Goal: Information Seeking & Learning: Learn about a topic

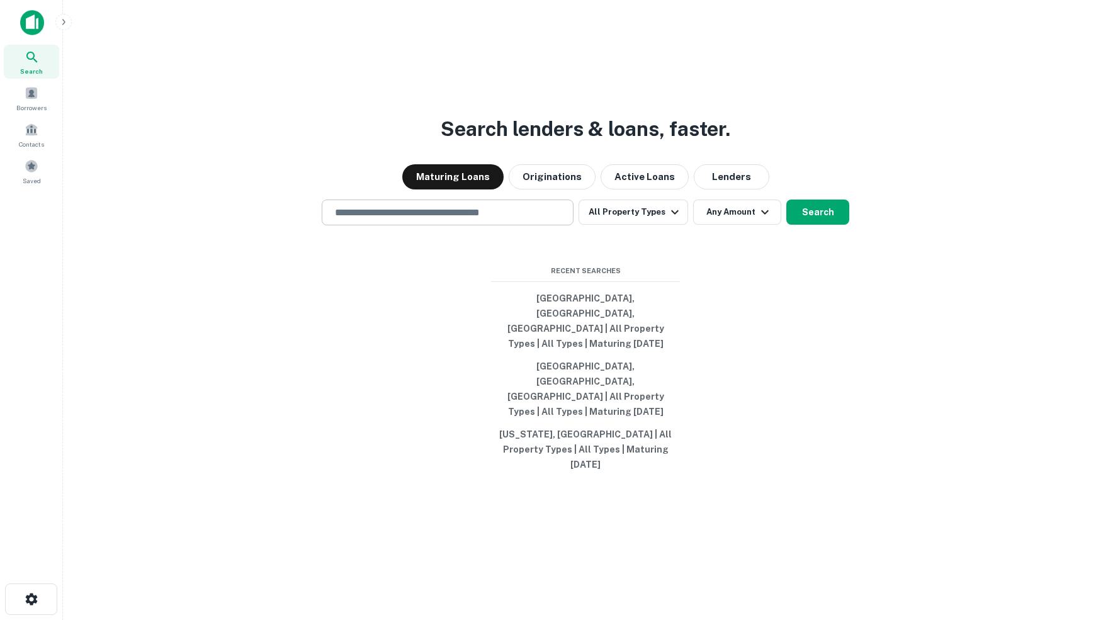
click at [402, 220] on input "text" at bounding box center [447, 212] width 240 height 14
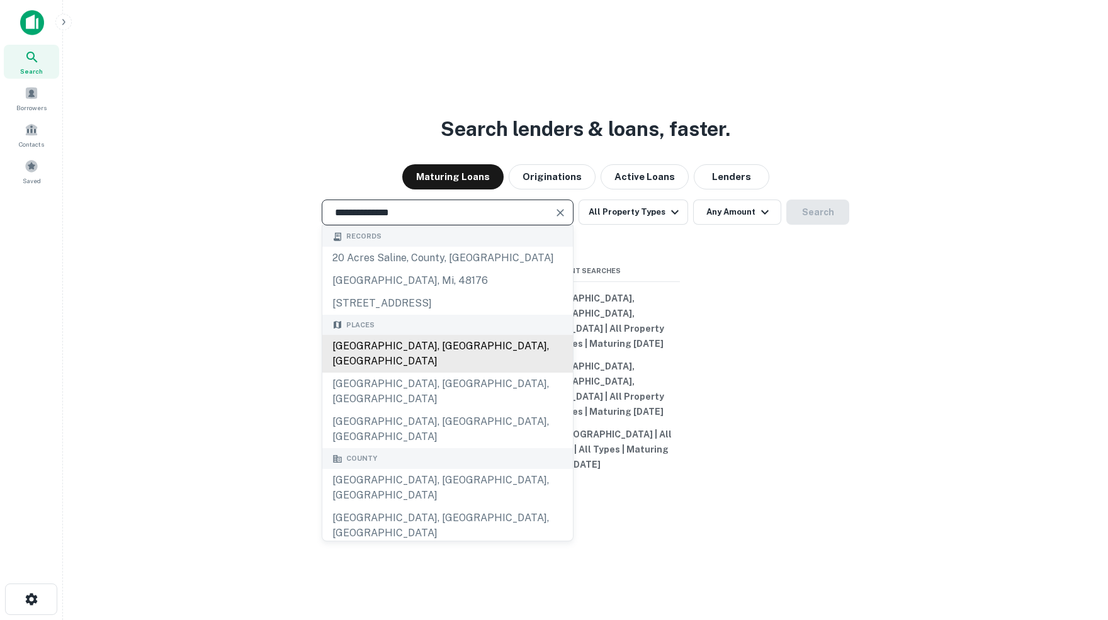
click at [408, 373] on div "[GEOGRAPHIC_DATA], [GEOGRAPHIC_DATA], [GEOGRAPHIC_DATA]" at bounding box center [447, 354] width 250 height 38
type input "**********"
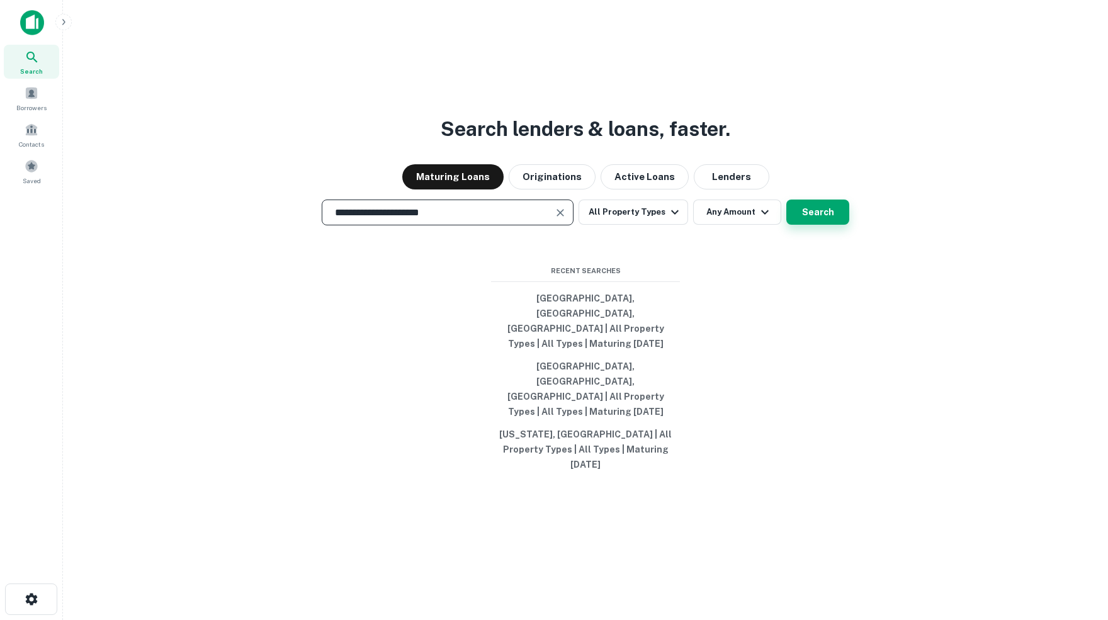
click at [808, 225] on button "Search" at bounding box center [817, 212] width 63 height 25
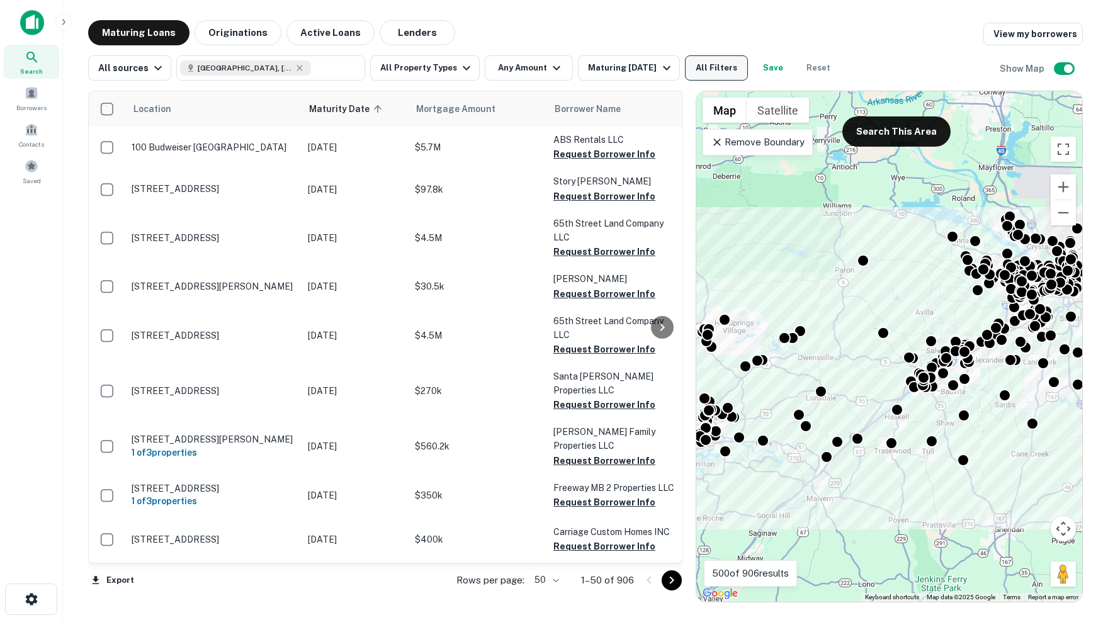
click at [723, 68] on button "All Filters" at bounding box center [716, 67] width 63 height 25
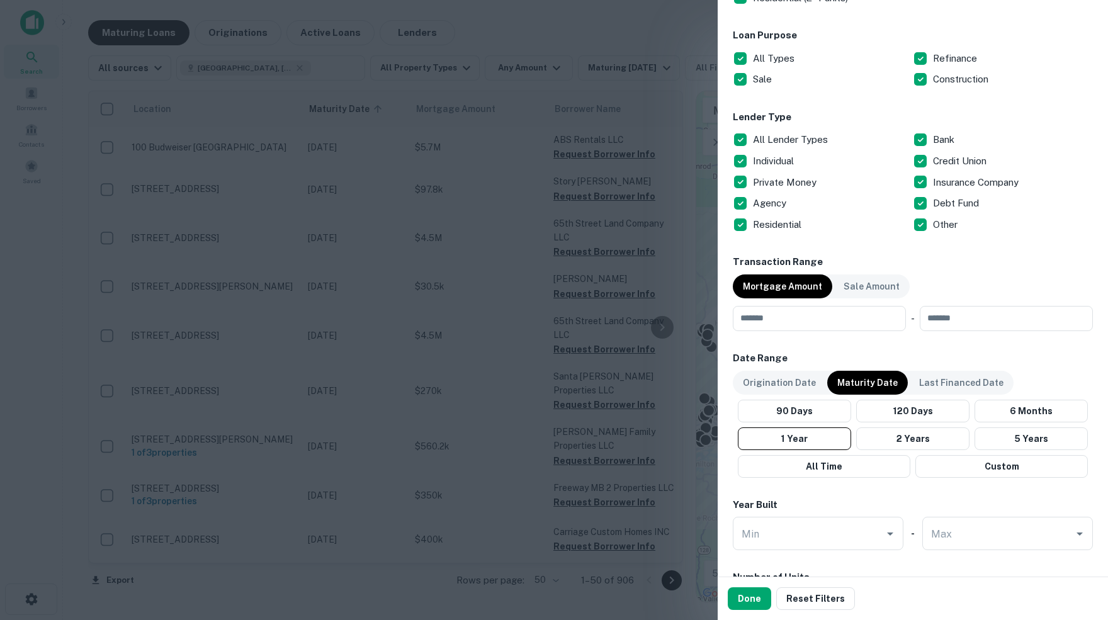
scroll to position [408, 0]
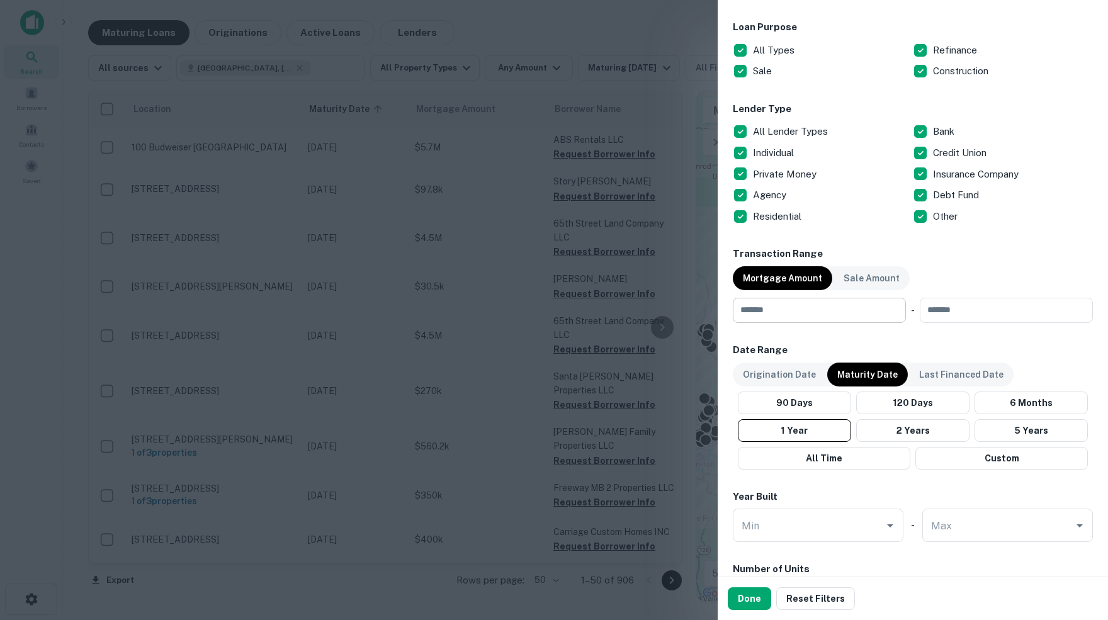
click at [792, 304] on input "number" at bounding box center [815, 310] width 164 height 25
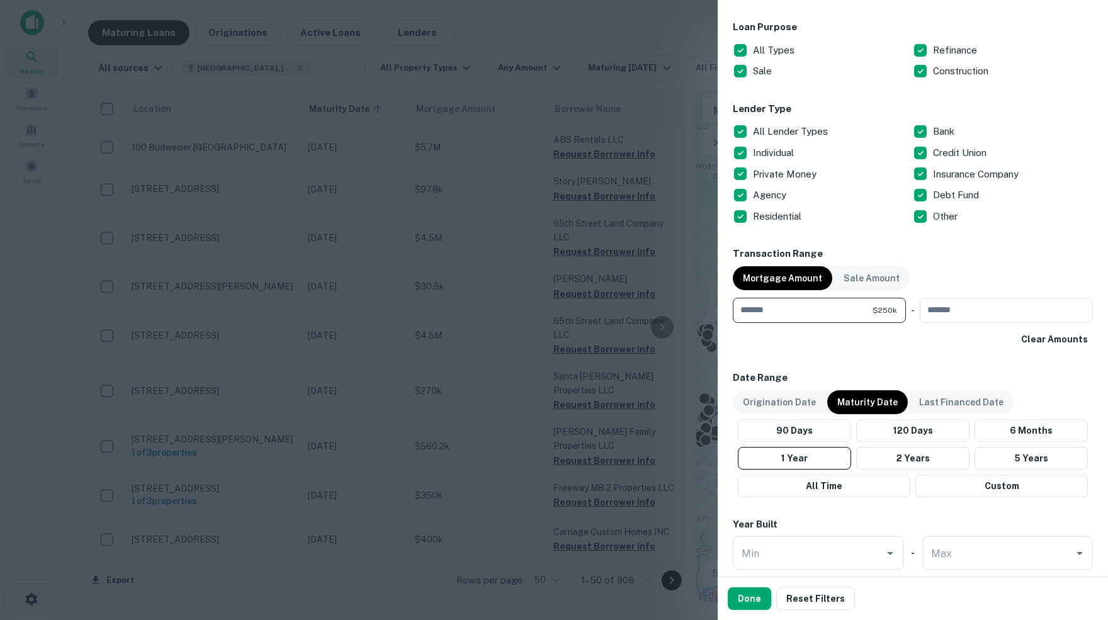
type input "******"
type input "********"
click at [1004, 483] on button "Custom" at bounding box center [1001, 486] width 172 height 23
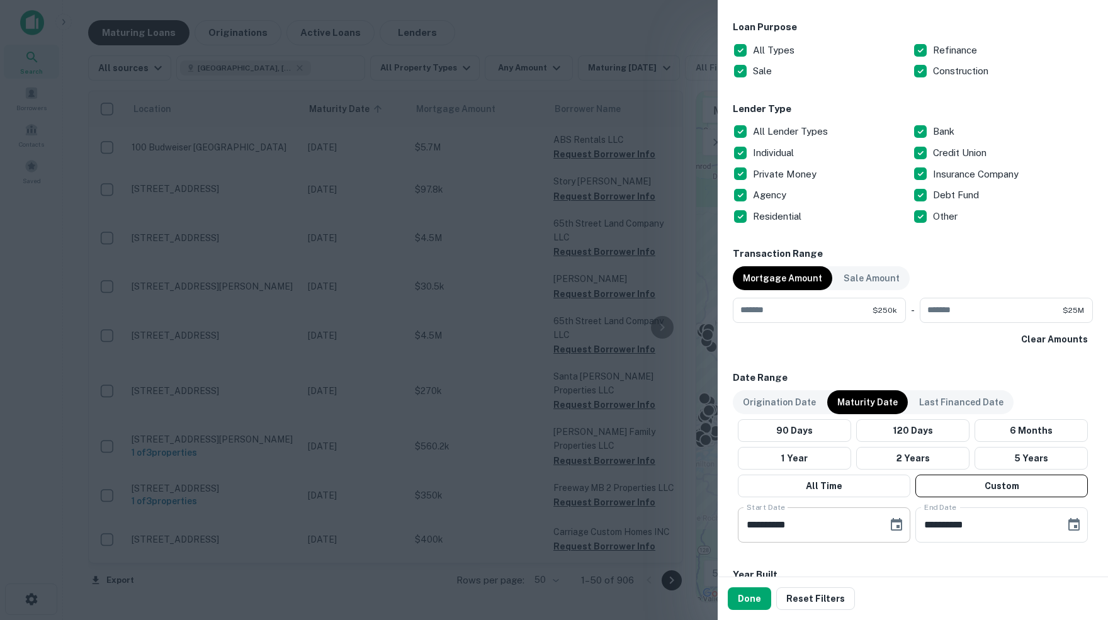
click at [896, 526] on icon "Choose date, selected date is May 14, 2025" at bounding box center [896, 524] width 15 height 15
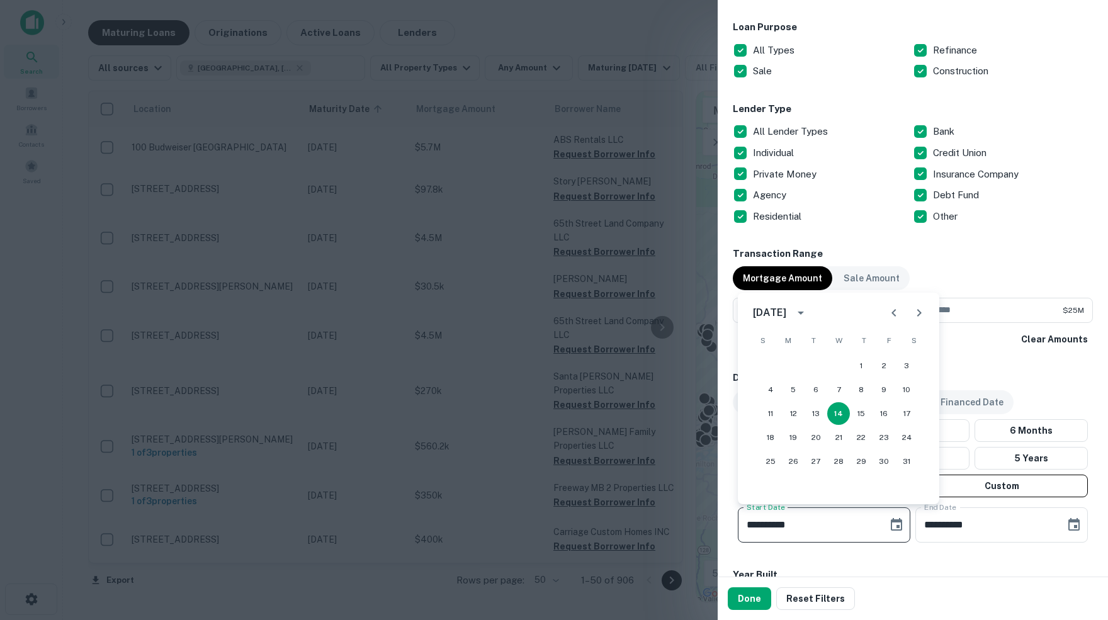
click at [916, 312] on icon "Next month" at bounding box center [918, 312] width 15 height 15
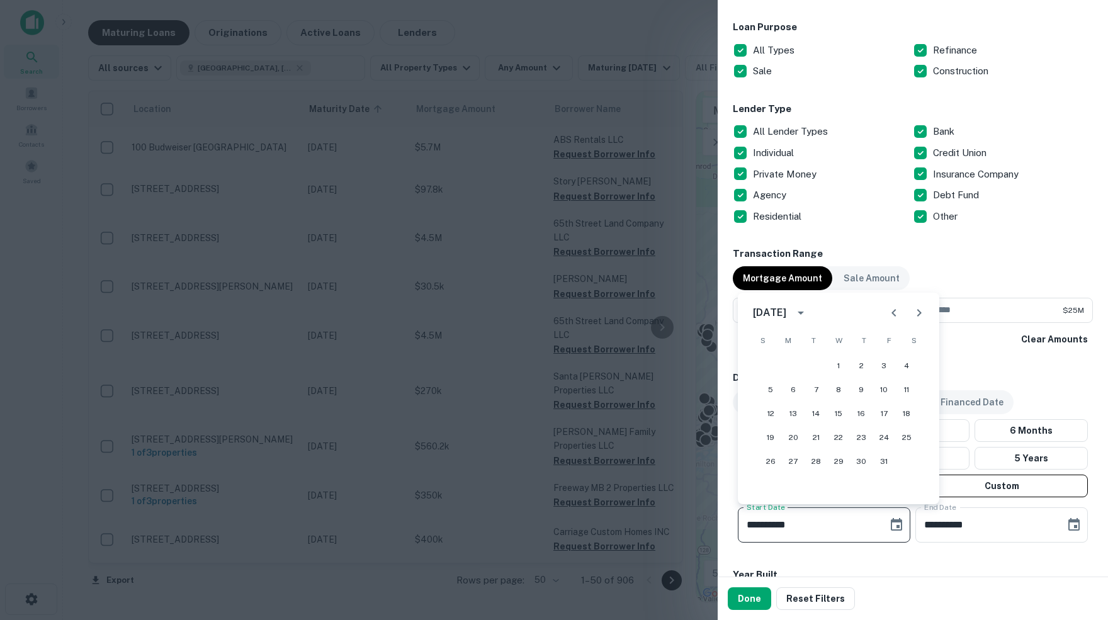
click at [916, 312] on icon "Next month" at bounding box center [918, 312] width 15 height 15
click at [906, 364] on button "1" at bounding box center [906, 365] width 23 height 23
type input "**********"
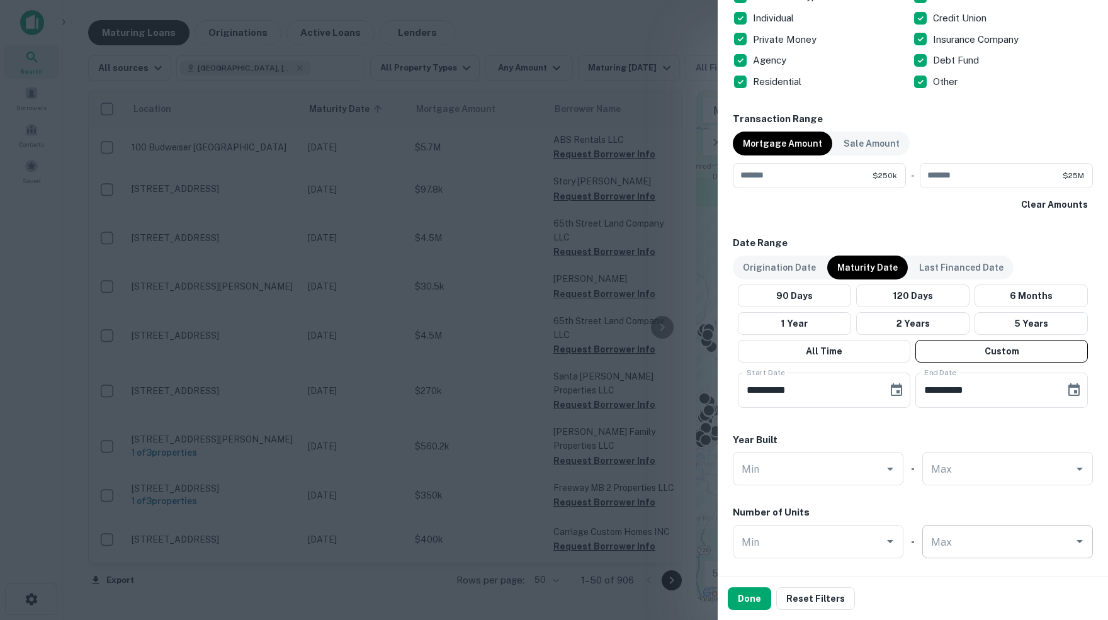
scroll to position [552, 0]
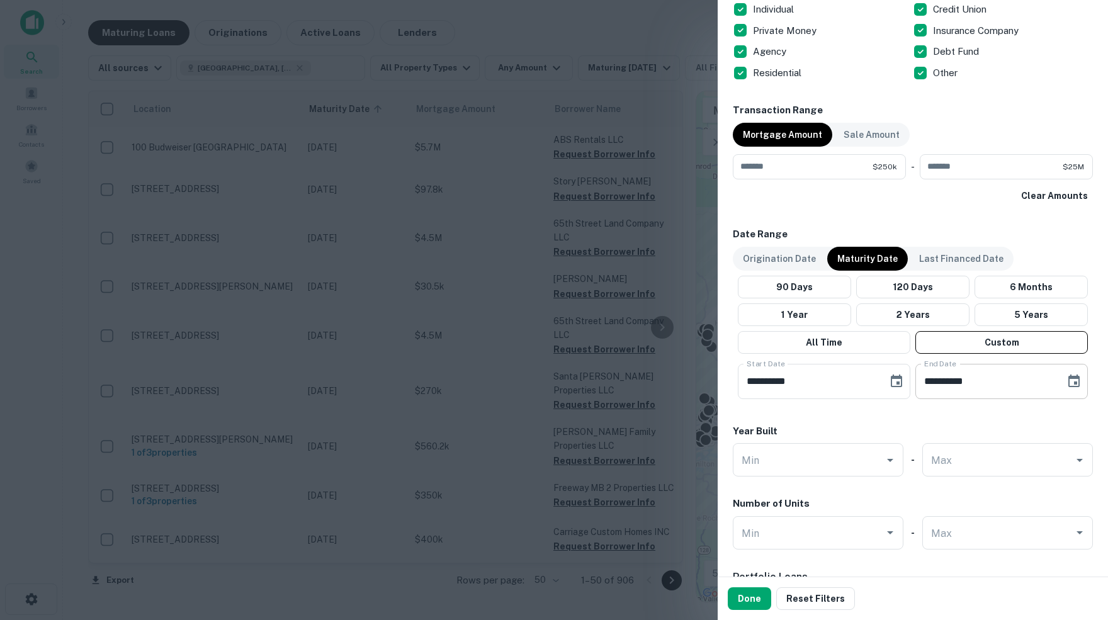
click at [1071, 378] on icon "Choose date, selected date is Sep 11, 2025" at bounding box center [1073, 381] width 15 height 15
click at [1067, 417] on icon "Next month" at bounding box center [1068, 416] width 4 height 8
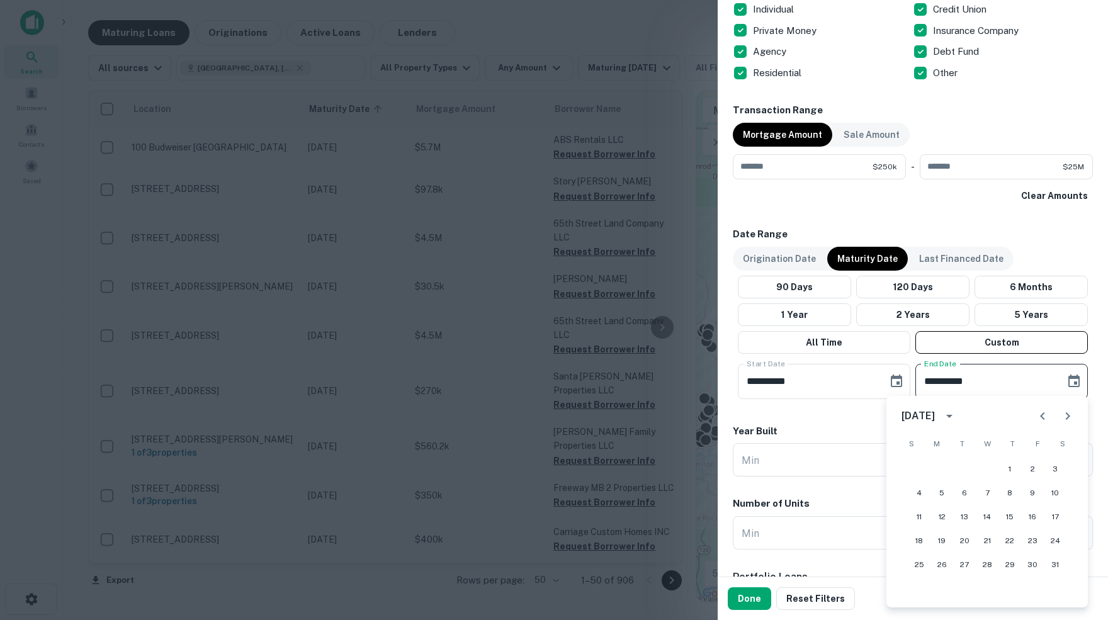
click at [1067, 417] on icon "Next month" at bounding box center [1068, 416] width 4 height 8
click at [920, 590] on button "31" at bounding box center [919, 588] width 23 height 23
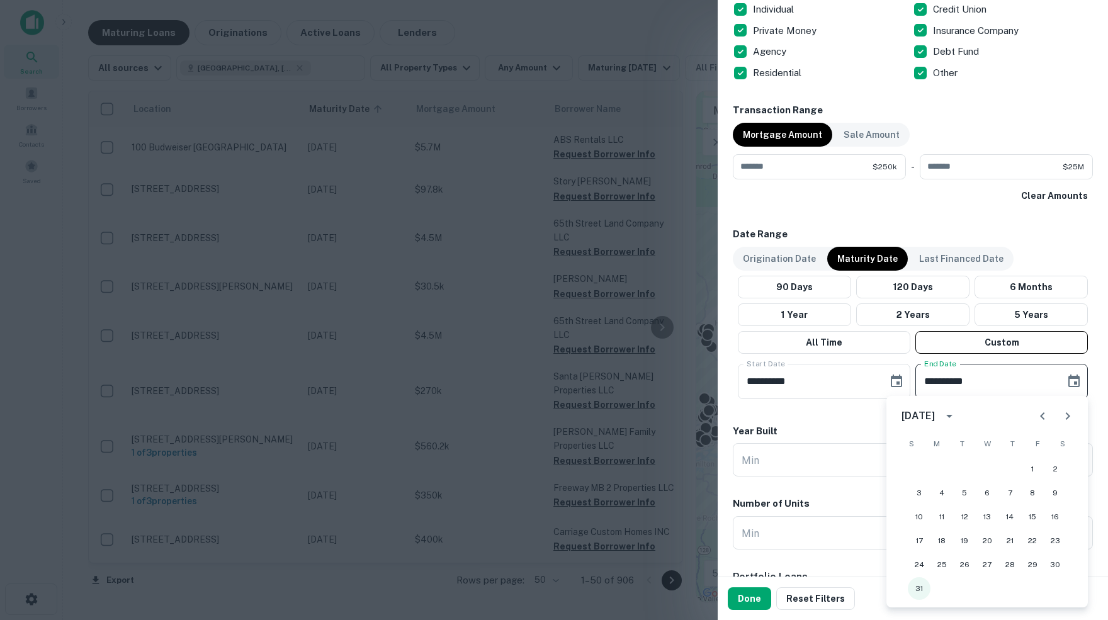
type input "**********"
click at [758, 598] on button "Done" at bounding box center [749, 598] width 43 height 23
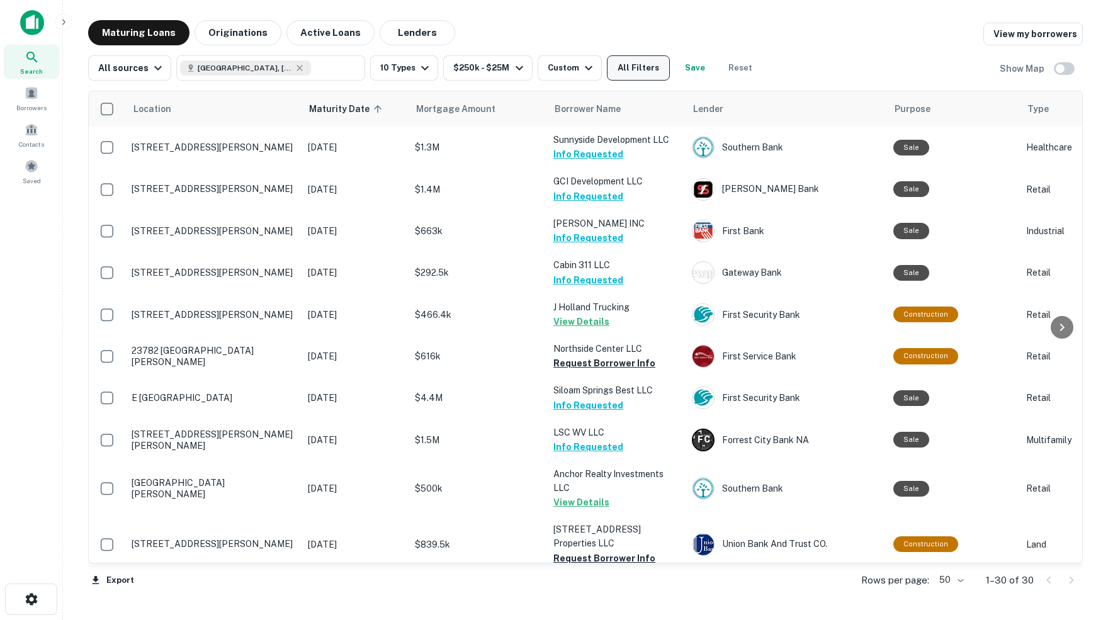
click at [665, 69] on button "All Filters" at bounding box center [638, 67] width 63 height 25
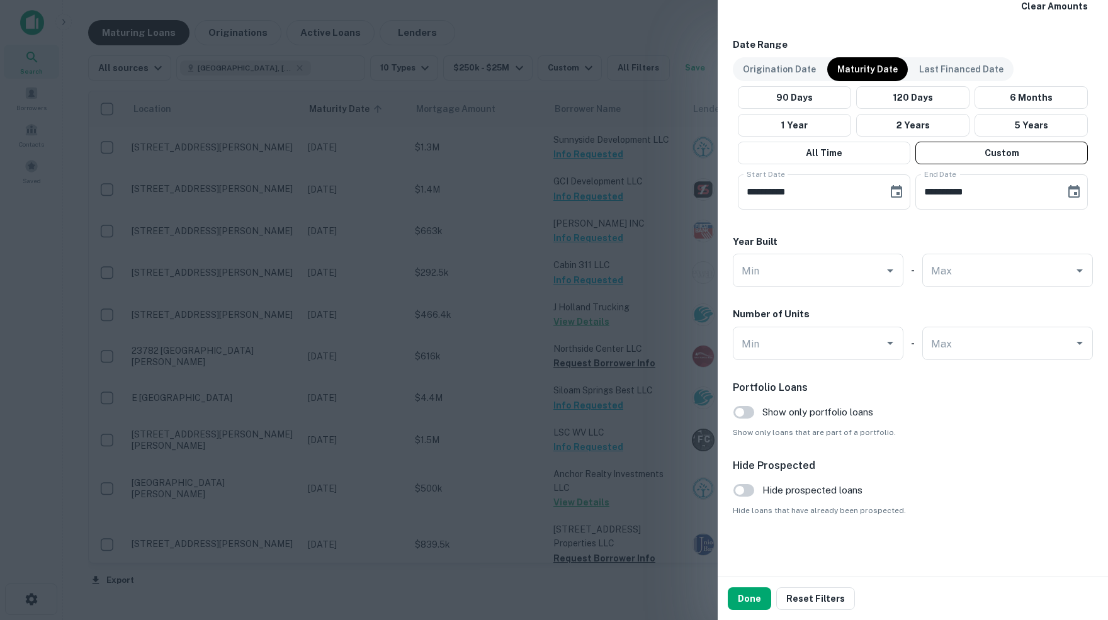
scroll to position [741, 0]
click at [748, 601] on button "Done" at bounding box center [749, 598] width 43 height 23
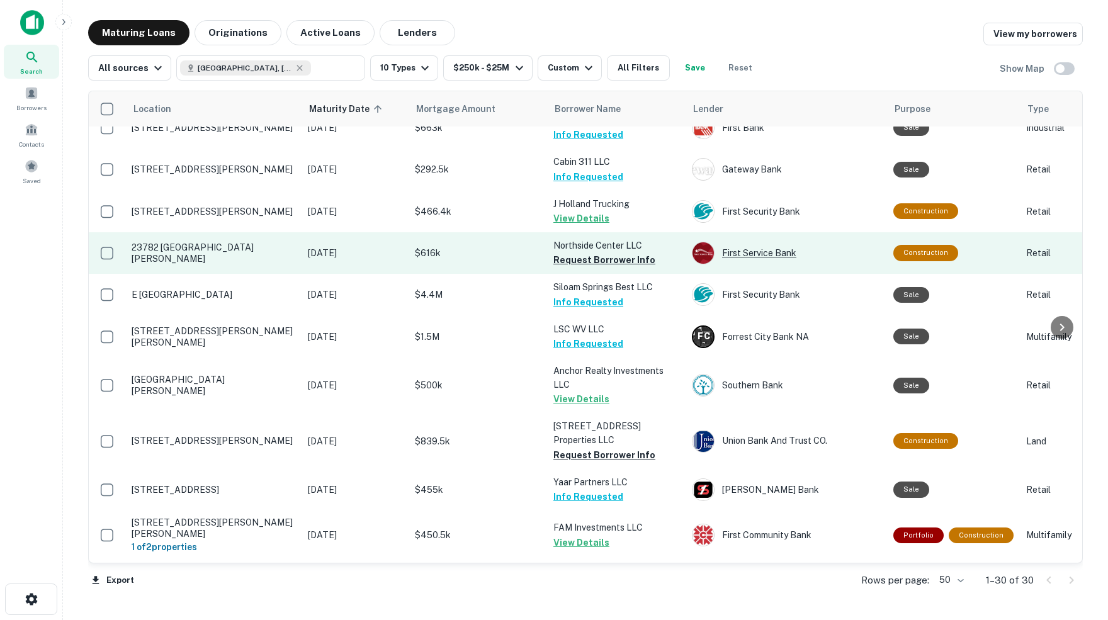
scroll to position [122, 0]
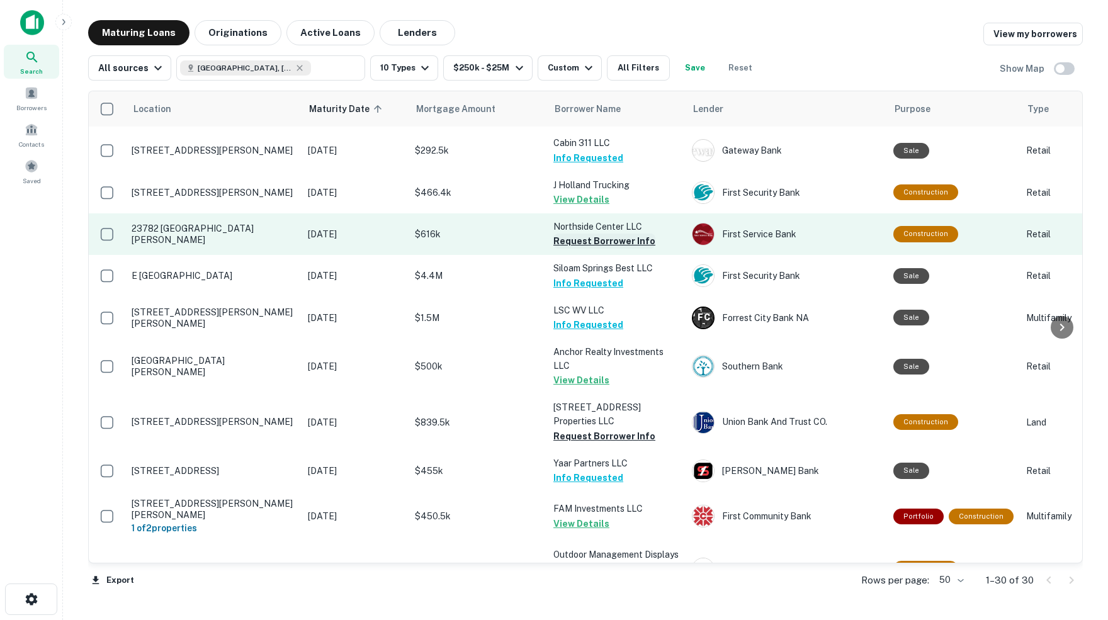
click at [628, 233] on button "Request Borrower Info" at bounding box center [604, 240] width 102 height 15
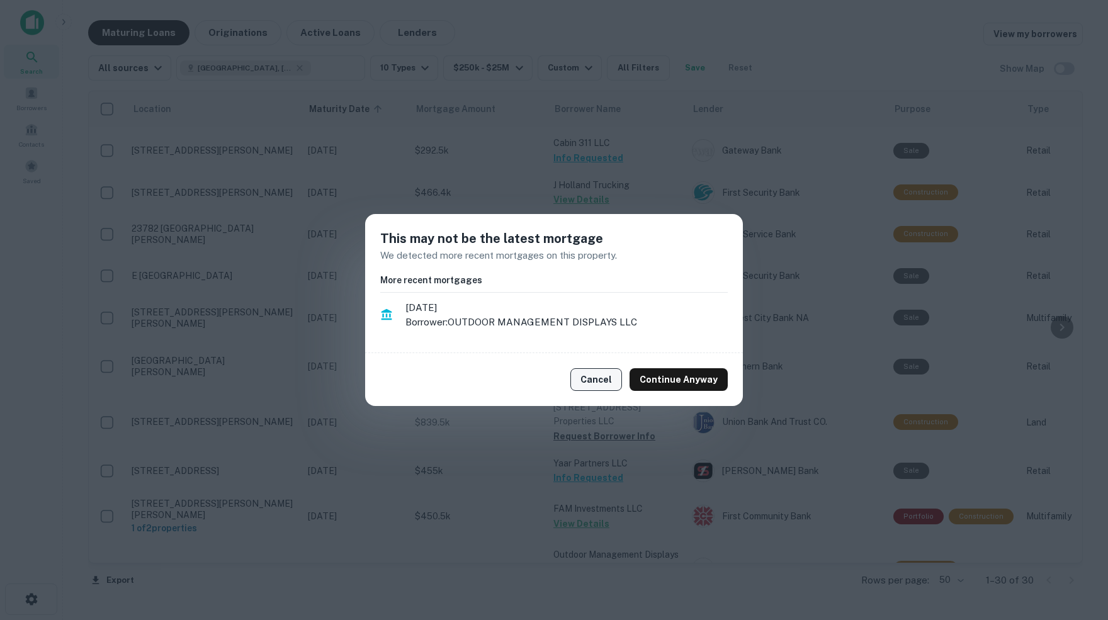
click at [606, 379] on button "Cancel" at bounding box center [596, 379] width 52 height 23
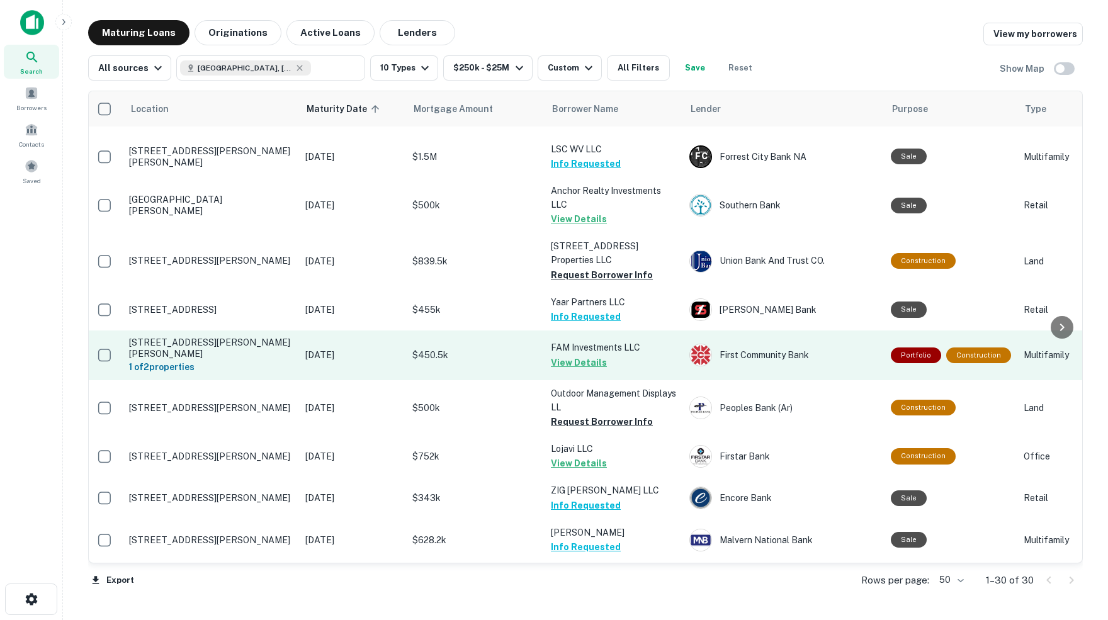
scroll to position [286, 3]
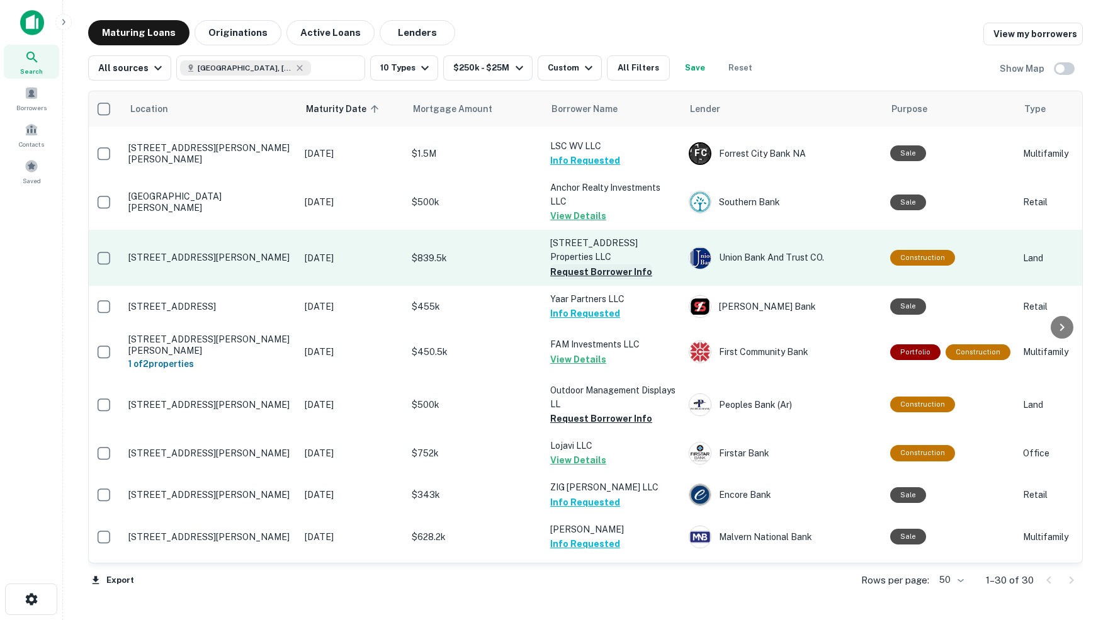
click at [605, 264] on button "Request Borrower Info" at bounding box center [601, 271] width 102 height 15
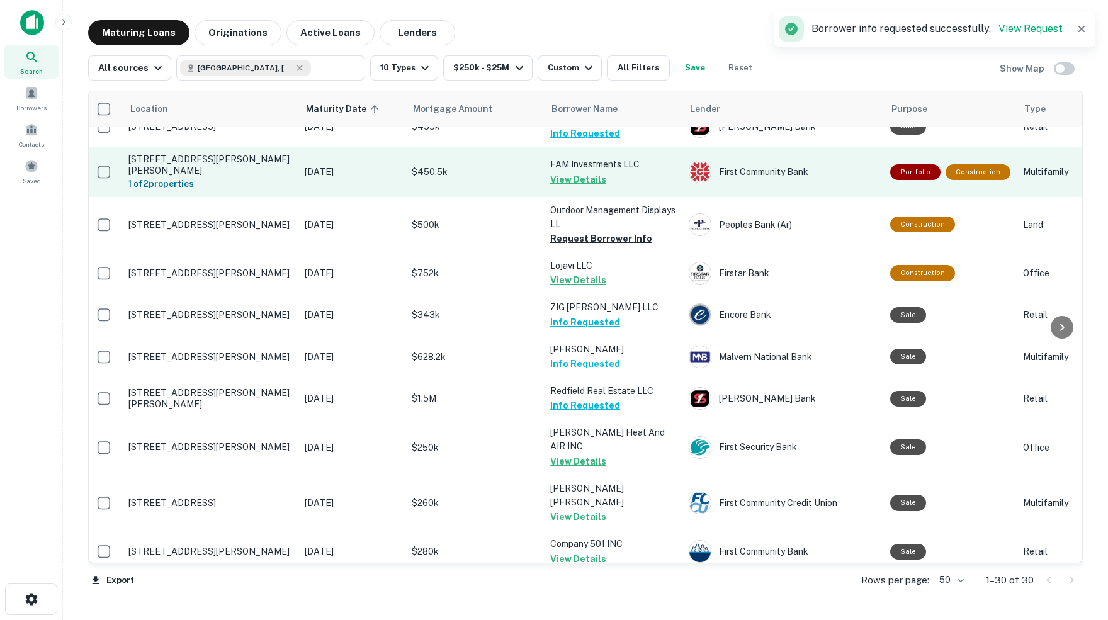
scroll to position [468, 3]
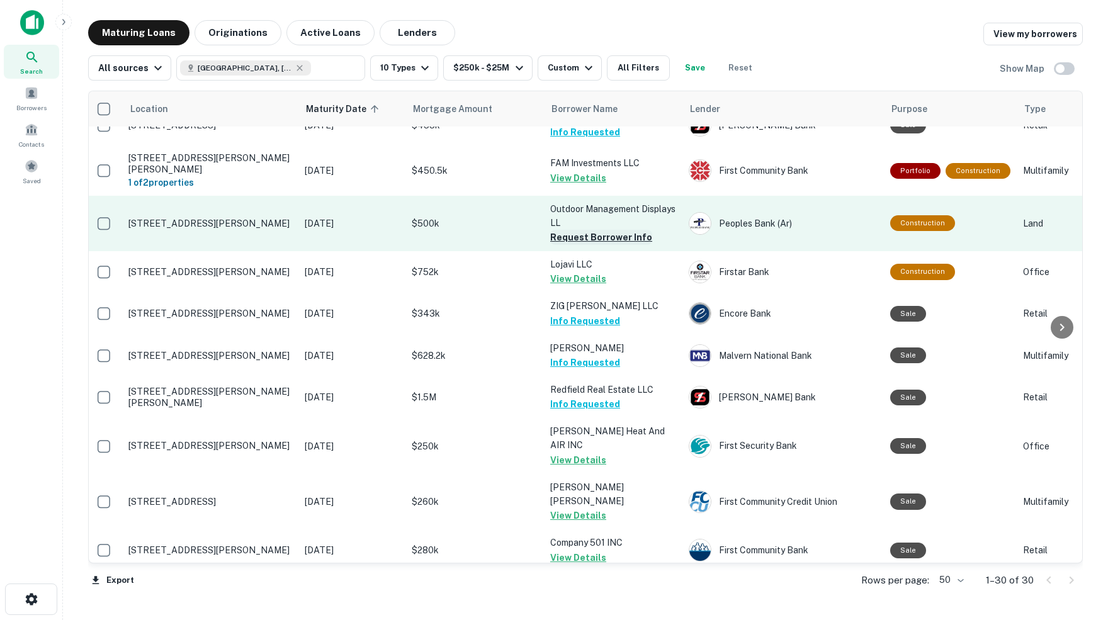
click at [605, 230] on button "Request Borrower Info" at bounding box center [601, 237] width 102 height 15
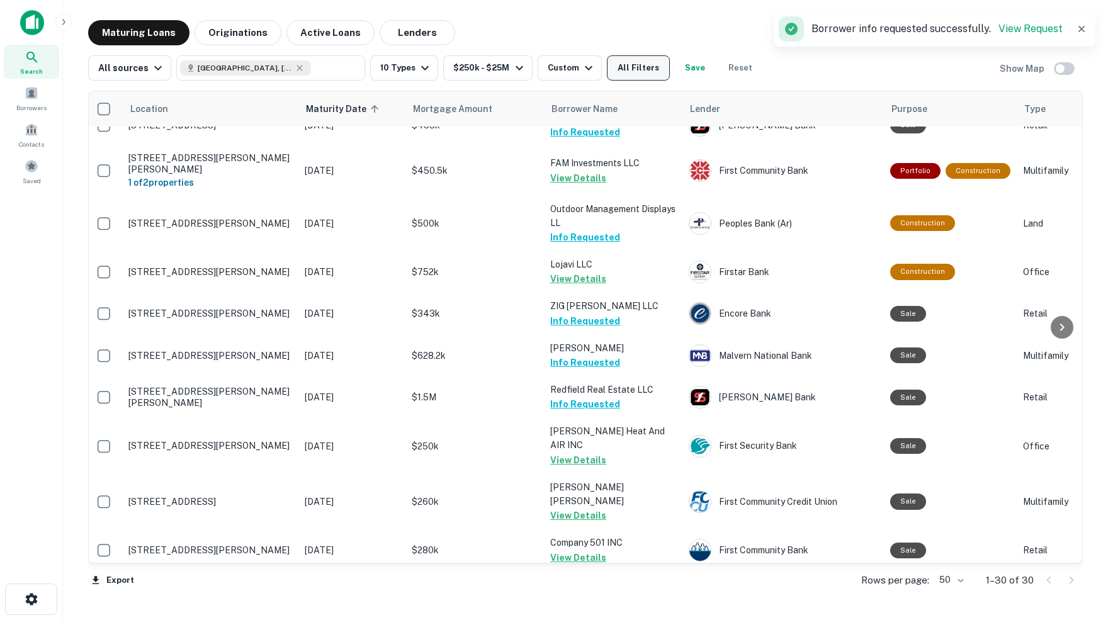
click at [670, 72] on button "All Filters" at bounding box center [638, 67] width 63 height 25
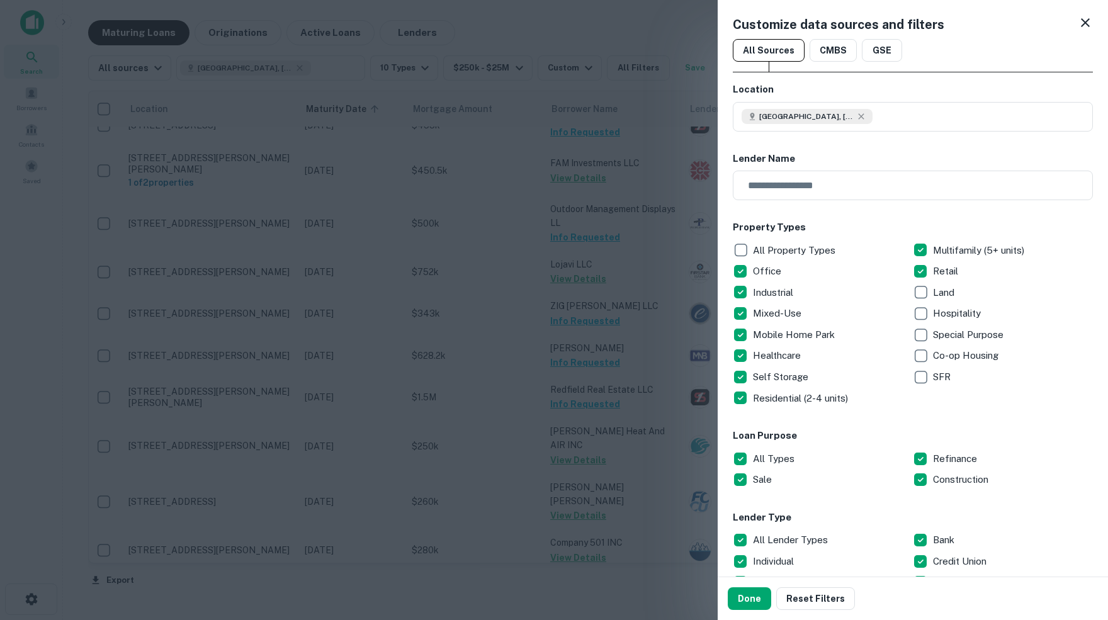
click at [1081, 28] on icon at bounding box center [1084, 22] width 15 height 15
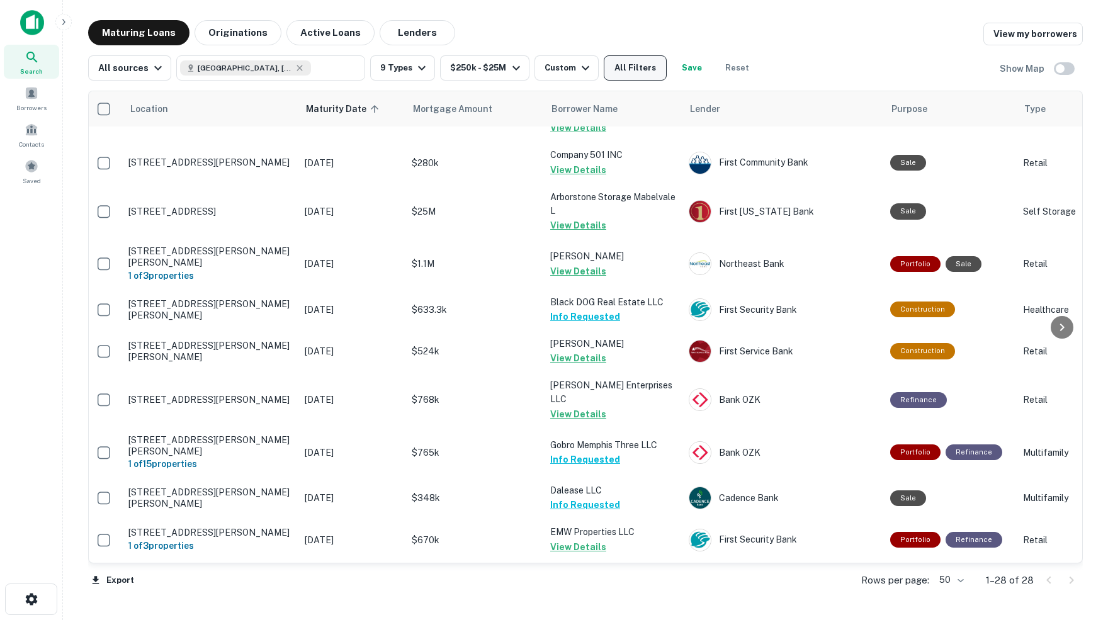
click at [657, 73] on button "All Filters" at bounding box center [635, 67] width 63 height 25
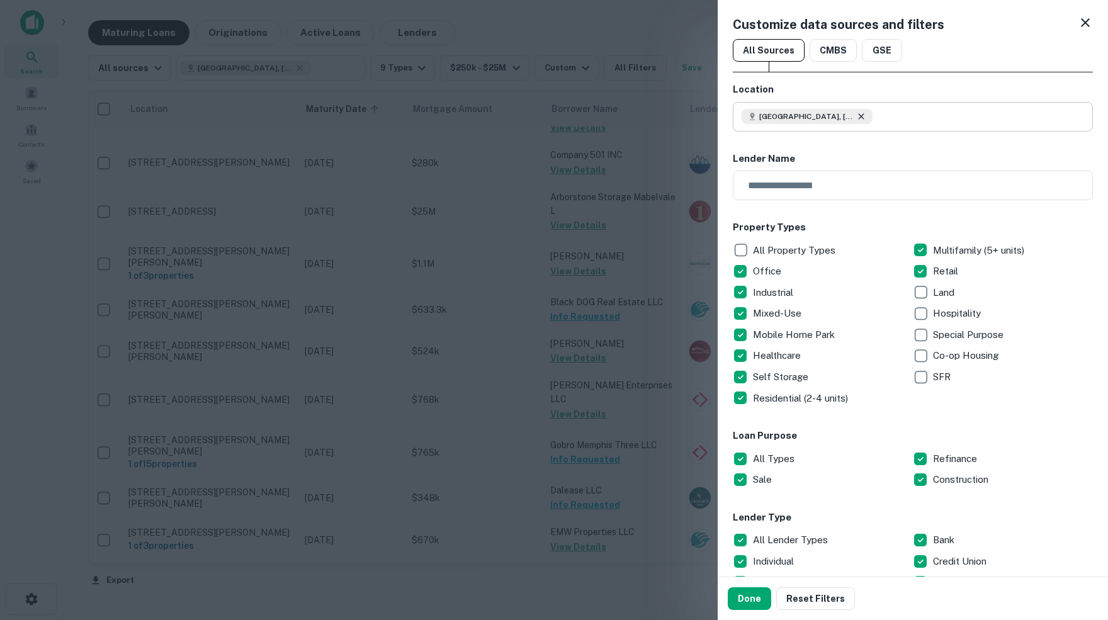
click at [864, 115] on icon at bounding box center [861, 116] width 6 height 6
click at [831, 116] on input "text" at bounding box center [916, 117] width 351 height 30
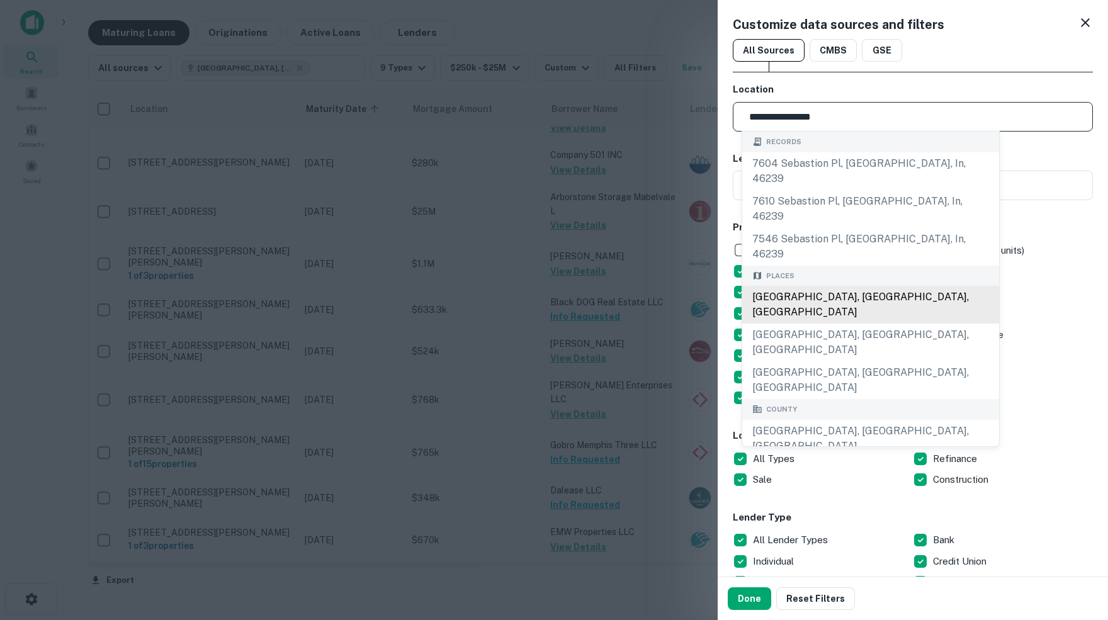
click at [845, 286] on div "Sebastian County, AR, USA" at bounding box center [870, 305] width 257 height 38
type input "**********"
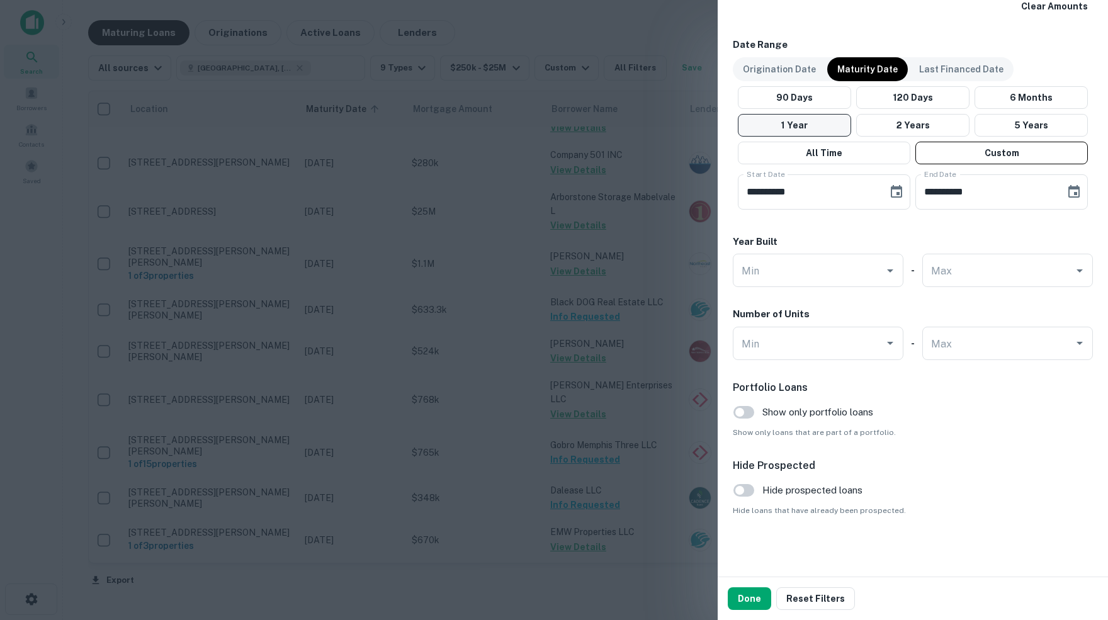
scroll to position [741, 0]
click at [749, 605] on button "Done" at bounding box center [749, 598] width 43 height 23
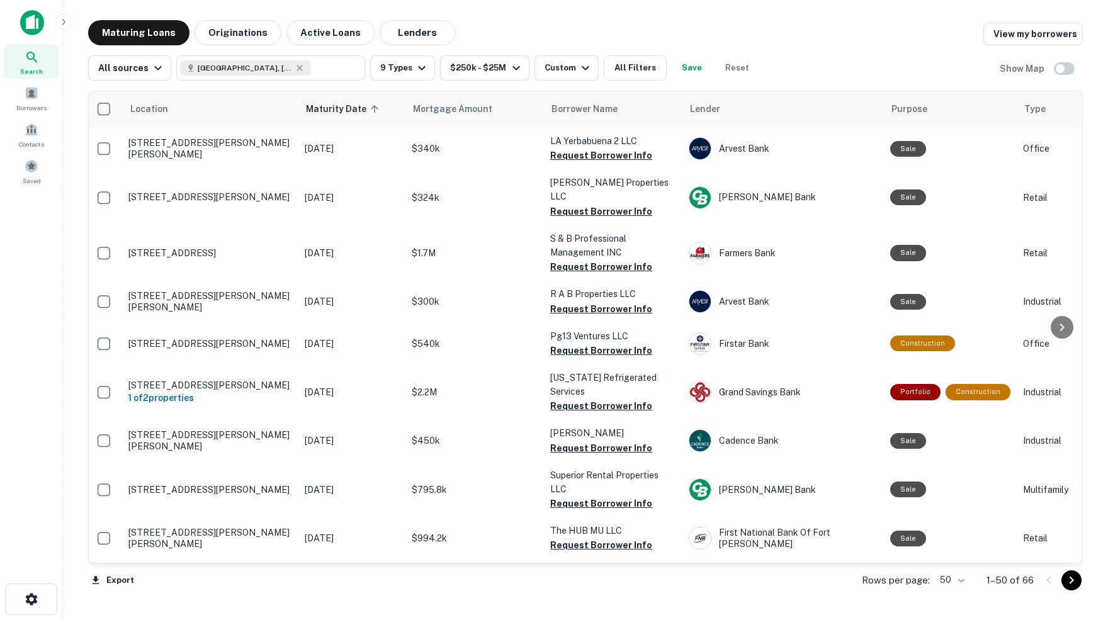
click at [957, 580] on body "Search Borrowers Contacts Saved Maturing Loans Originations Active Loans Lender…" at bounding box center [554, 310] width 1108 height 620
click at [947, 592] on li "100" at bounding box center [946, 594] width 37 height 23
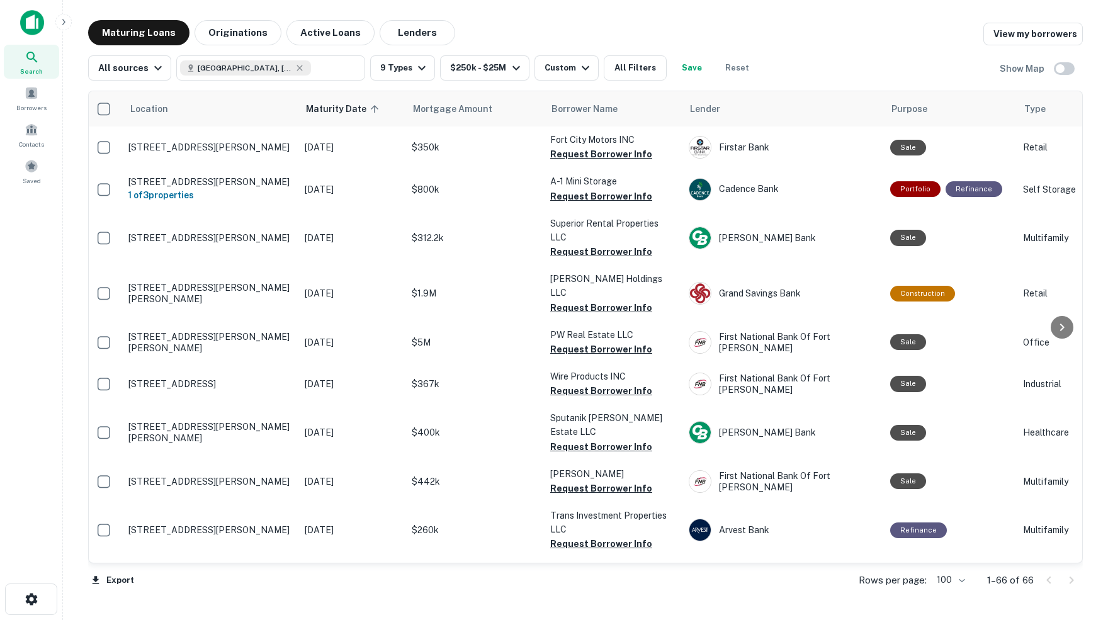
scroll to position [0, 3]
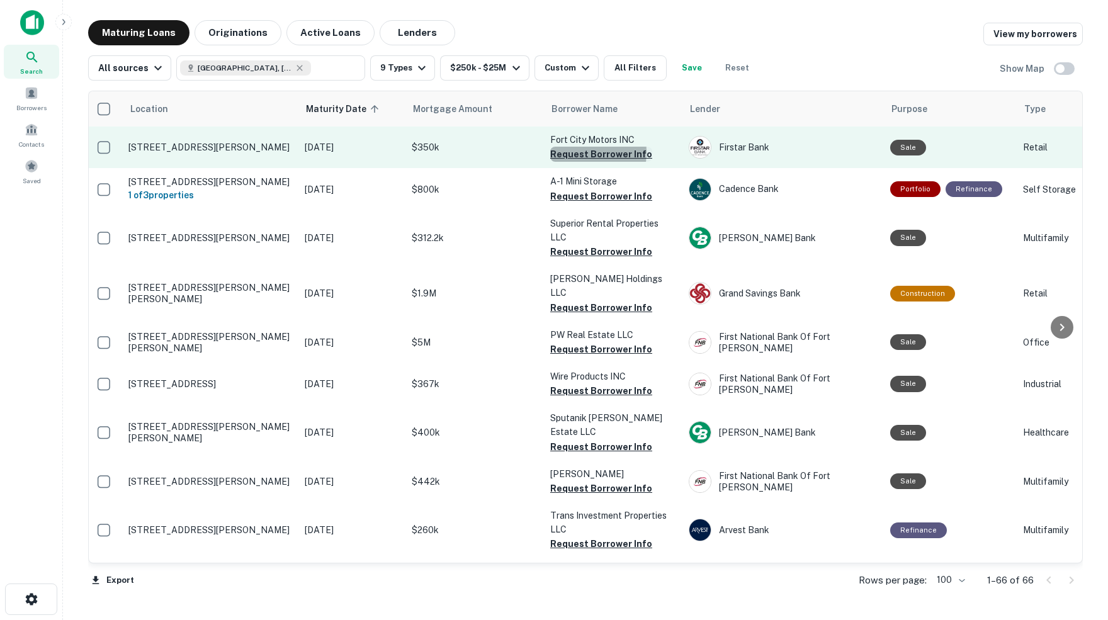
click at [570, 152] on button "Request Borrower Info" at bounding box center [601, 154] width 102 height 15
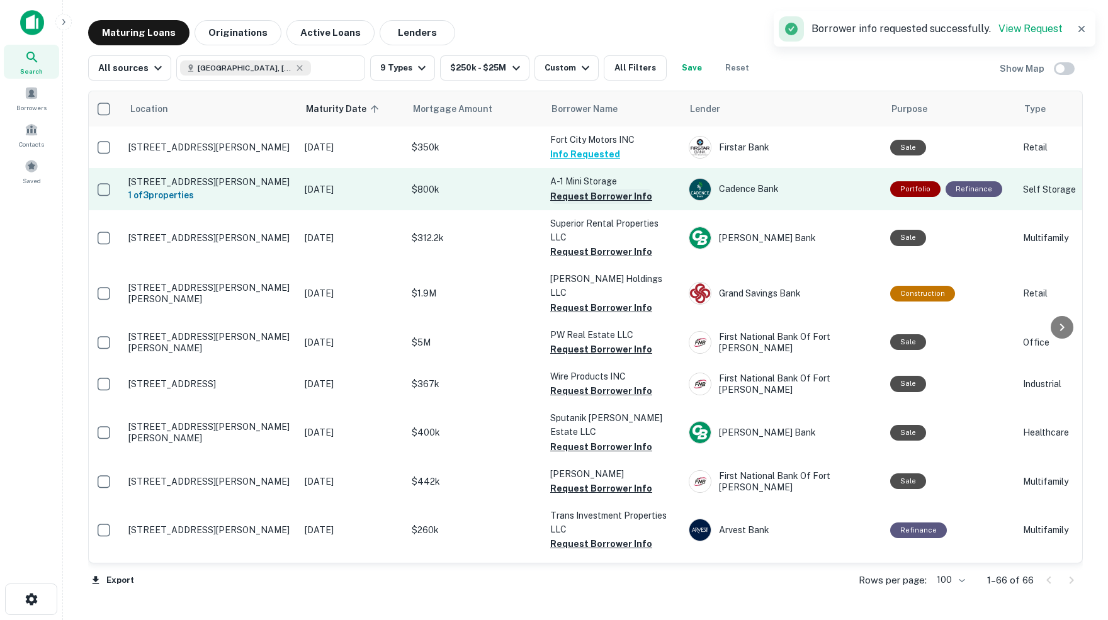
click at [588, 196] on button "Request Borrower Info" at bounding box center [601, 196] width 102 height 15
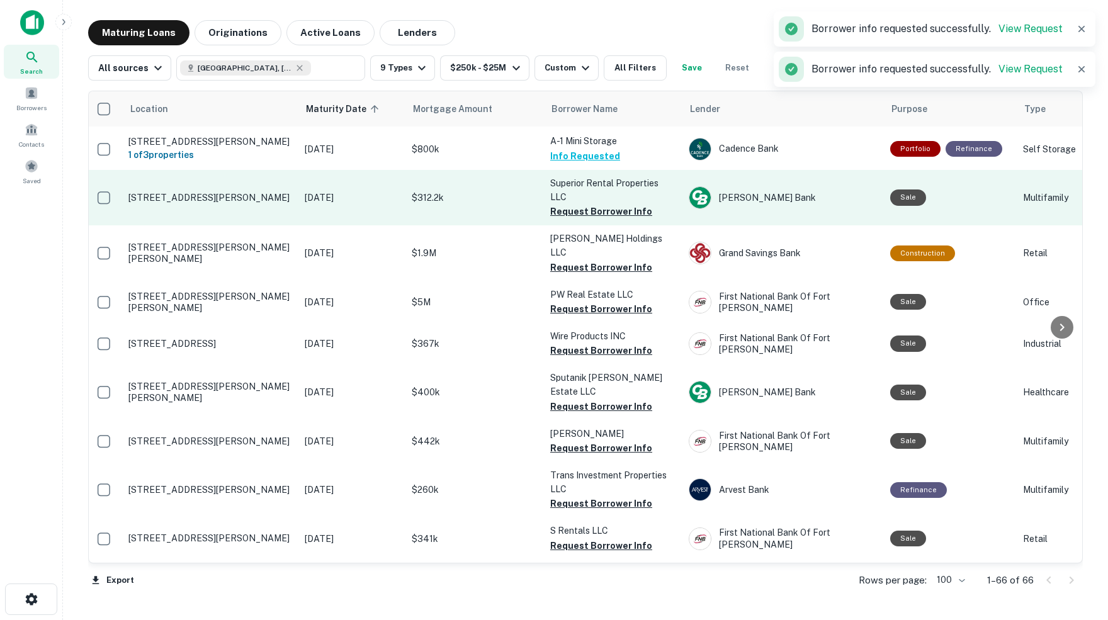
scroll to position [43, 3]
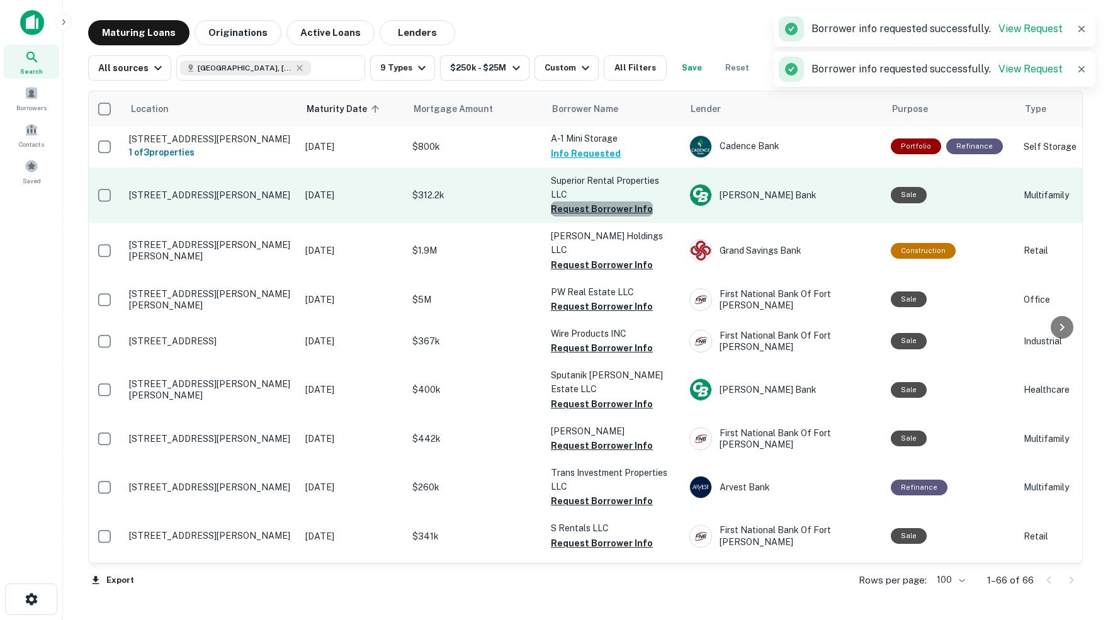
click at [601, 206] on button "Request Borrower Info" at bounding box center [602, 208] width 102 height 15
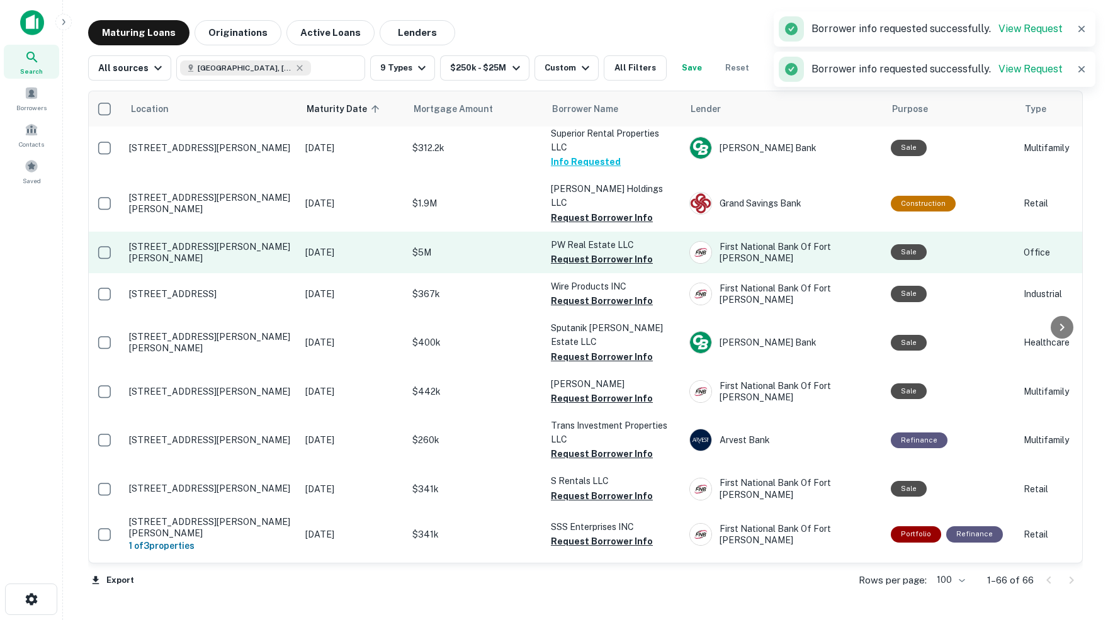
scroll to position [98, 3]
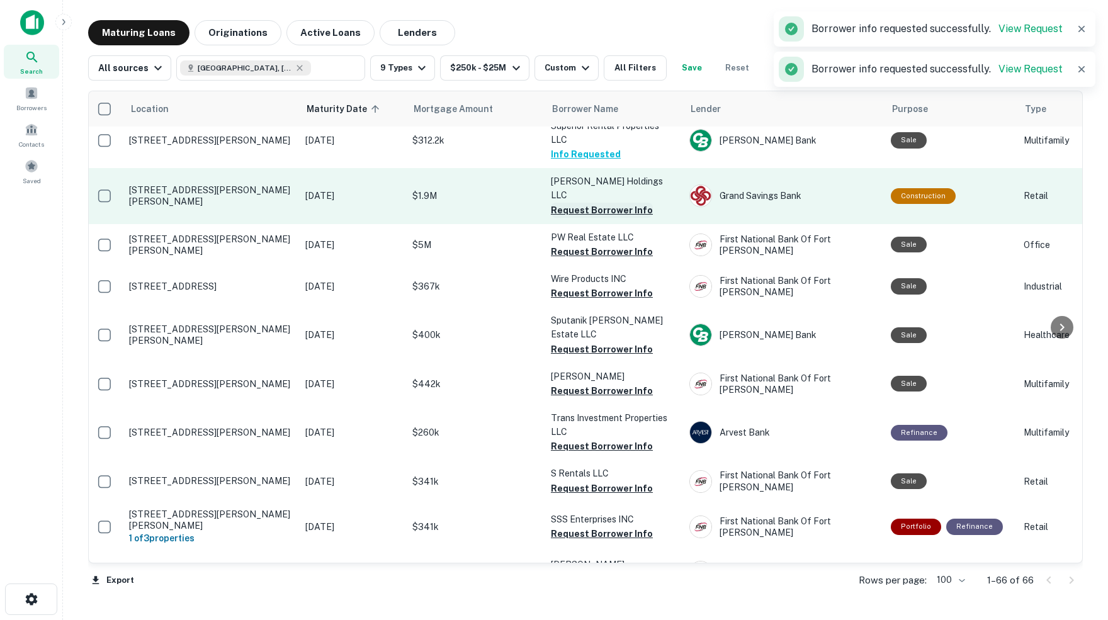
click at [585, 203] on button "Request Borrower Info" at bounding box center [602, 210] width 102 height 15
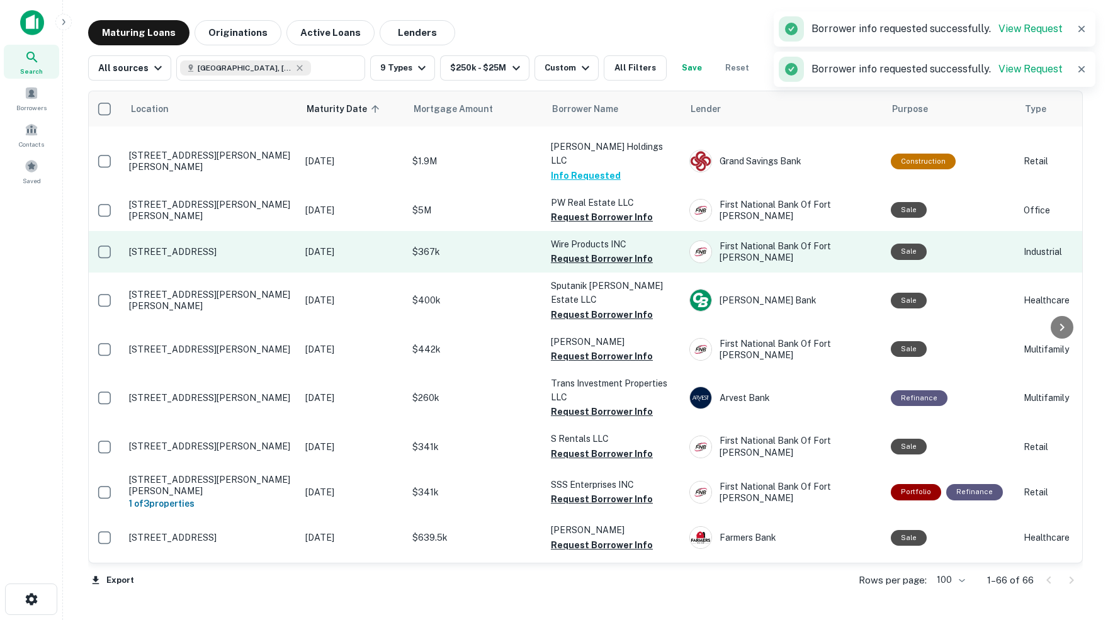
scroll to position [137, 3]
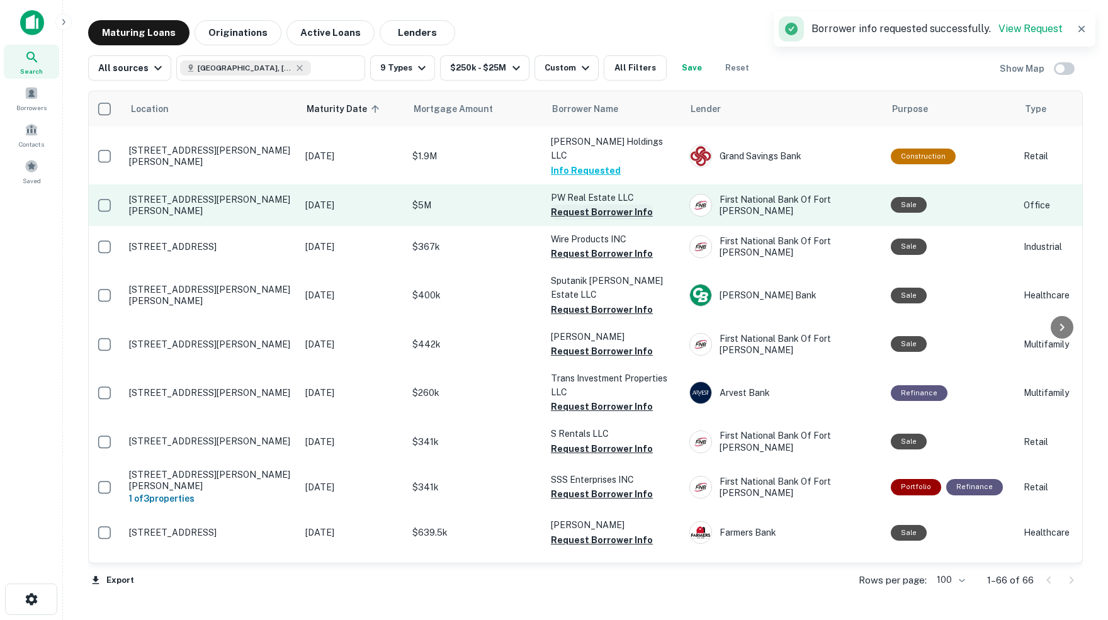
click at [600, 205] on button "Request Borrower Info" at bounding box center [602, 212] width 102 height 15
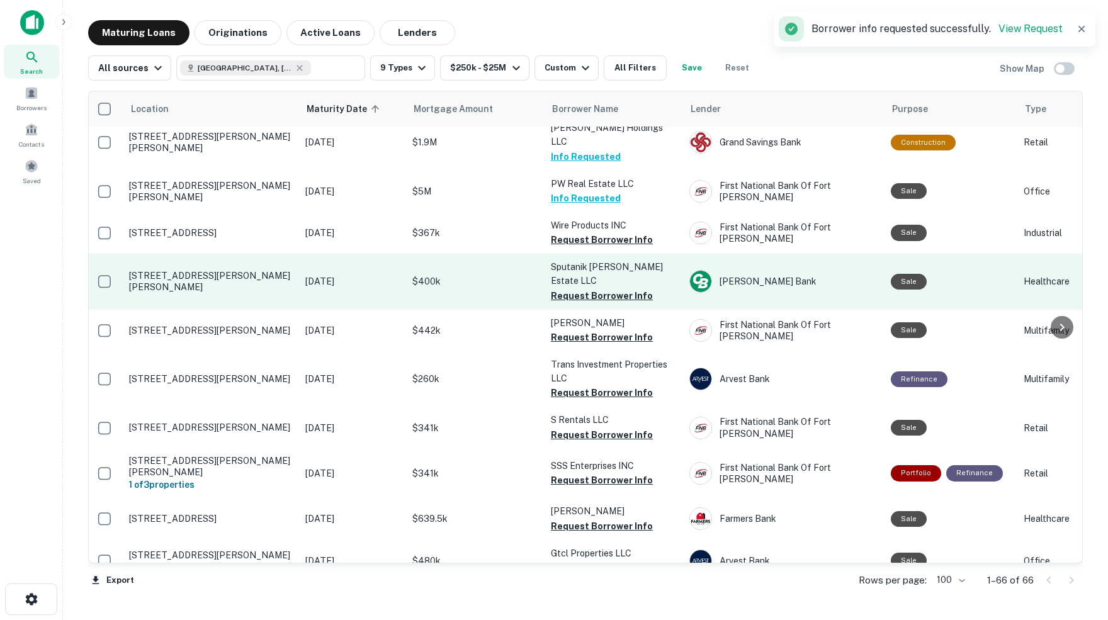
scroll to position [154, 3]
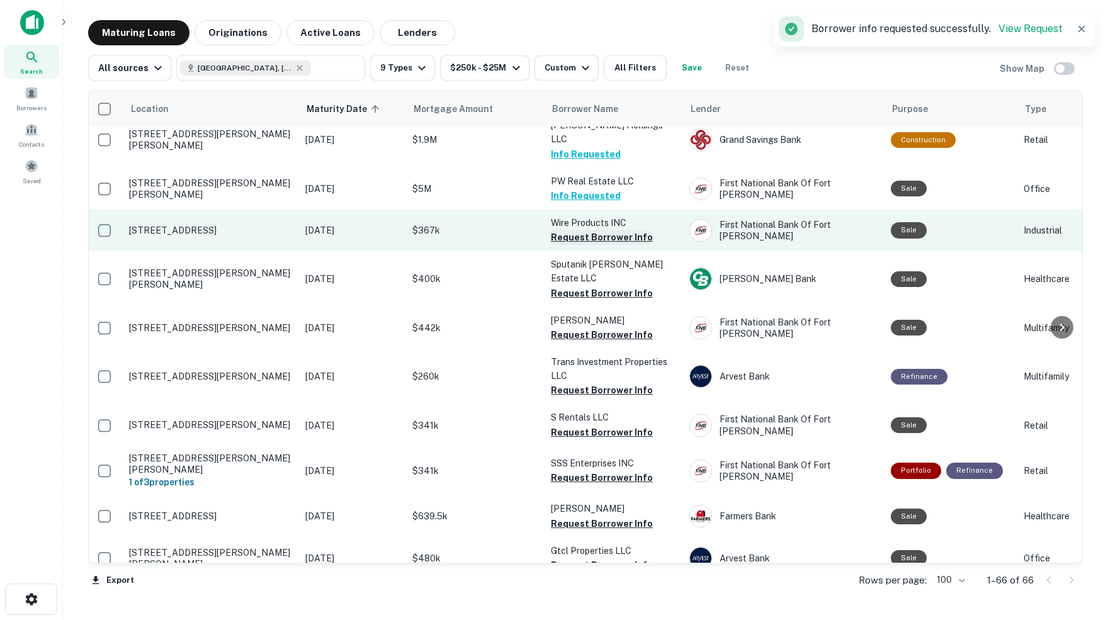
click at [588, 230] on button "Request Borrower Info" at bounding box center [602, 237] width 102 height 15
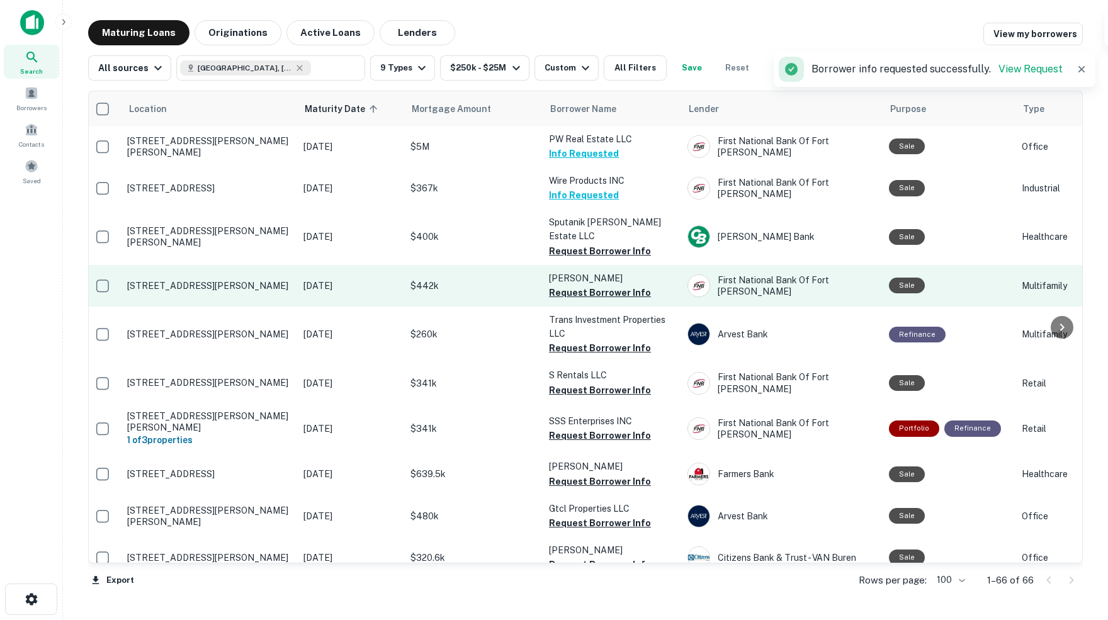
scroll to position [201, 4]
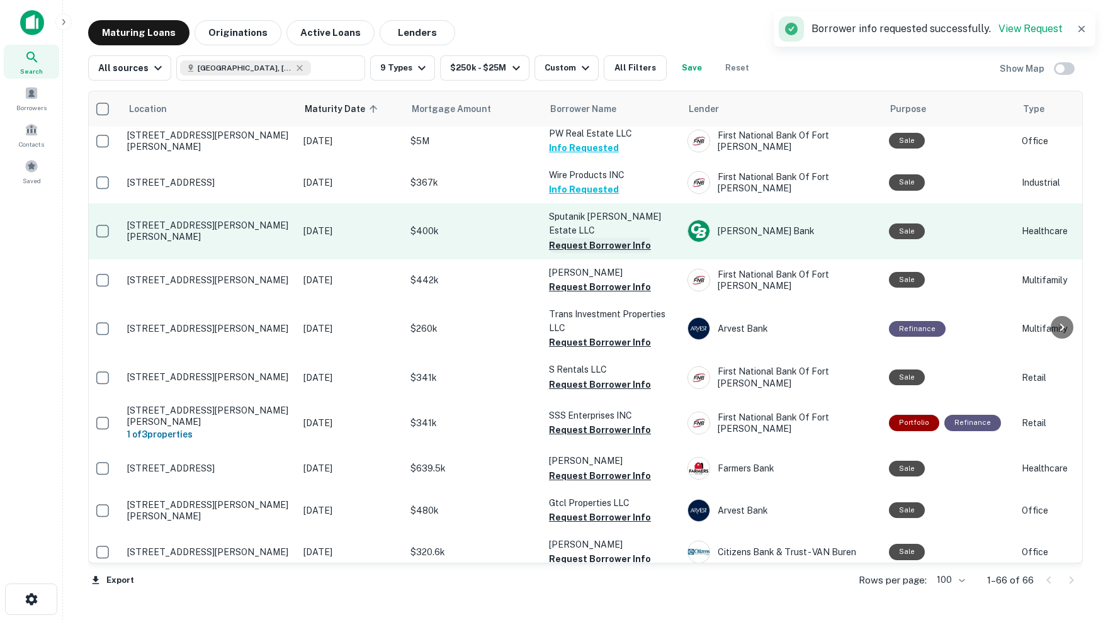
click at [580, 238] on button "Request Borrower Info" at bounding box center [600, 245] width 102 height 15
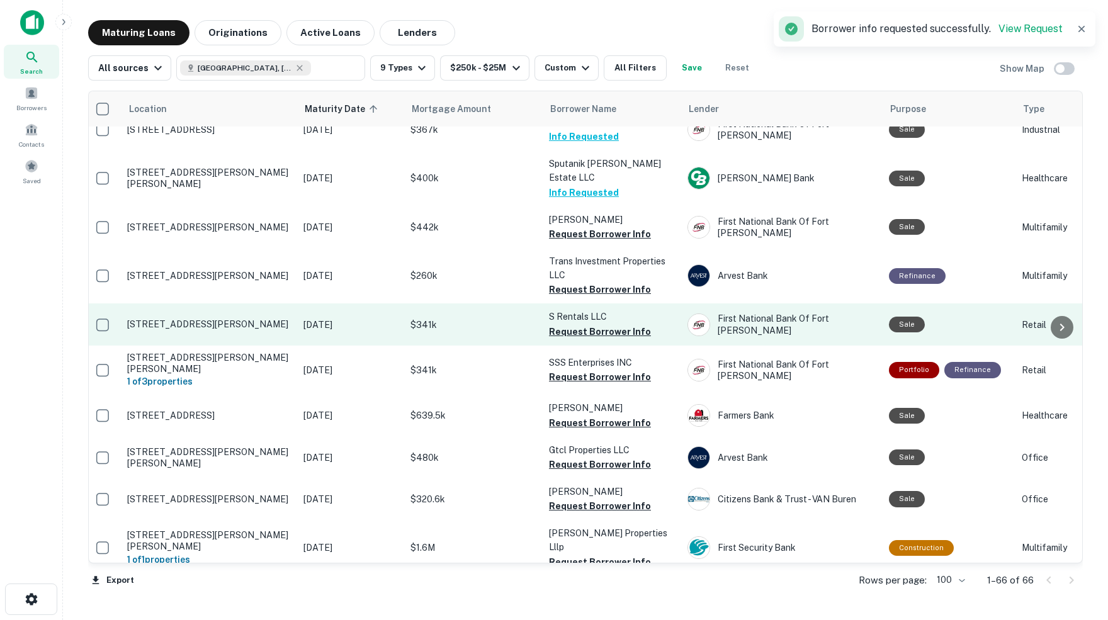
scroll to position [257, 4]
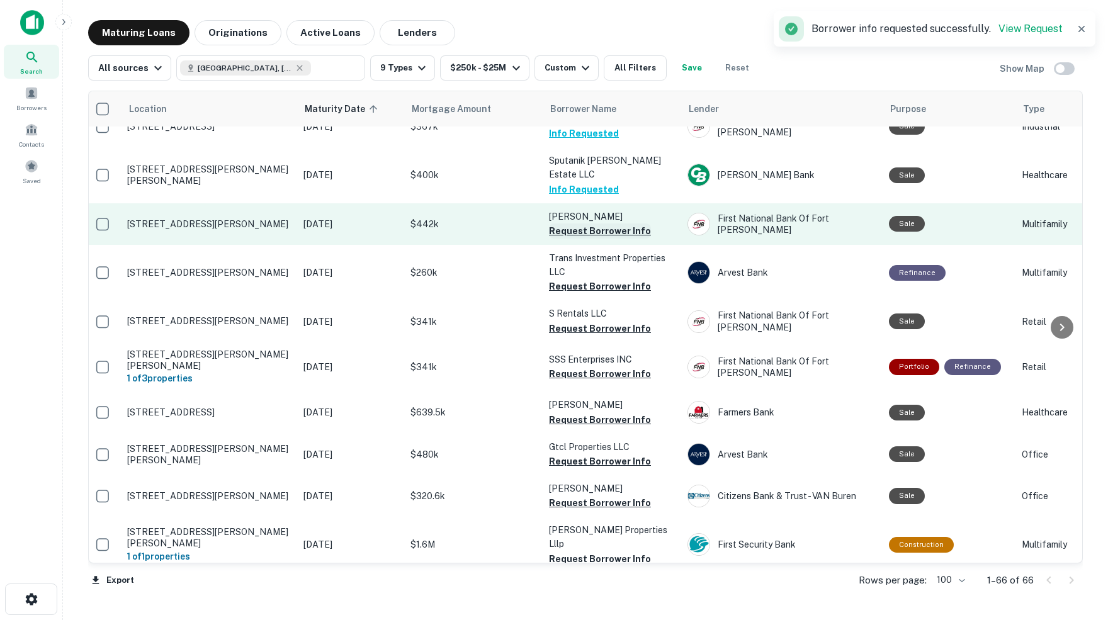
click at [609, 223] on button "Request Borrower Info" at bounding box center [600, 230] width 102 height 15
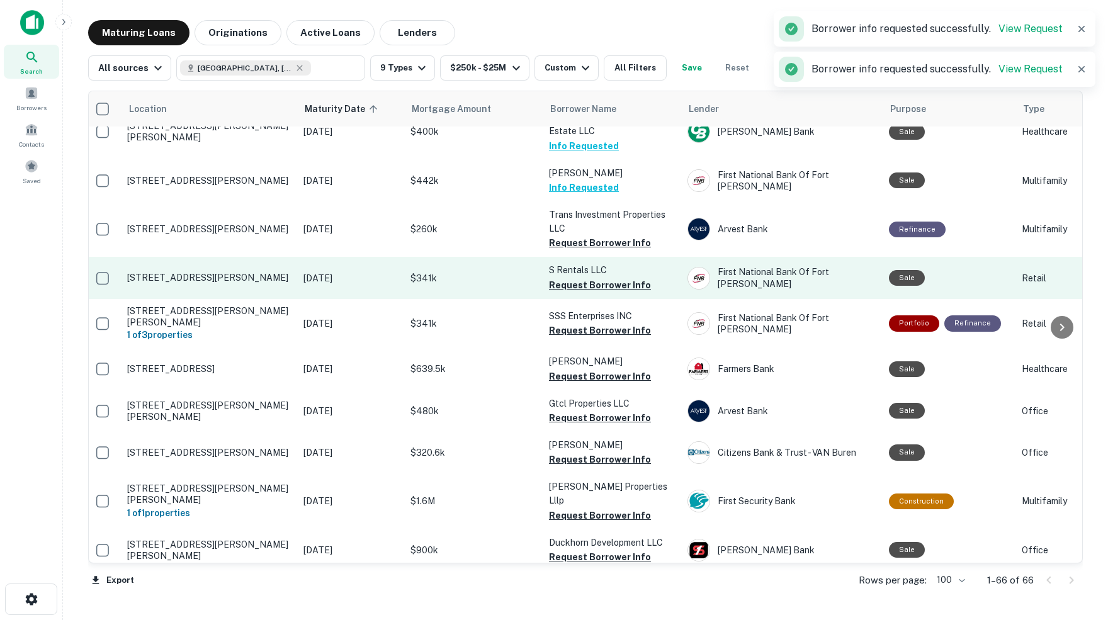
scroll to position [307, 4]
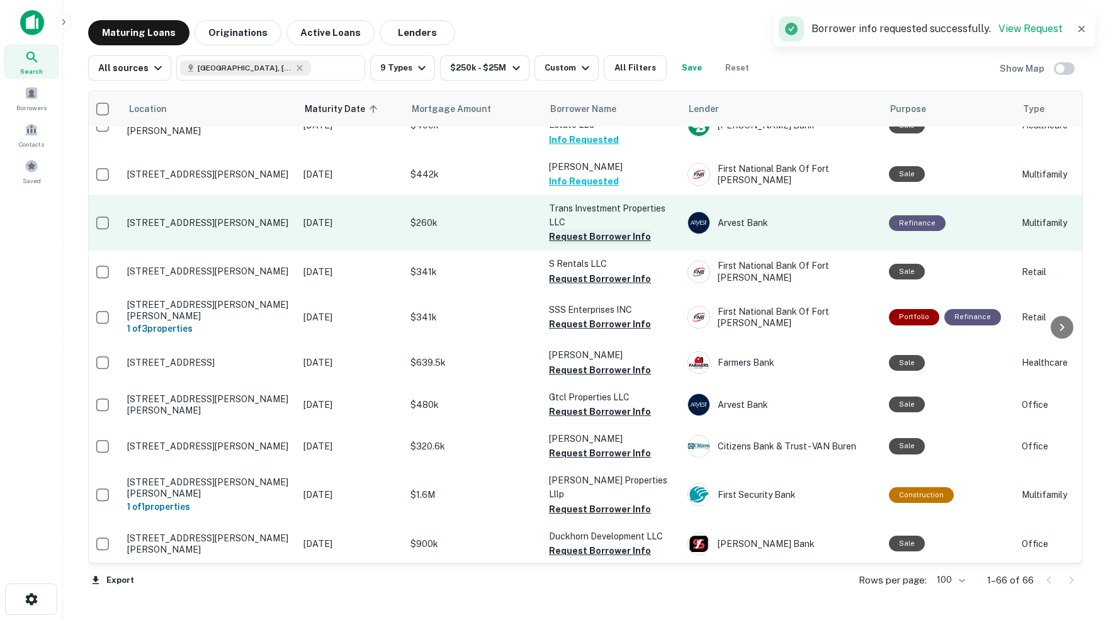
click at [613, 229] on button "Request Borrower Info" at bounding box center [600, 236] width 102 height 15
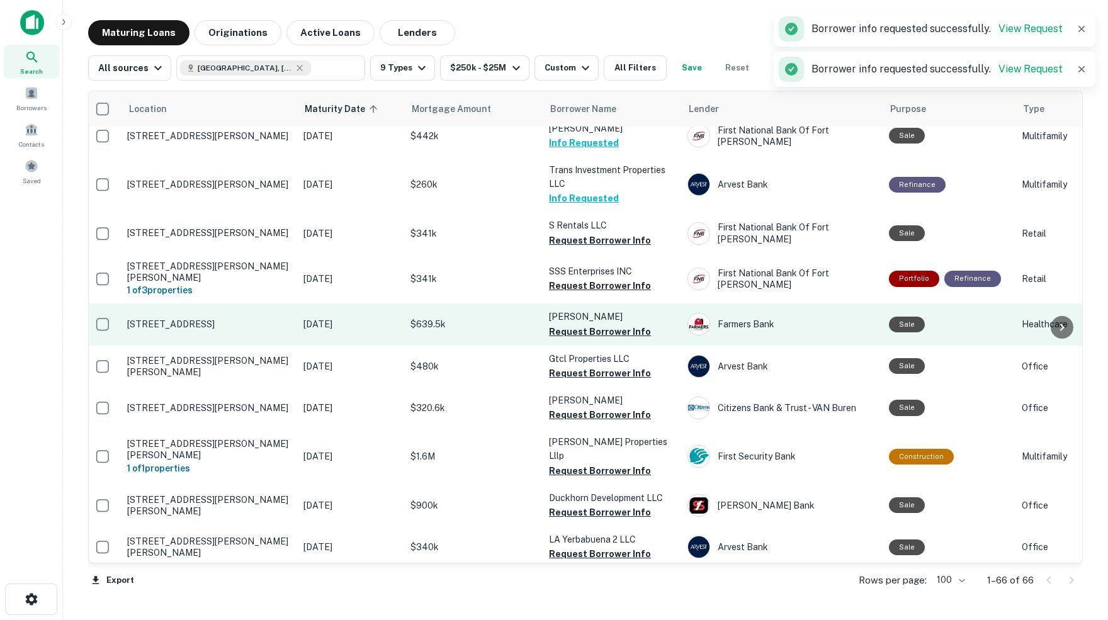
scroll to position [357, 4]
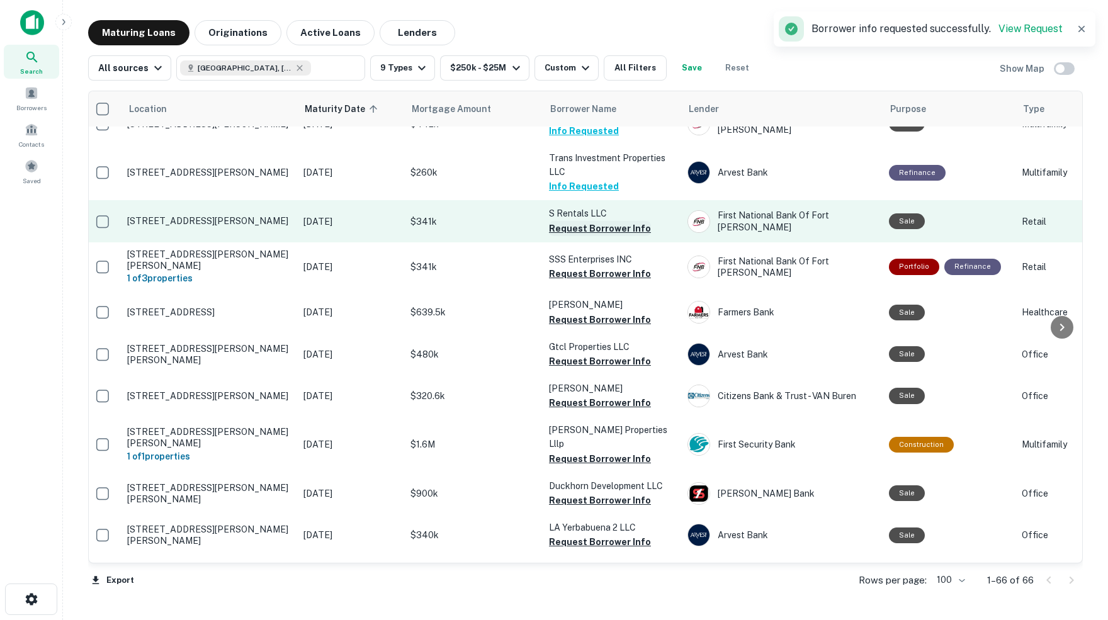
click at [593, 221] on button "Request Borrower Info" at bounding box center [600, 228] width 102 height 15
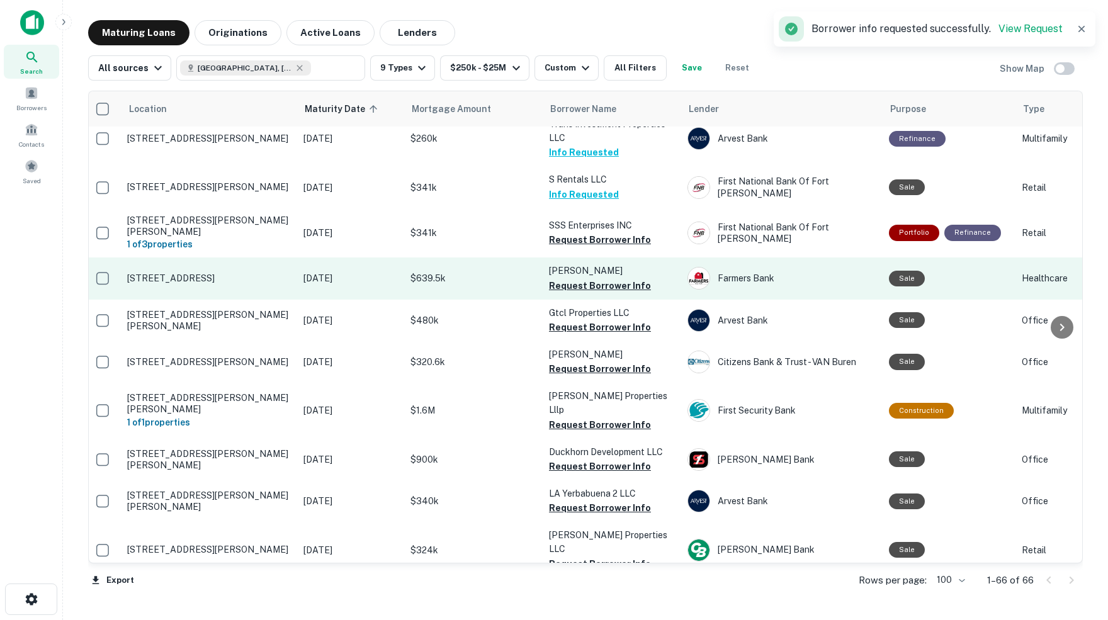
scroll to position [396, 4]
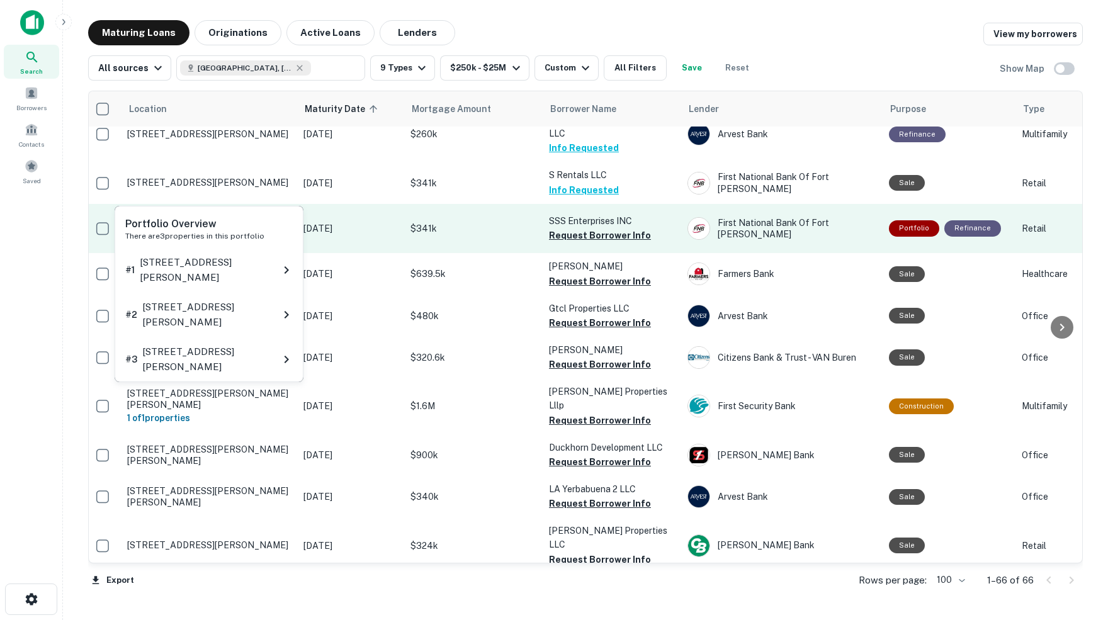
click at [179, 233] on h6 "1 of 3 properties" at bounding box center [209, 240] width 164 height 14
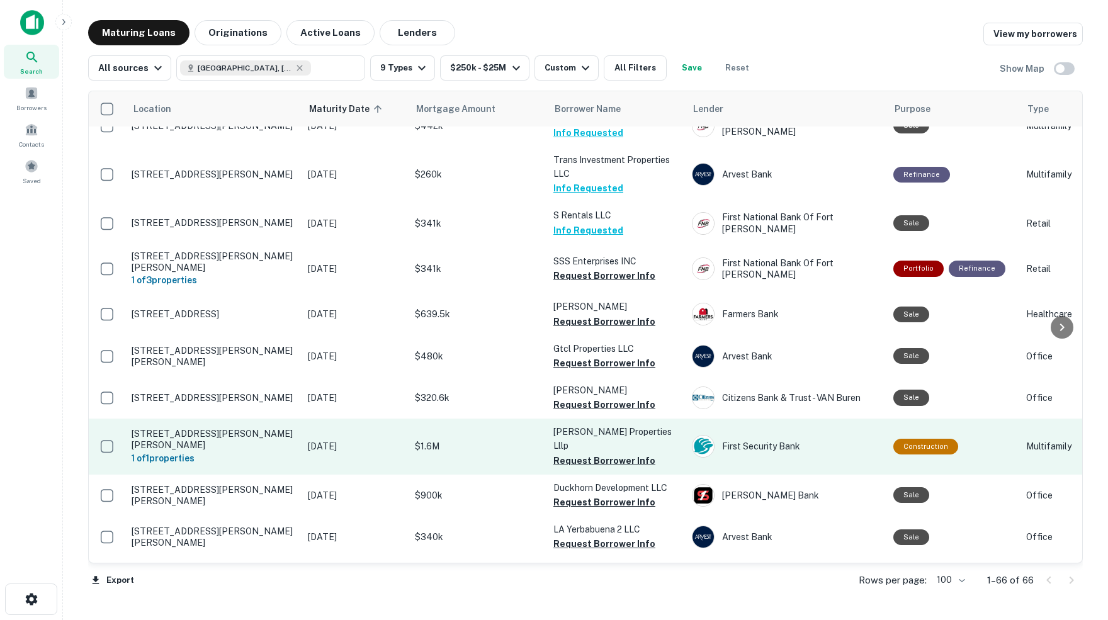
scroll to position [354, 0]
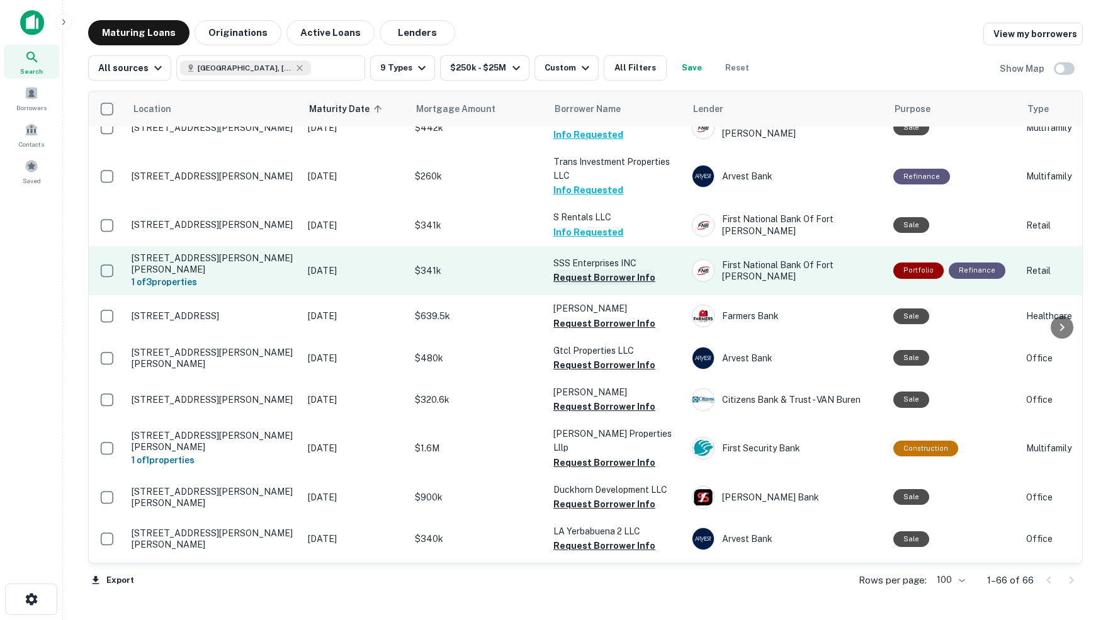
click at [615, 270] on button "Request Borrower Info" at bounding box center [604, 277] width 102 height 15
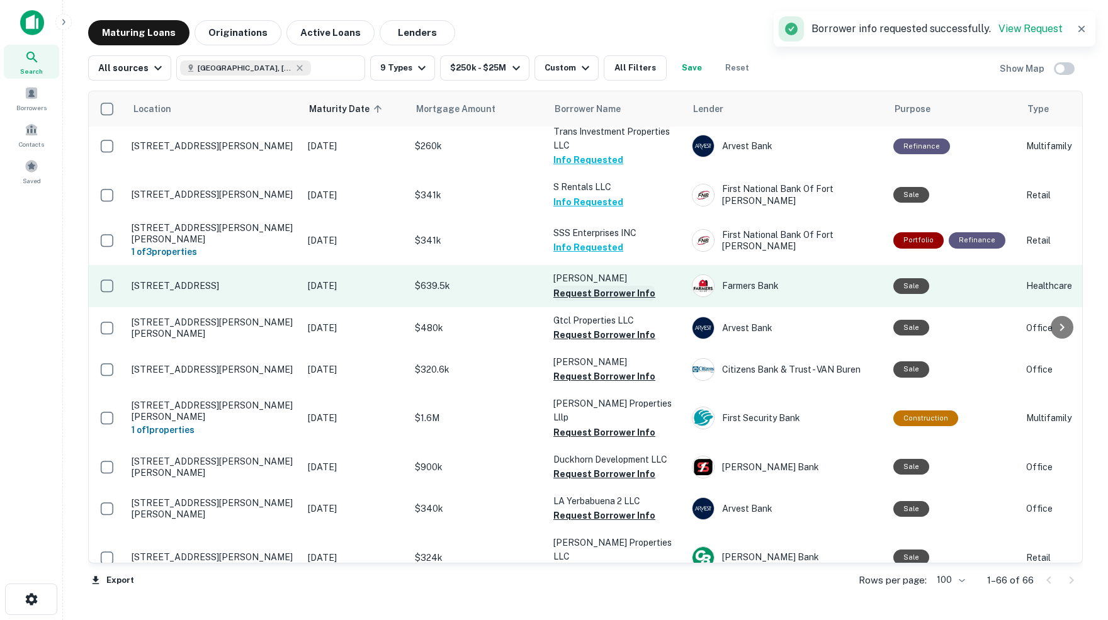
scroll to position [389, 0]
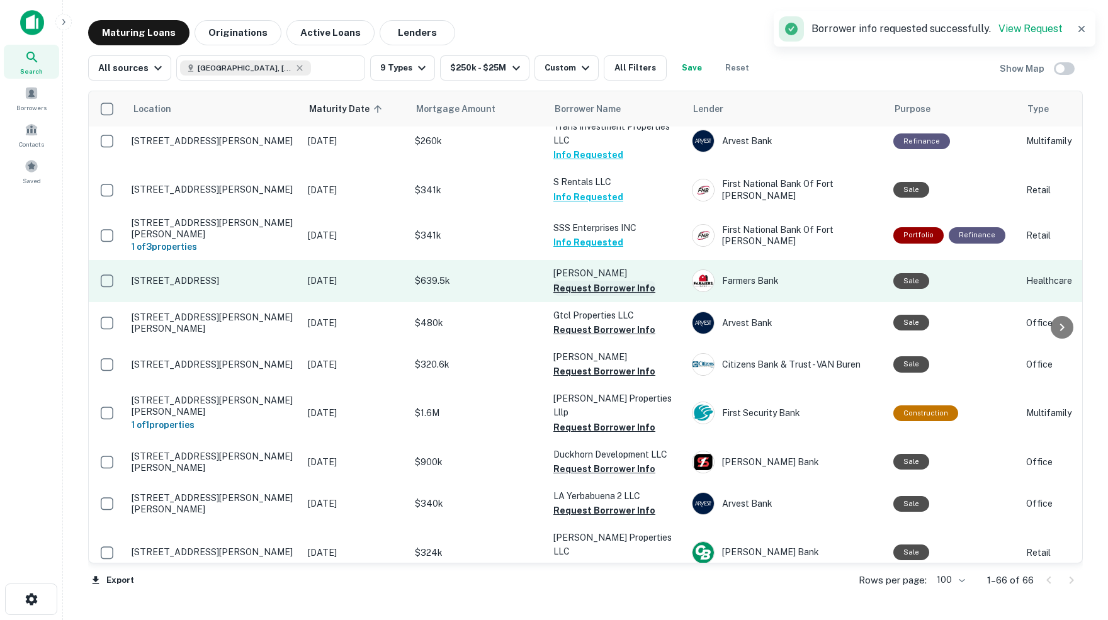
click at [607, 281] on button "Request Borrower Info" at bounding box center [604, 288] width 102 height 15
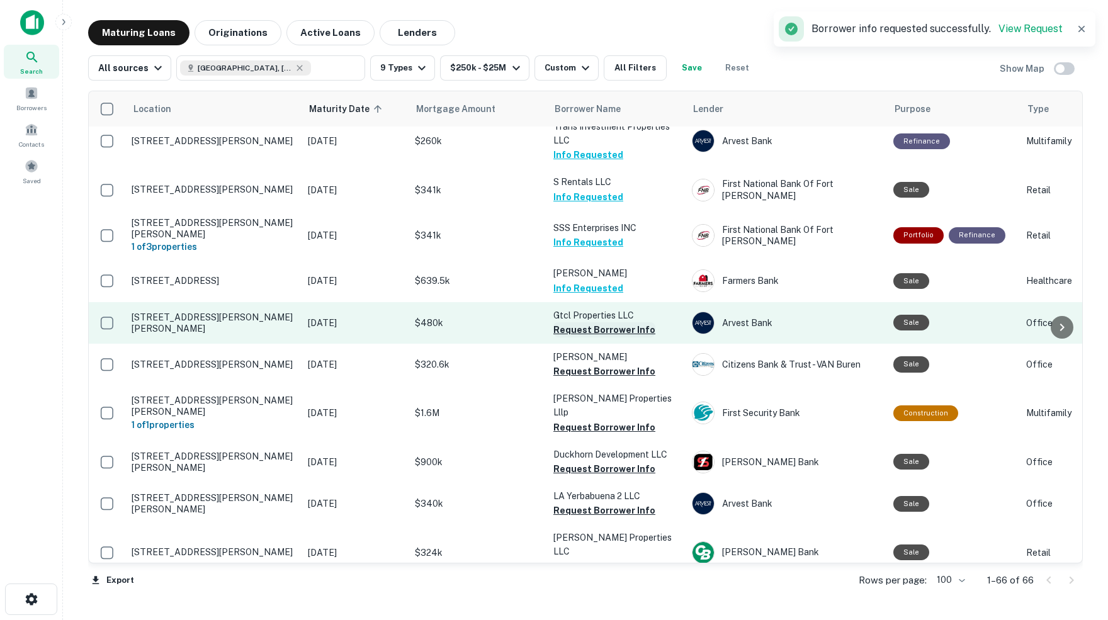
click at [573, 322] on button "Request Borrower Info" at bounding box center [604, 329] width 102 height 15
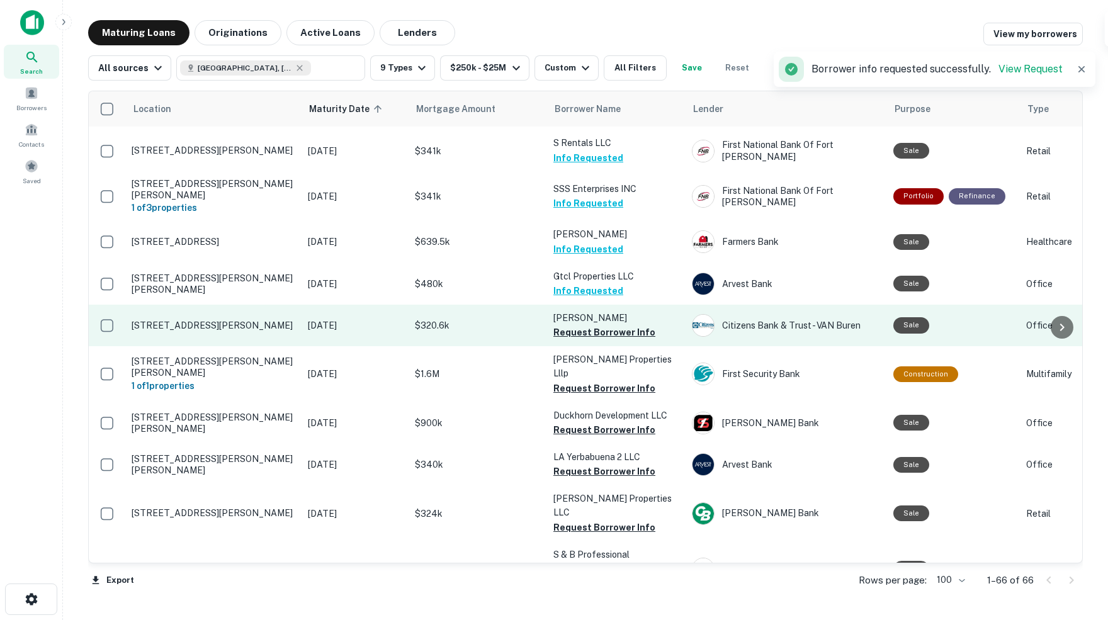
scroll to position [430, 0]
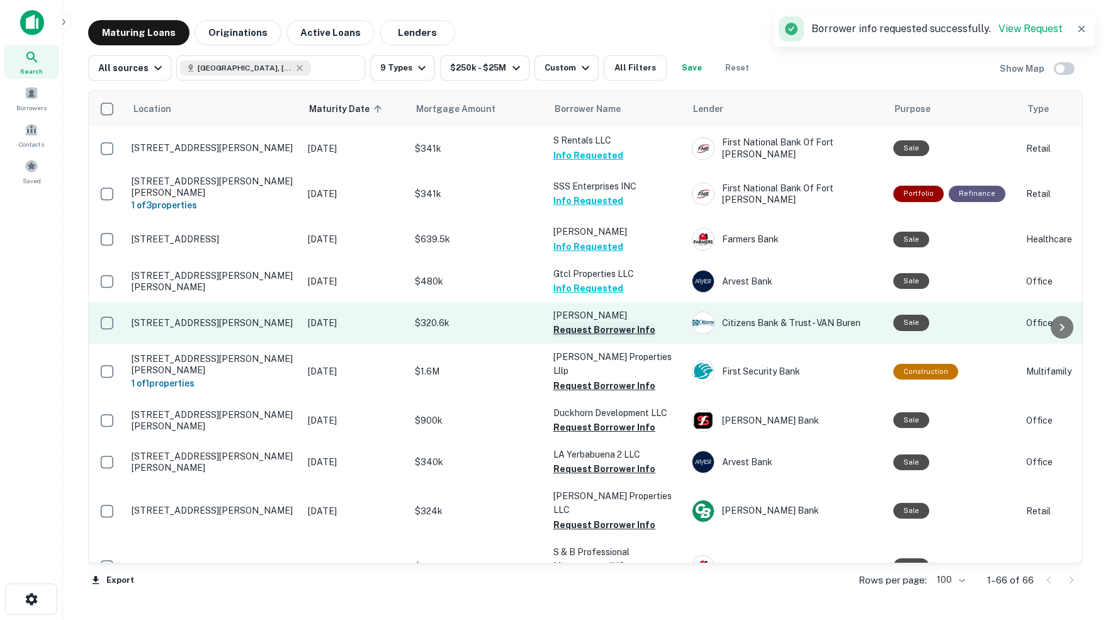
click at [605, 322] on button "Request Borrower Info" at bounding box center [604, 329] width 102 height 15
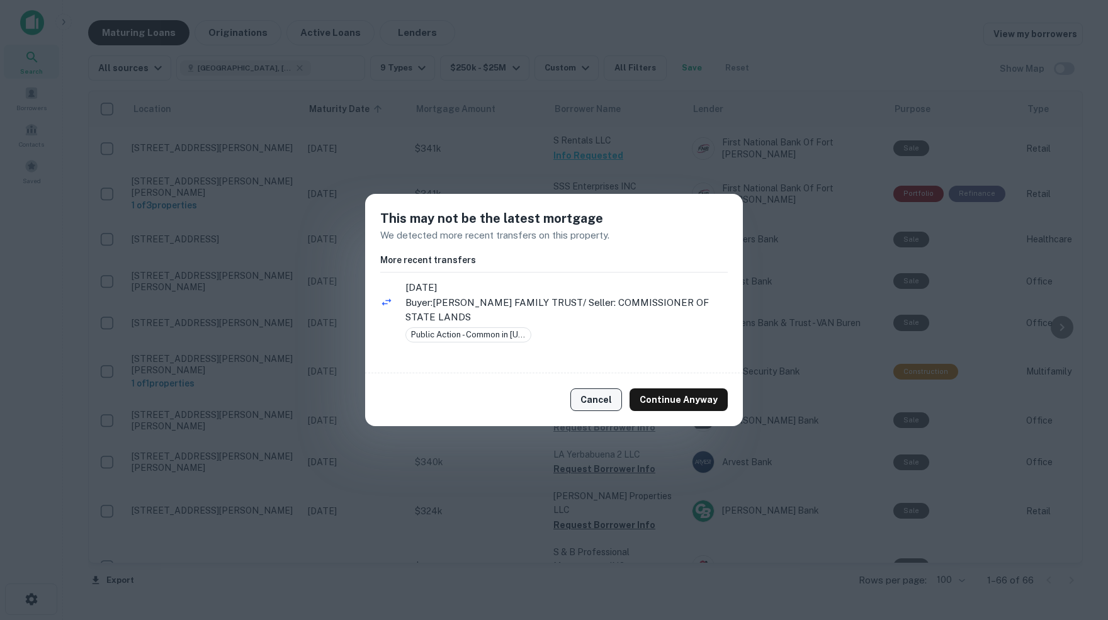
click at [605, 398] on button "Cancel" at bounding box center [596, 399] width 52 height 23
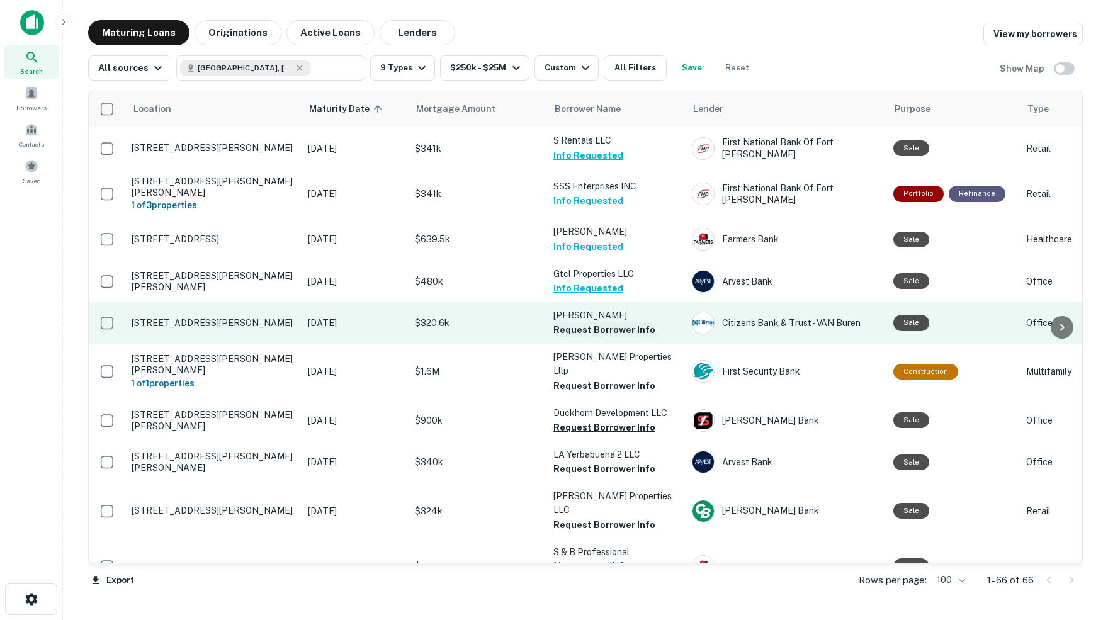
click at [594, 322] on button "Request Borrower Info" at bounding box center [604, 329] width 102 height 15
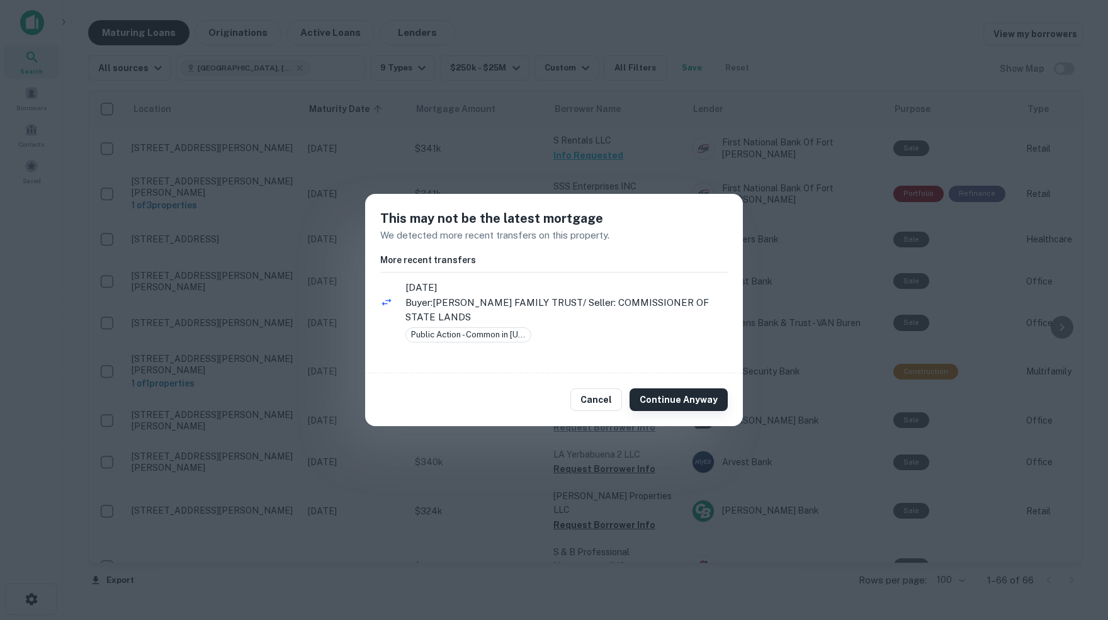
click at [683, 401] on button "Continue Anyway" at bounding box center [678, 399] width 98 height 23
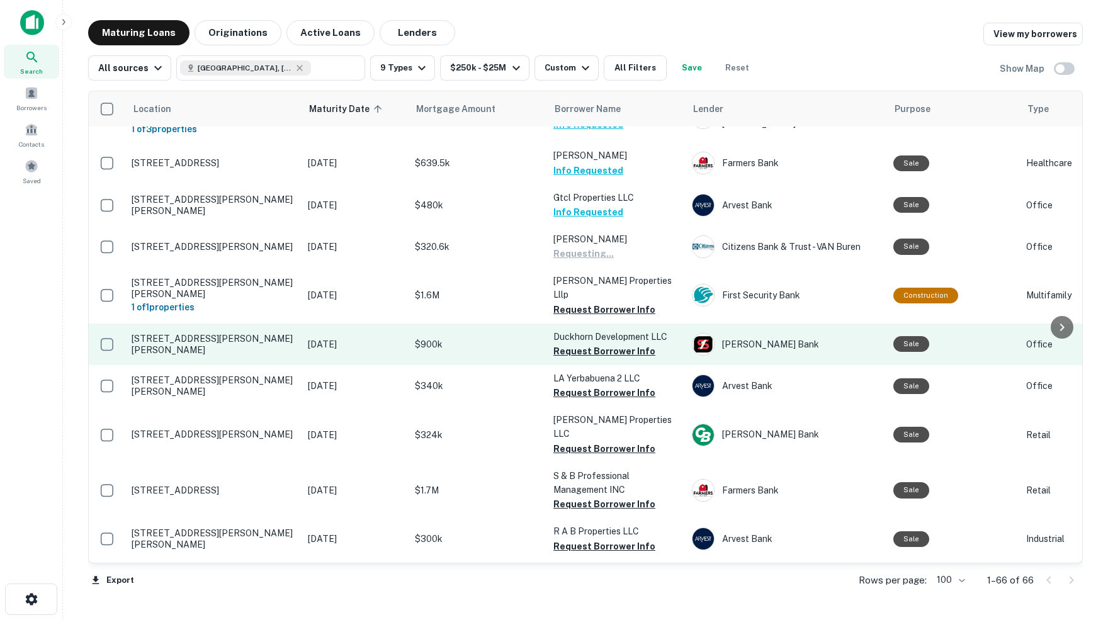
scroll to position [509, 0]
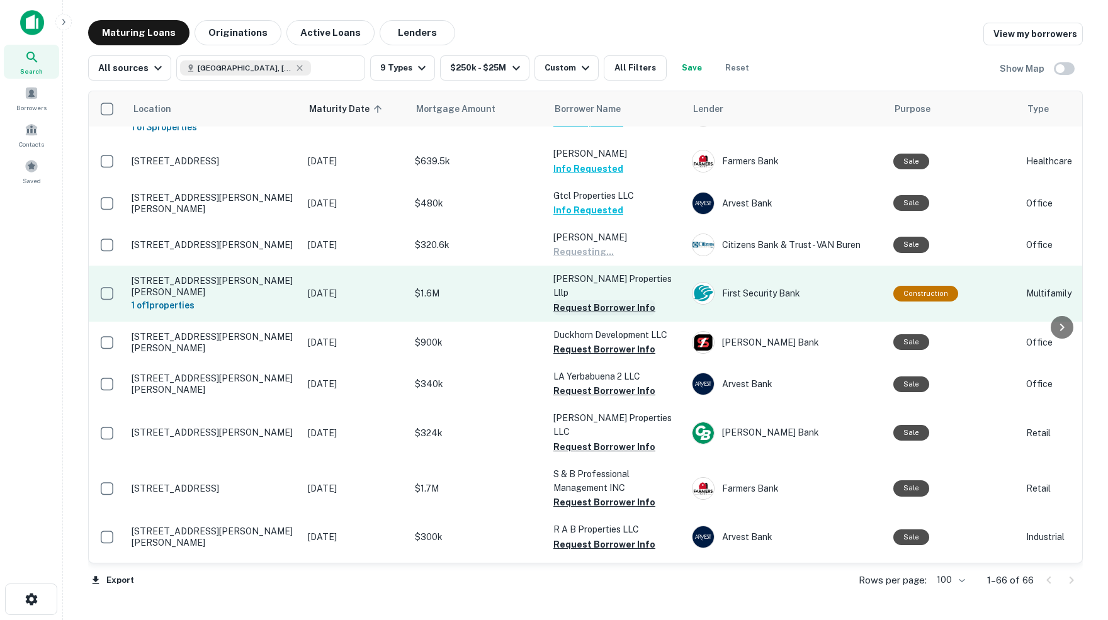
click at [576, 300] on button "Request Borrower Info" at bounding box center [604, 307] width 102 height 15
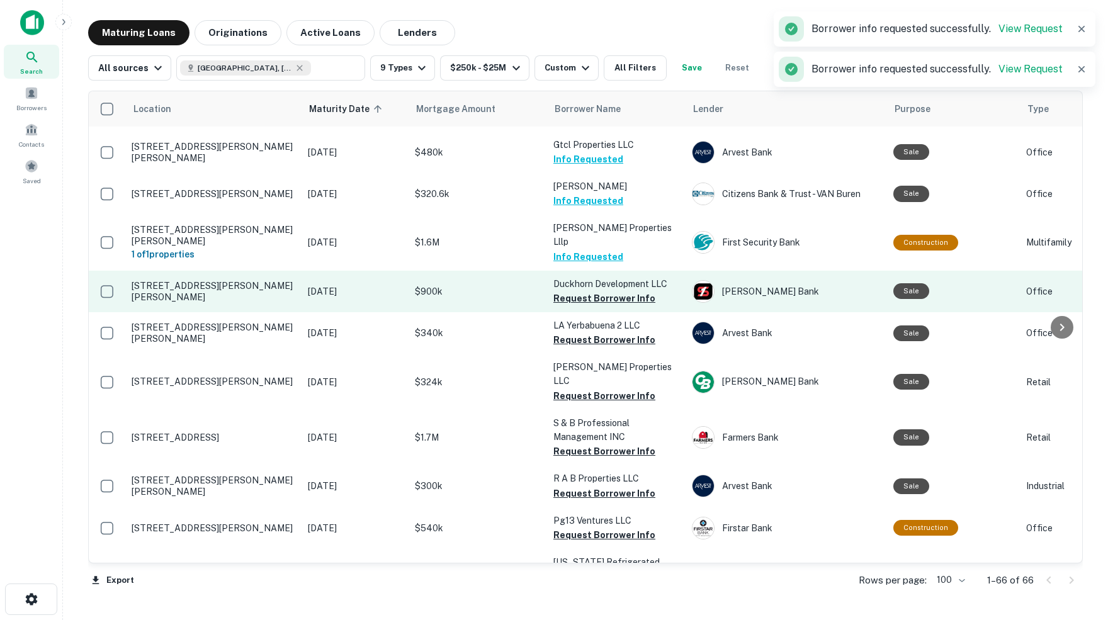
scroll to position [568, 0]
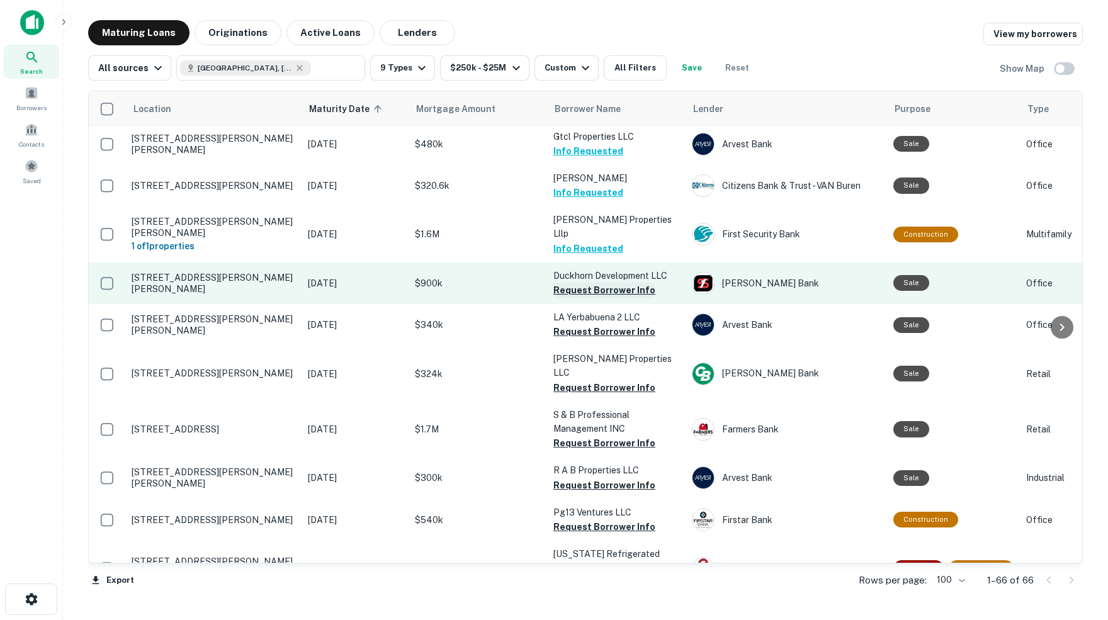
click at [601, 283] on button "Request Borrower Info" at bounding box center [604, 290] width 102 height 15
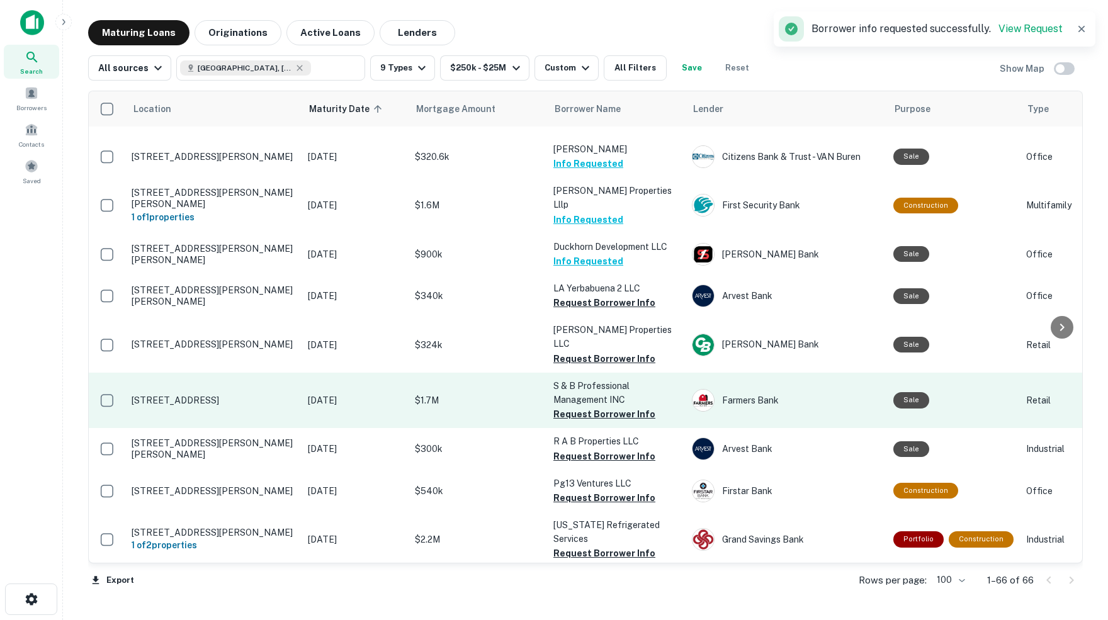
scroll to position [599, 0]
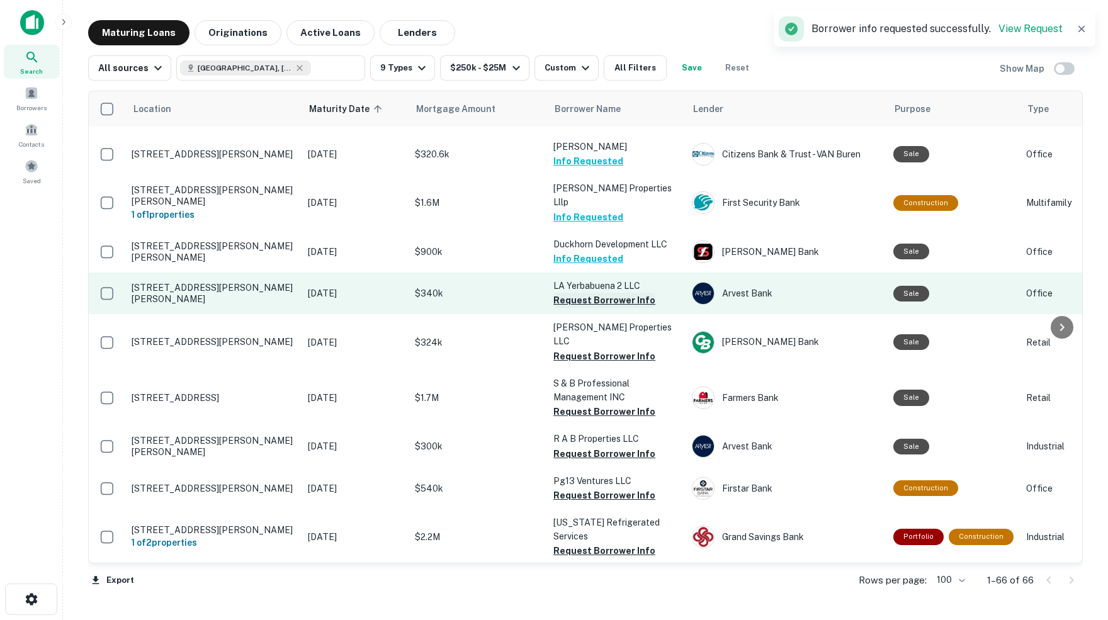
click at [582, 293] on button "Request Borrower Info" at bounding box center [604, 300] width 102 height 15
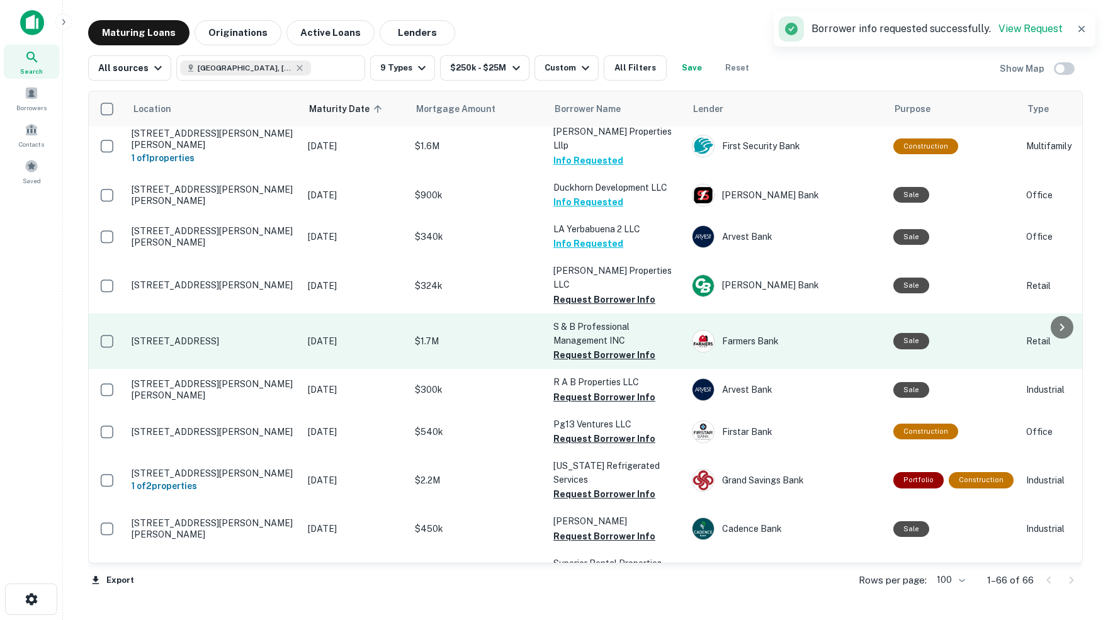
scroll to position [657, 0]
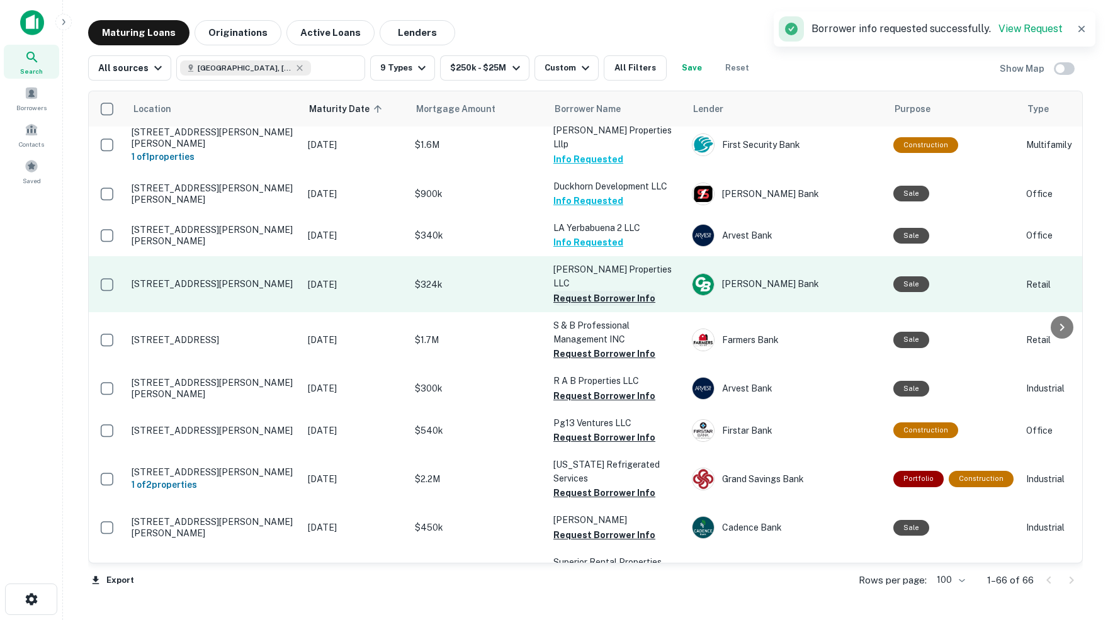
click at [578, 291] on button "Request Borrower Info" at bounding box center [604, 298] width 102 height 15
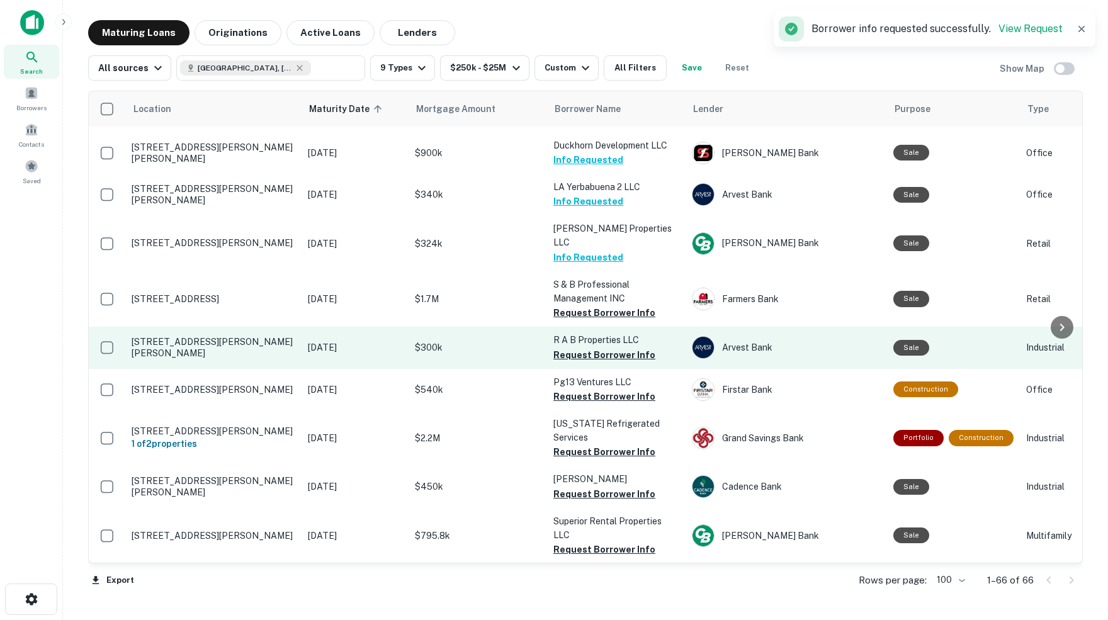
scroll to position [704, 0]
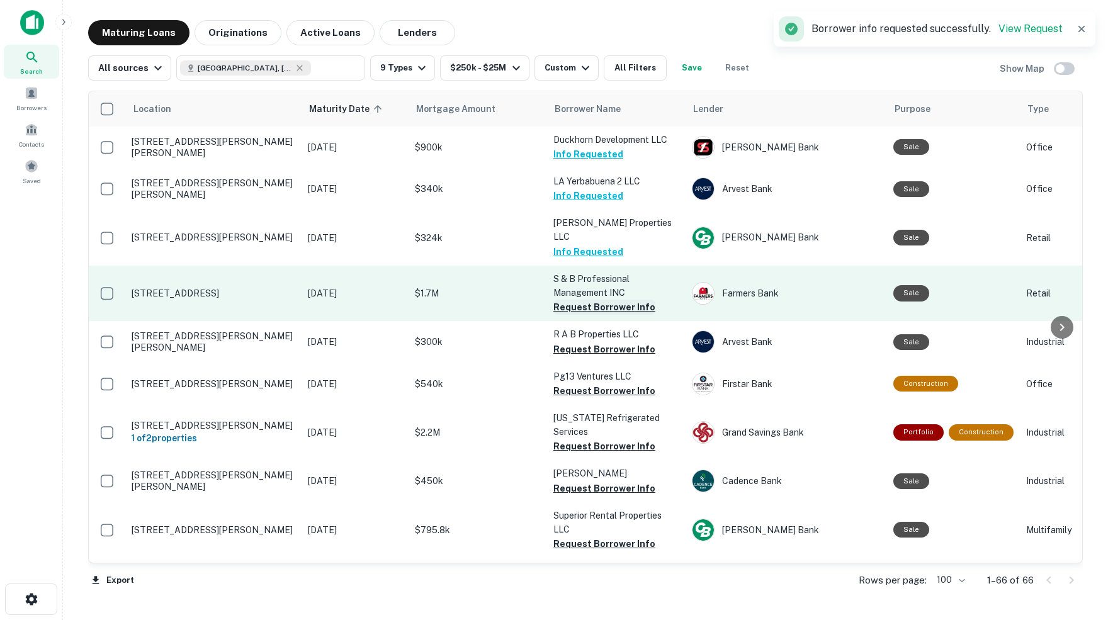
click at [577, 300] on button "Request Borrower Info" at bounding box center [604, 307] width 102 height 15
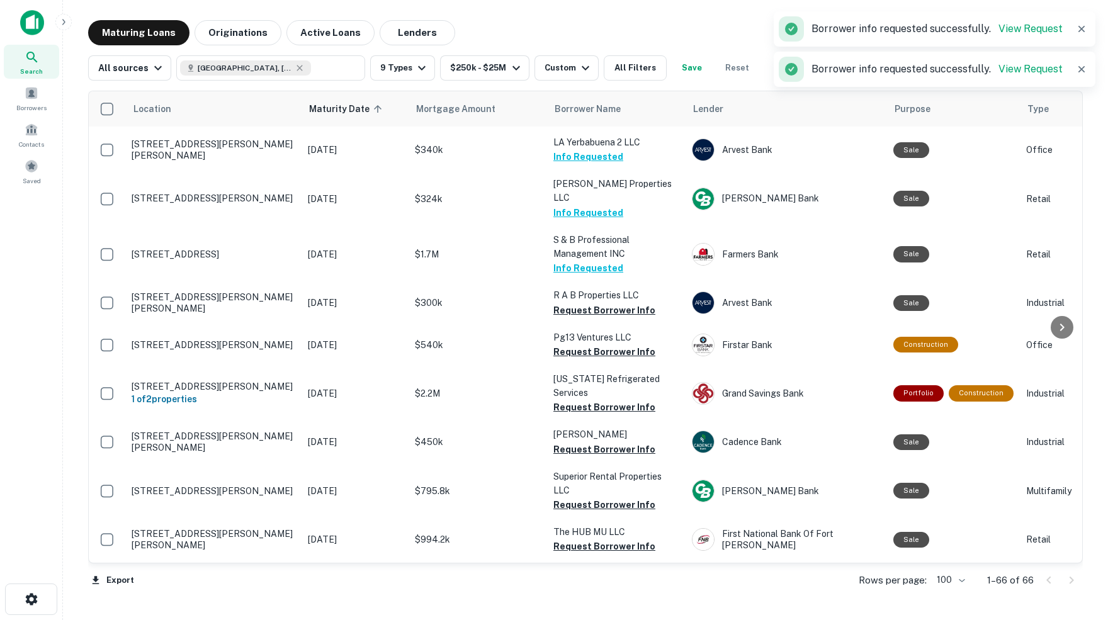
scroll to position [749, 0]
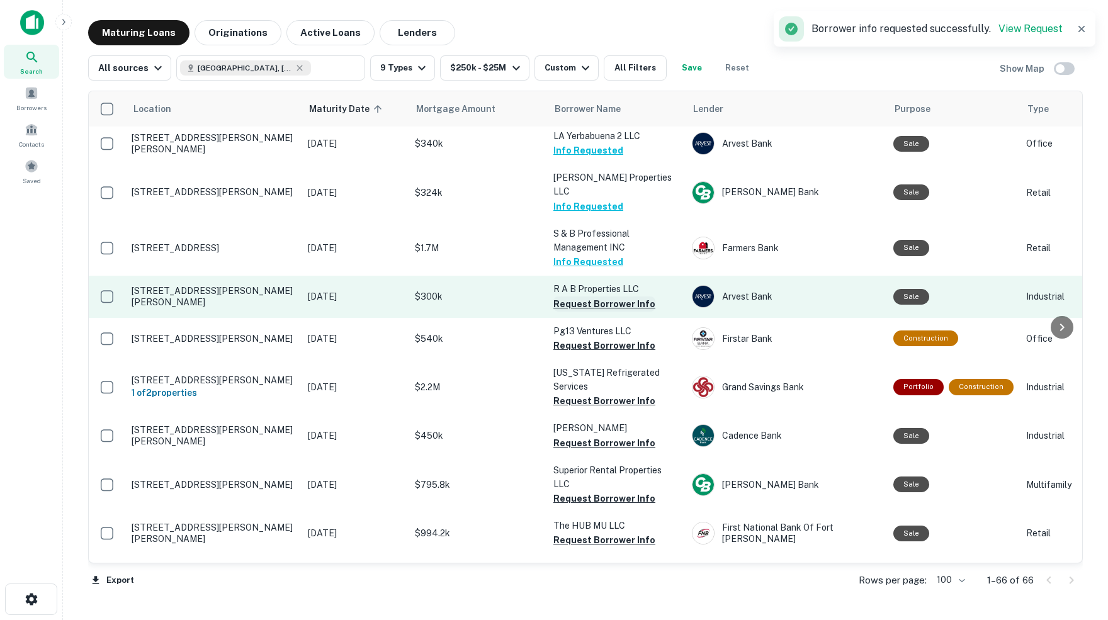
click at [570, 296] on button "Request Borrower Info" at bounding box center [604, 303] width 102 height 15
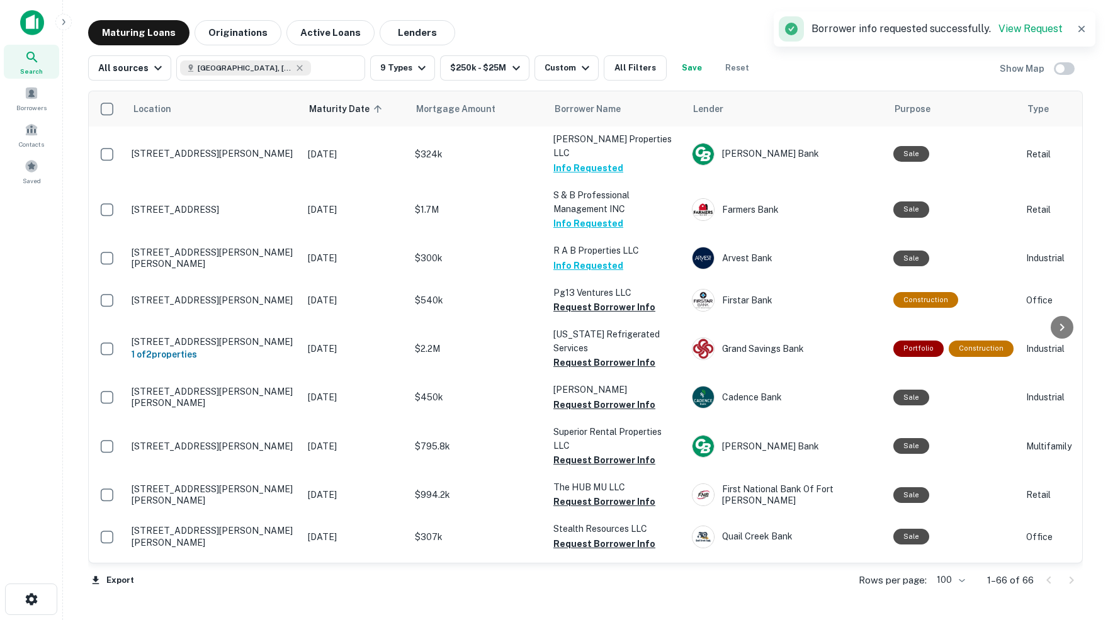
scroll to position [790, 0]
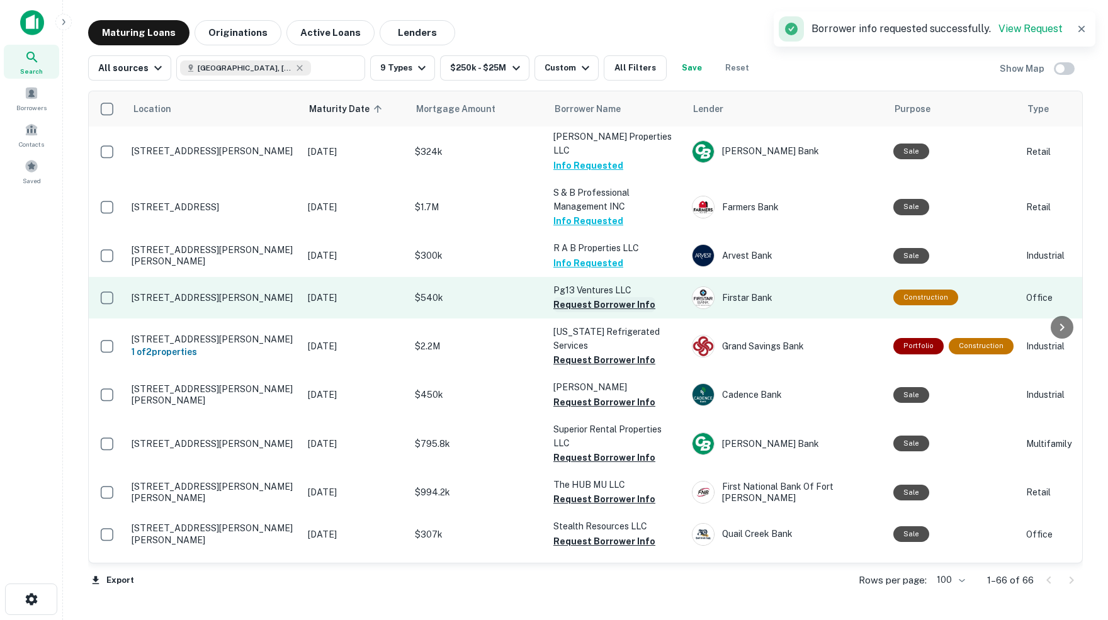
click at [609, 297] on button "Request Borrower Info" at bounding box center [604, 304] width 102 height 15
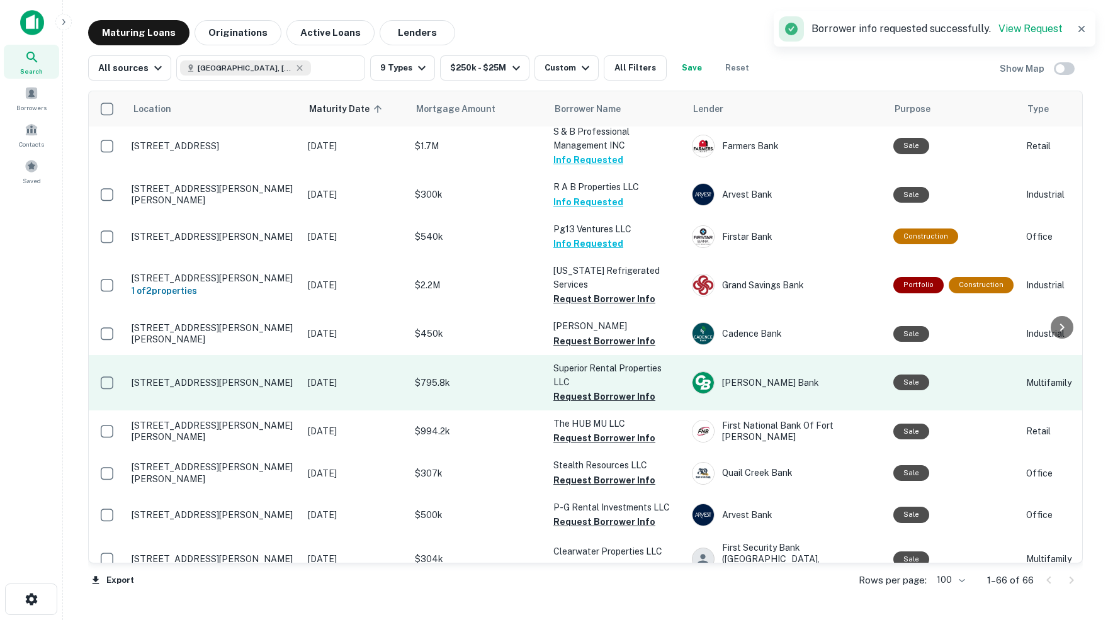
scroll to position [855, 0]
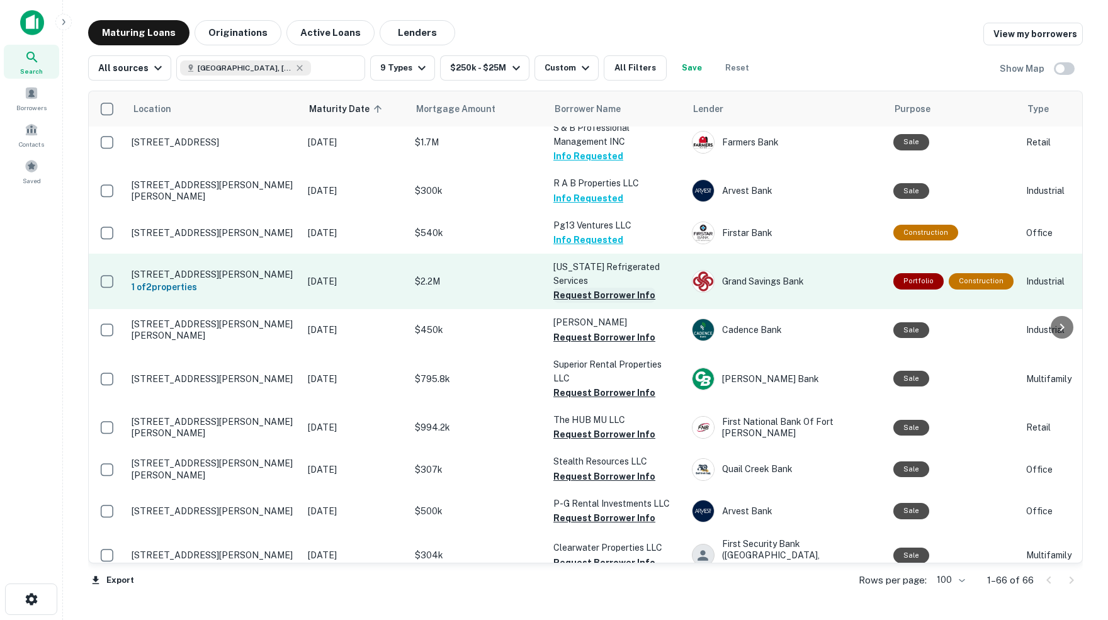
click at [589, 288] on button "Request Borrower Info" at bounding box center [604, 295] width 102 height 15
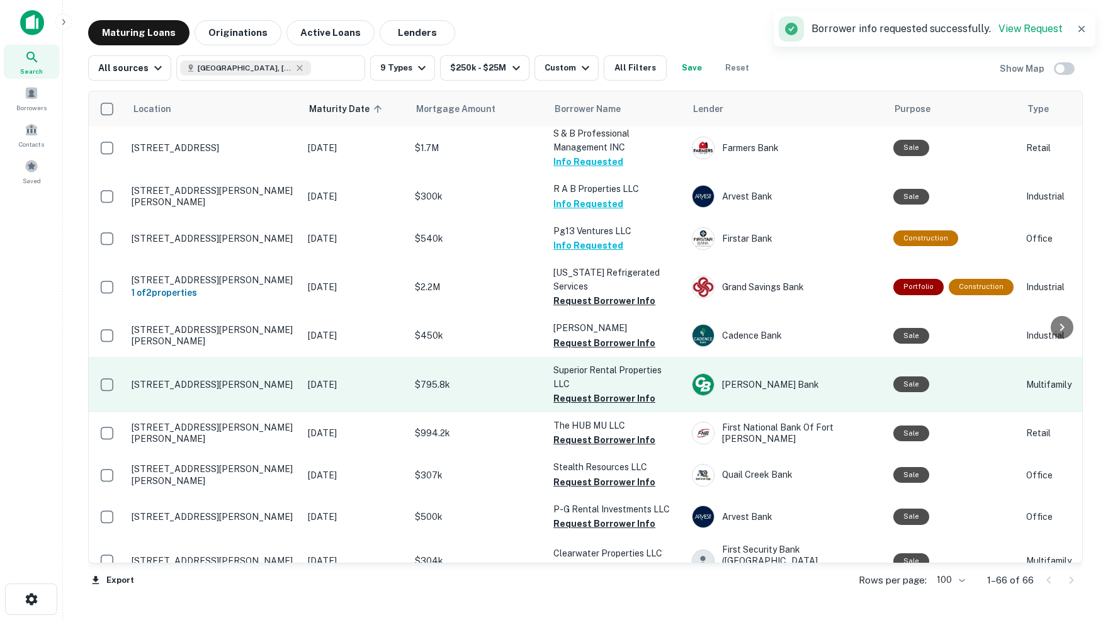
scroll to position [847, 0]
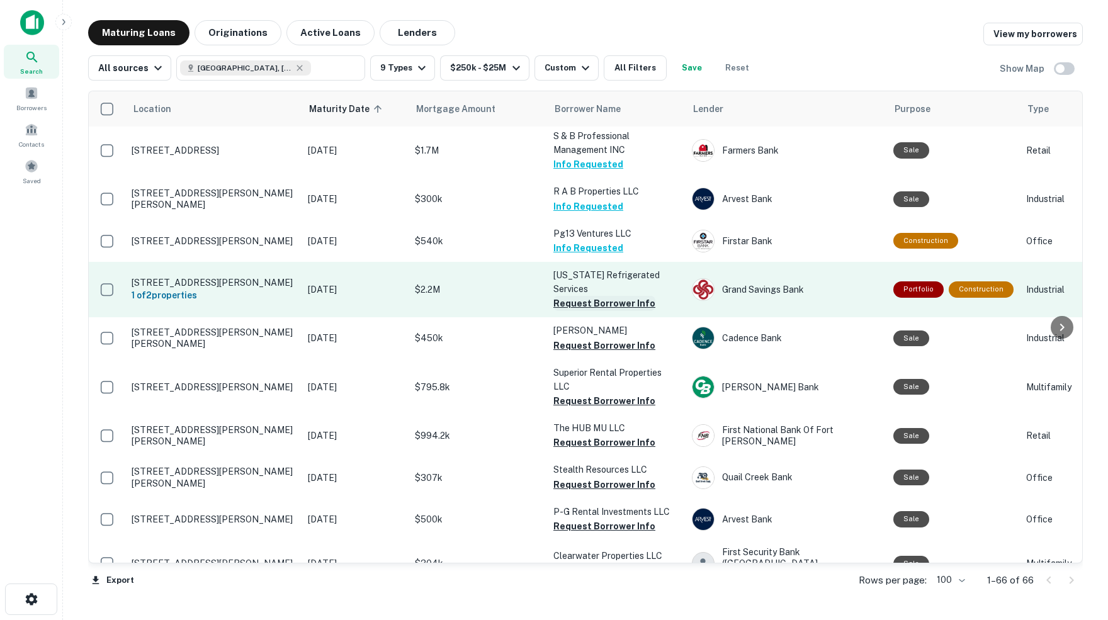
click at [617, 296] on button "Request Borrower Info" at bounding box center [604, 303] width 102 height 15
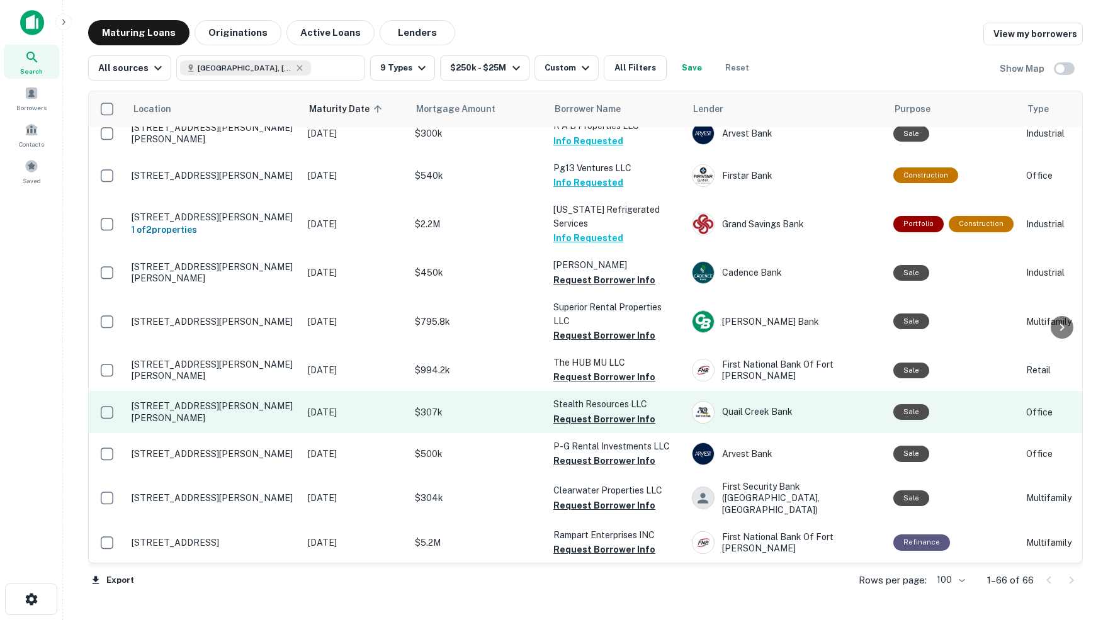
scroll to position [913, 0]
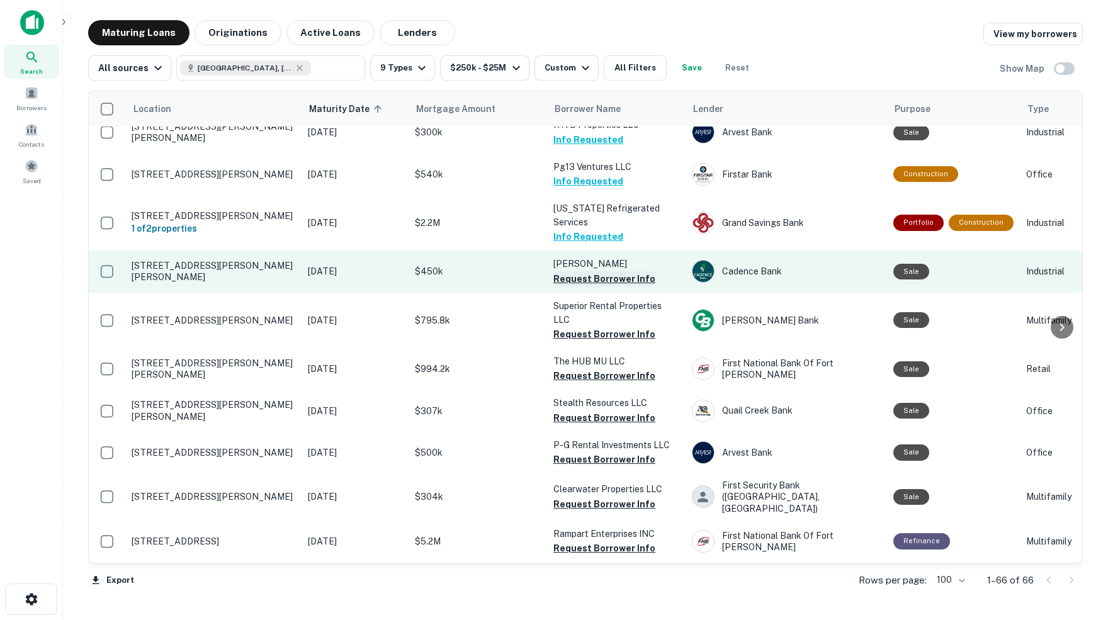
click at [588, 271] on button "Request Borrower Info" at bounding box center [604, 278] width 102 height 15
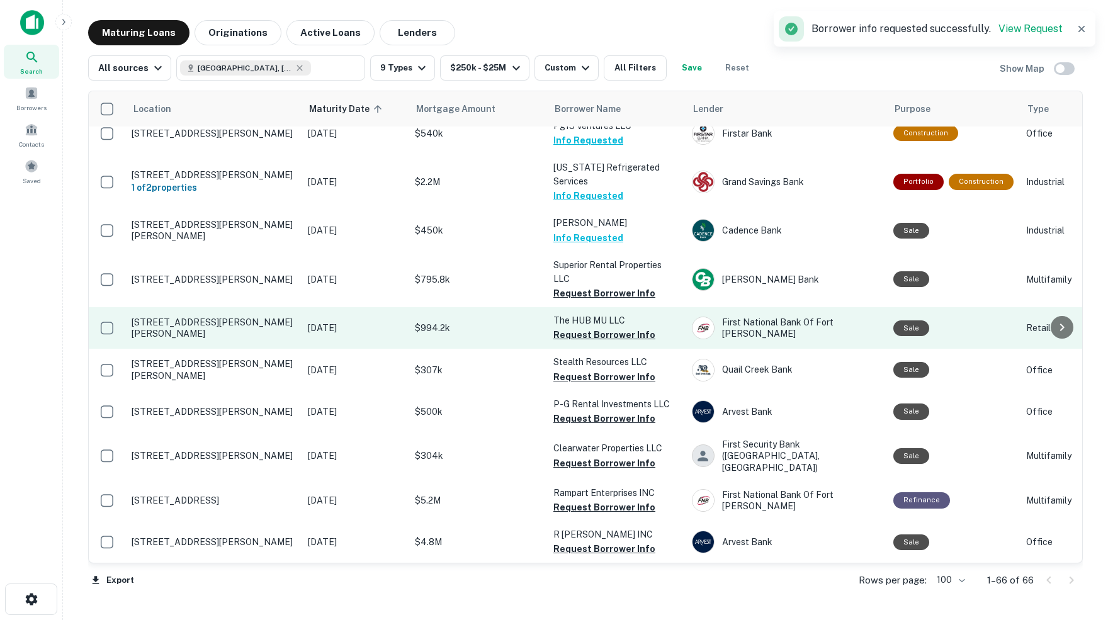
scroll to position [957, 0]
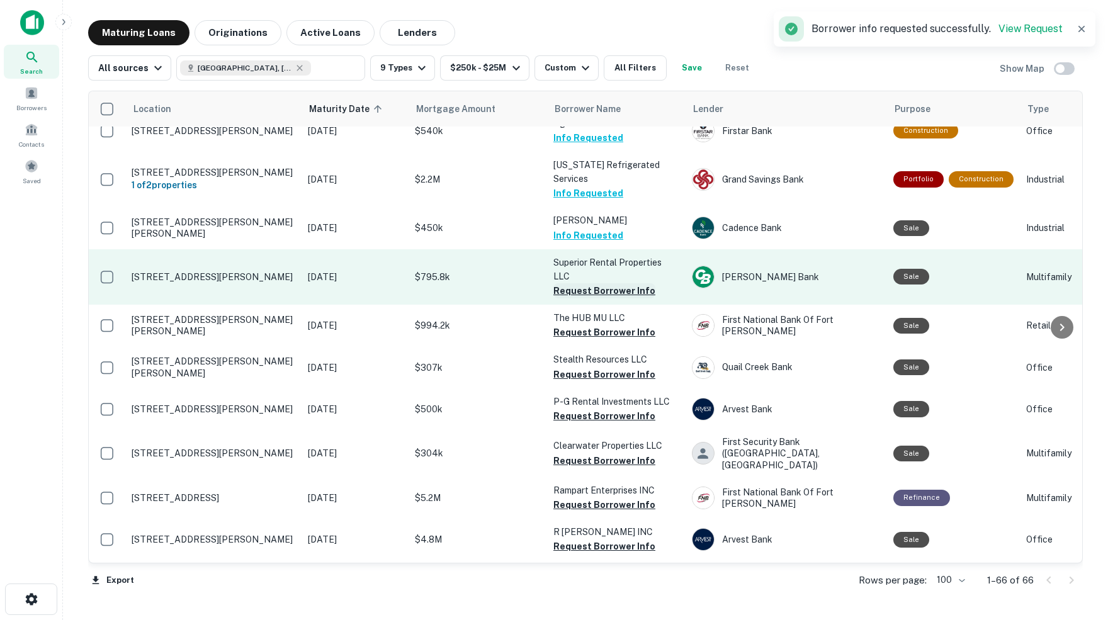
click at [605, 283] on button "Request Borrower Info" at bounding box center [604, 290] width 102 height 15
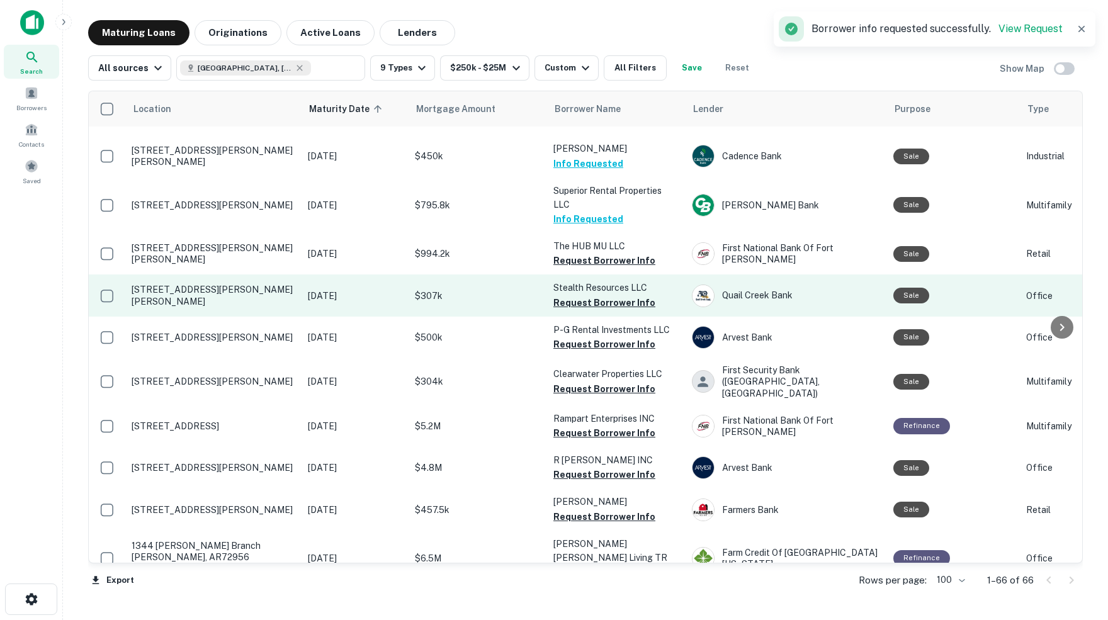
scroll to position [1030, 0]
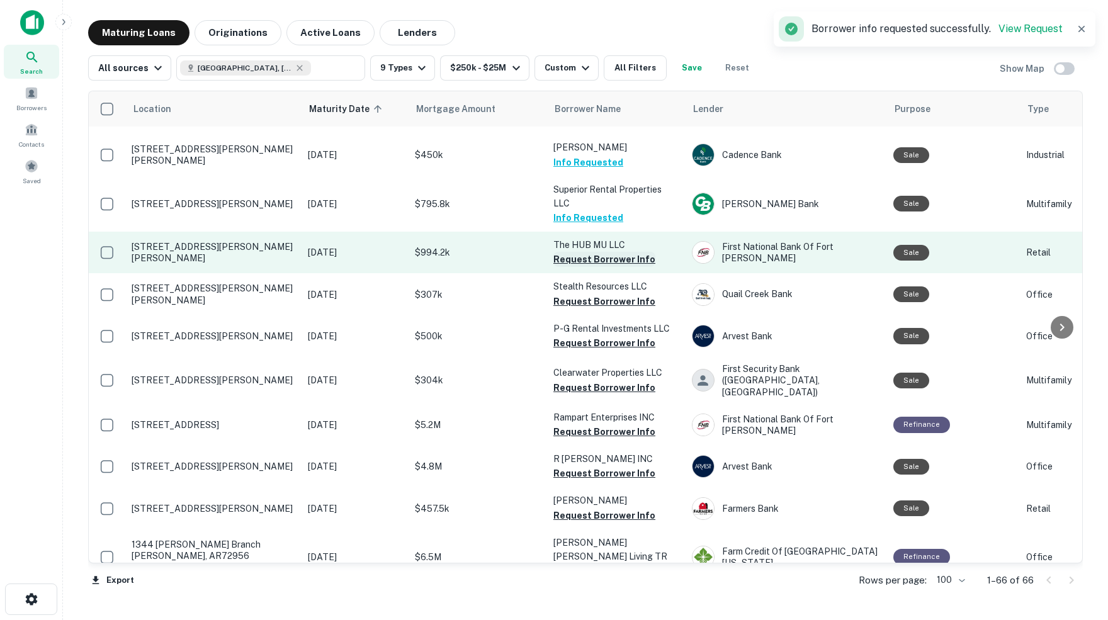
click at [591, 252] on button "Request Borrower Info" at bounding box center [604, 259] width 102 height 15
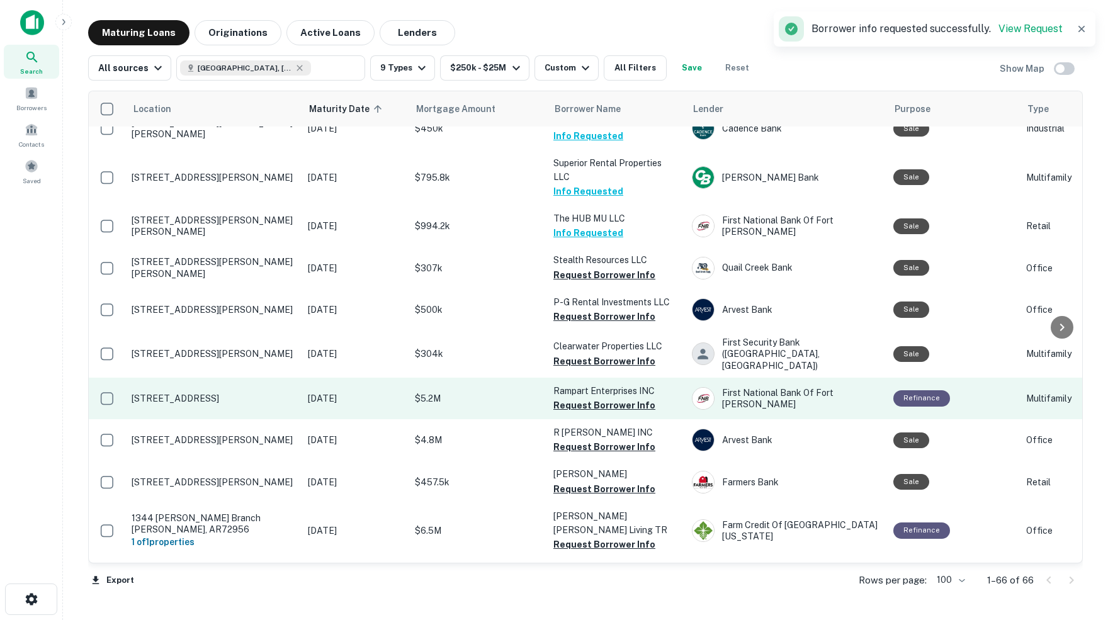
scroll to position [1057, 0]
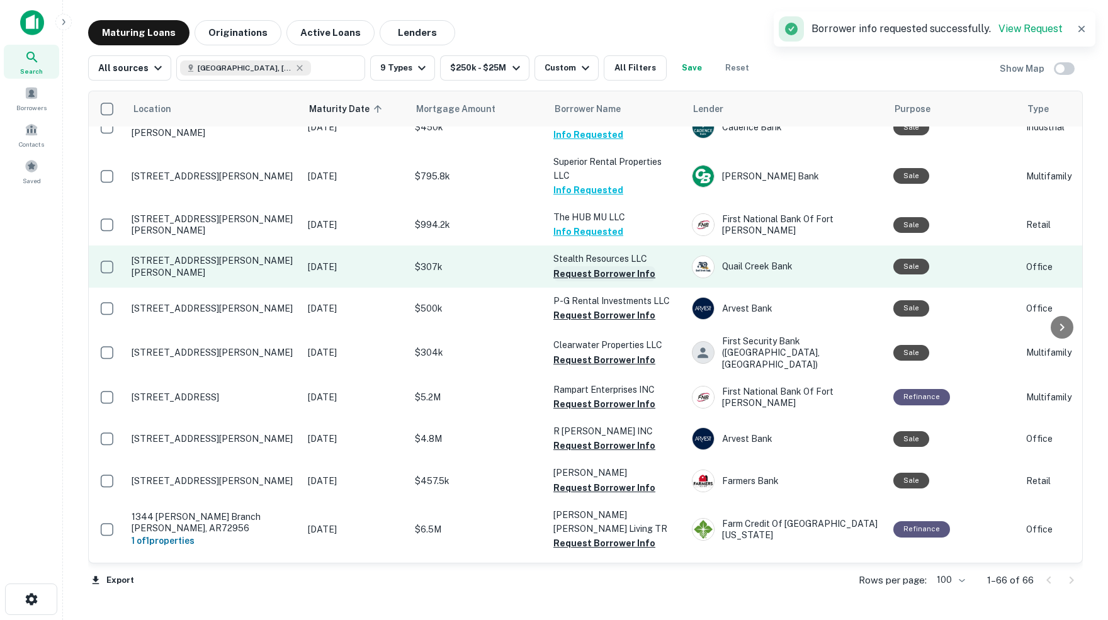
click at [609, 266] on button "Request Borrower Info" at bounding box center [604, 273] width 102 height 15
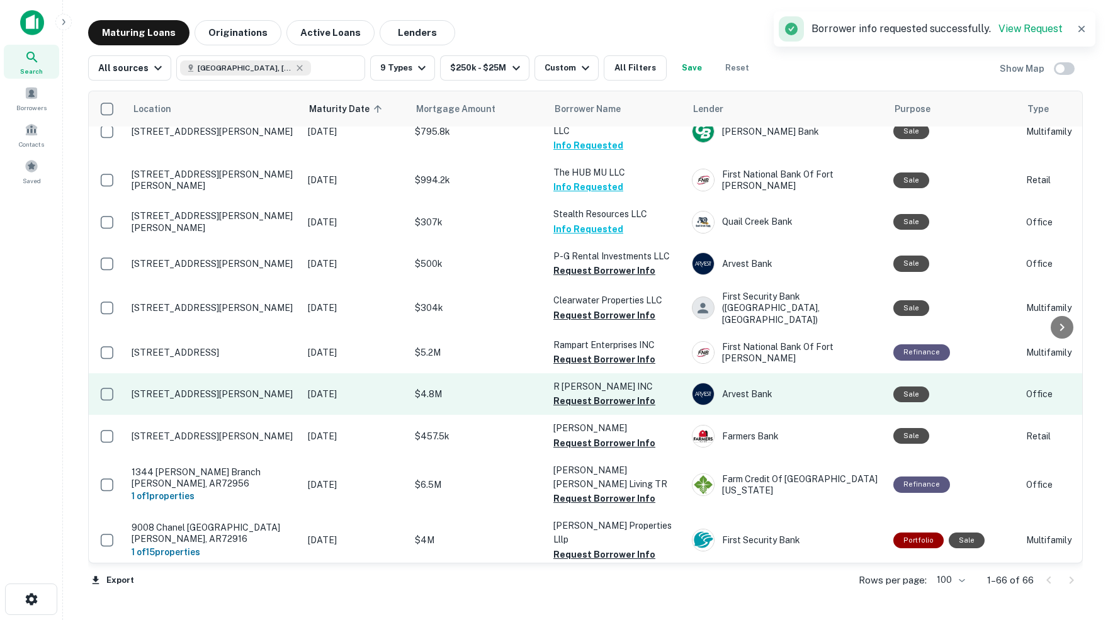
scroll to position [1104, 0]
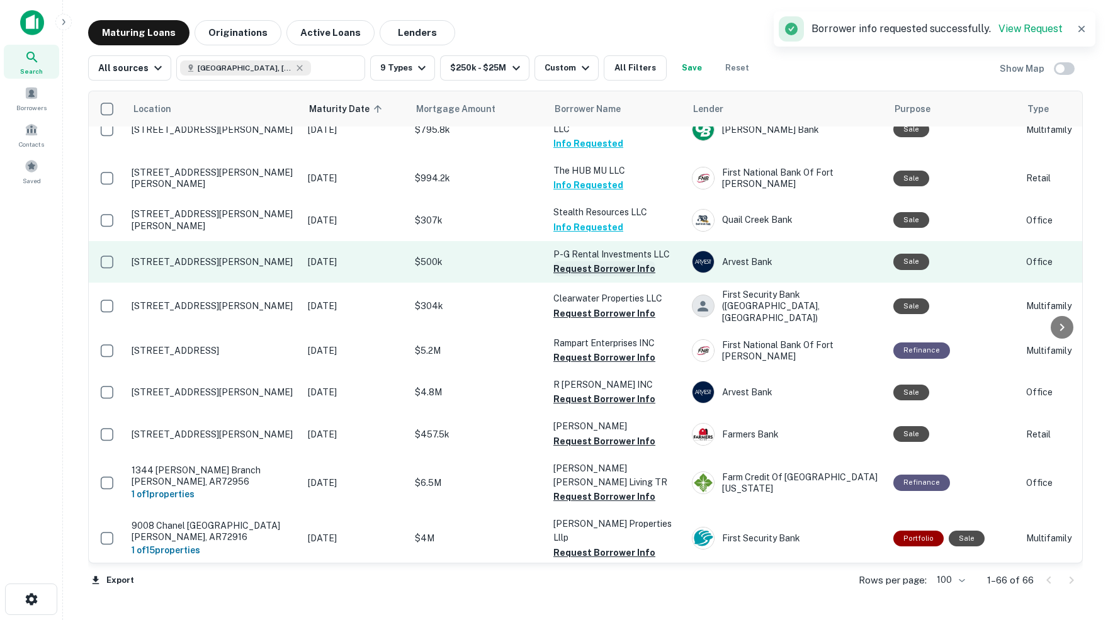
click at [590, 261] on button "Request Borrower Info" at bounding box center [604, 268] width 102 height 15
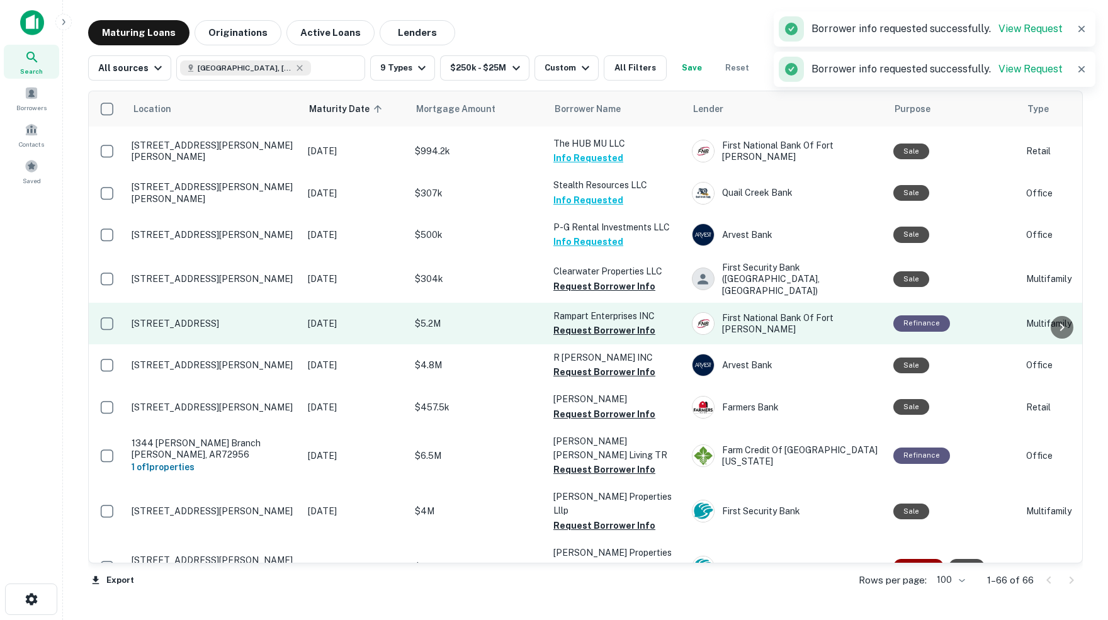
scroll to position [1136, 0]
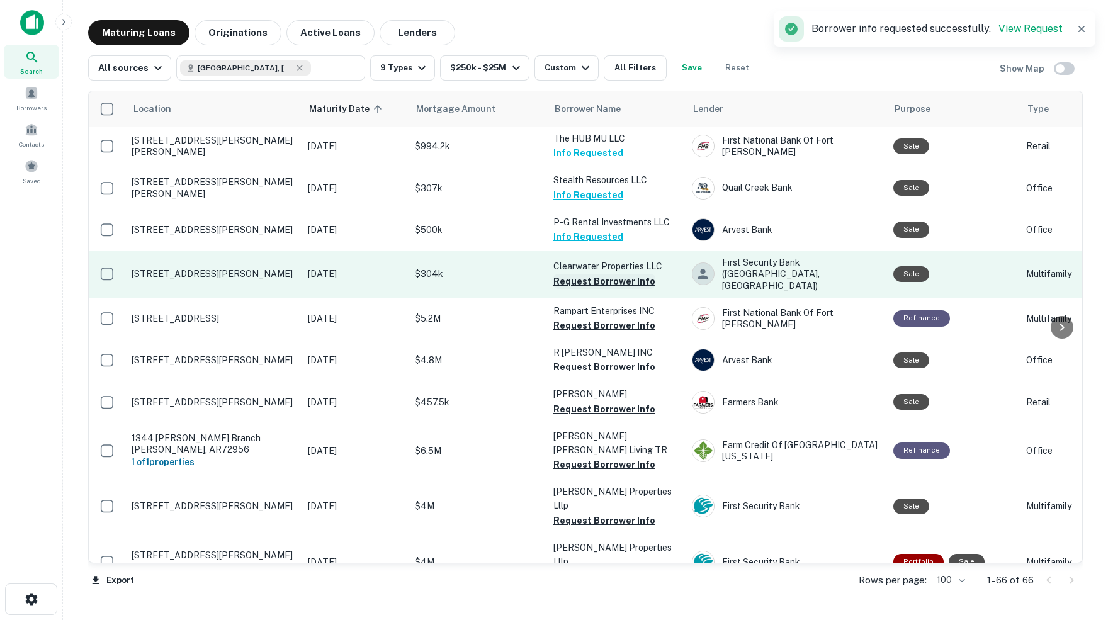
click at [587, 274] on button "Request Borrower Info" at bounding box center [604, 281] width 102 height 15
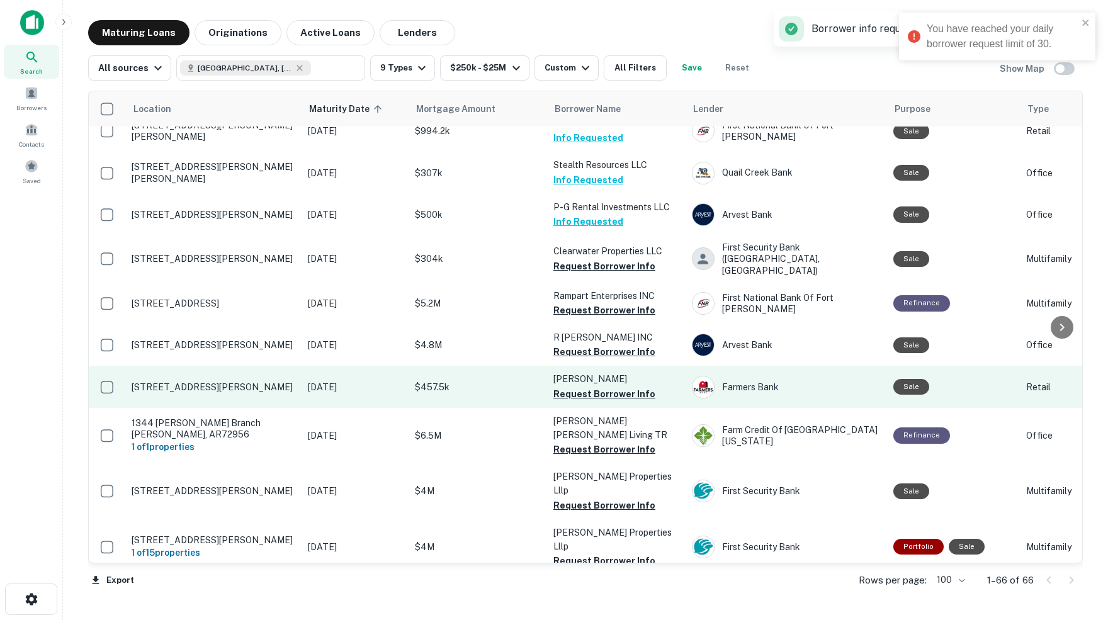
scroll to position [1155, 0]
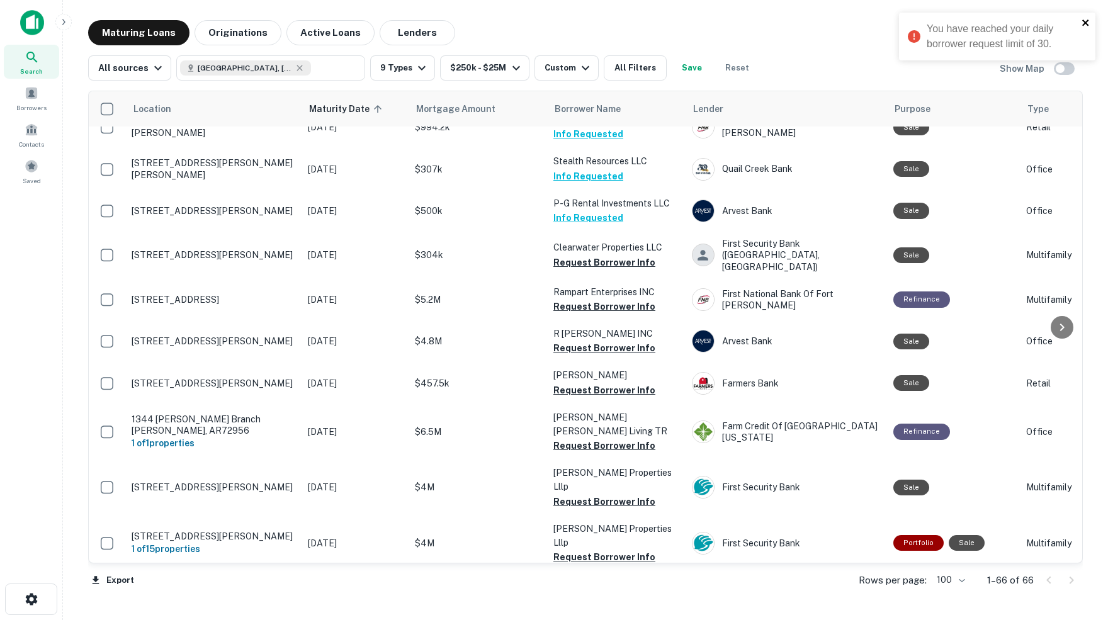
click at [1085, 22] on icon "close" at bounding box center [1085, 23] width 6 height 6
click at [36, 97] on span at bounding box center [32, 93] width 14 height 14
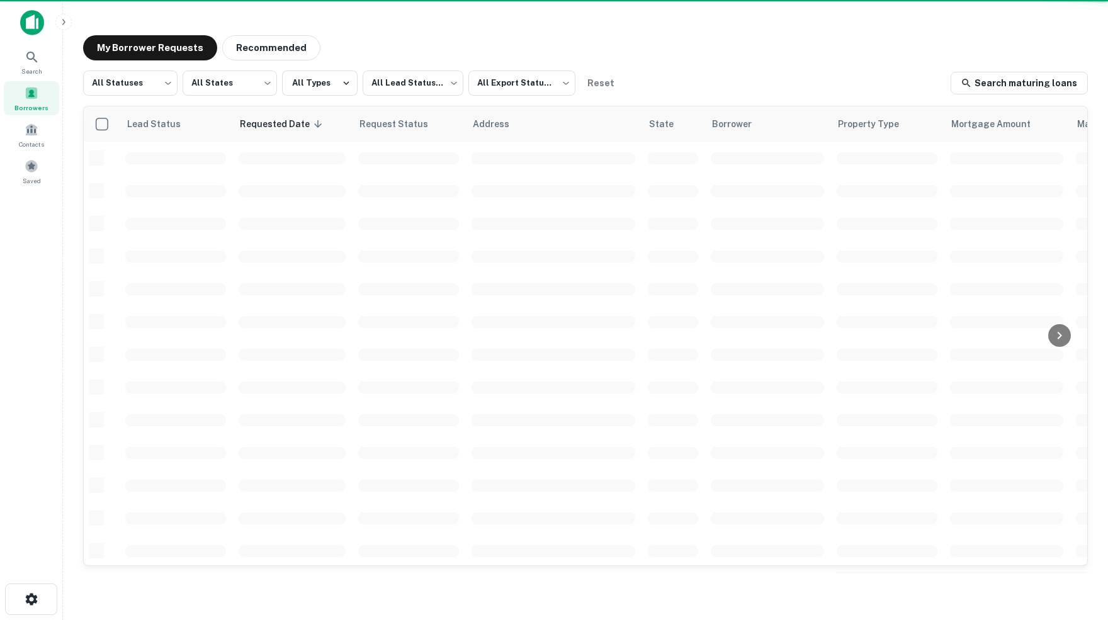
scroll to position [393, 0]
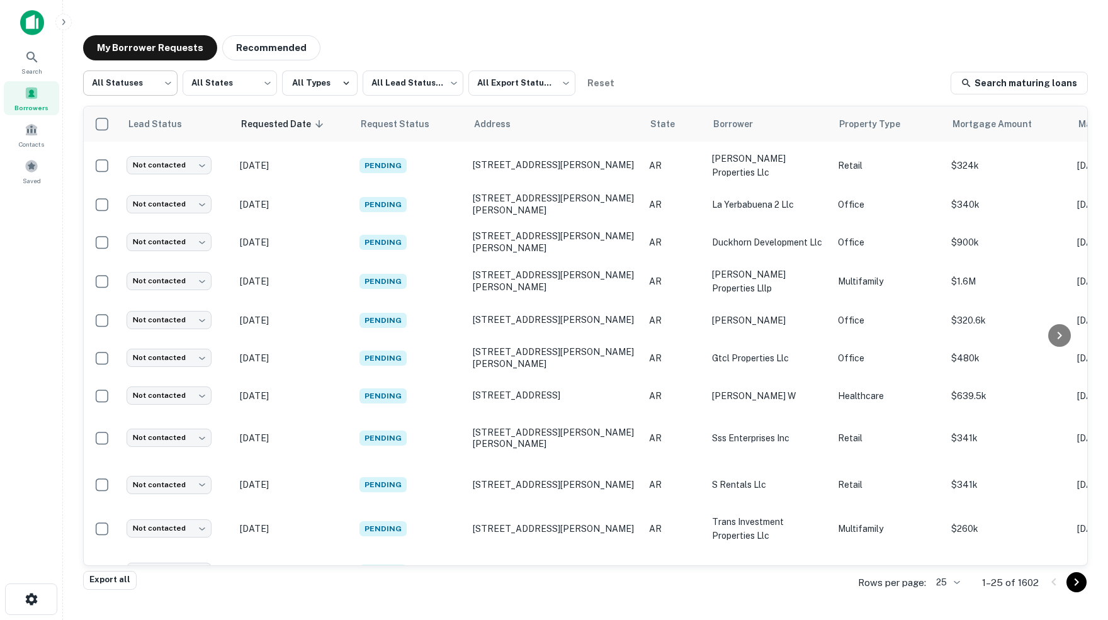
click at [168, 81] on body "Search Borrowers Contacts Saved My Borrower Requests Recommended All Statuses *…" at bounding box center [554, 310] width 1108 height 620
click at [111, 161] on li "Fulfilled" at bounding box center [129, 161] width 95 height 23
type input "*********"
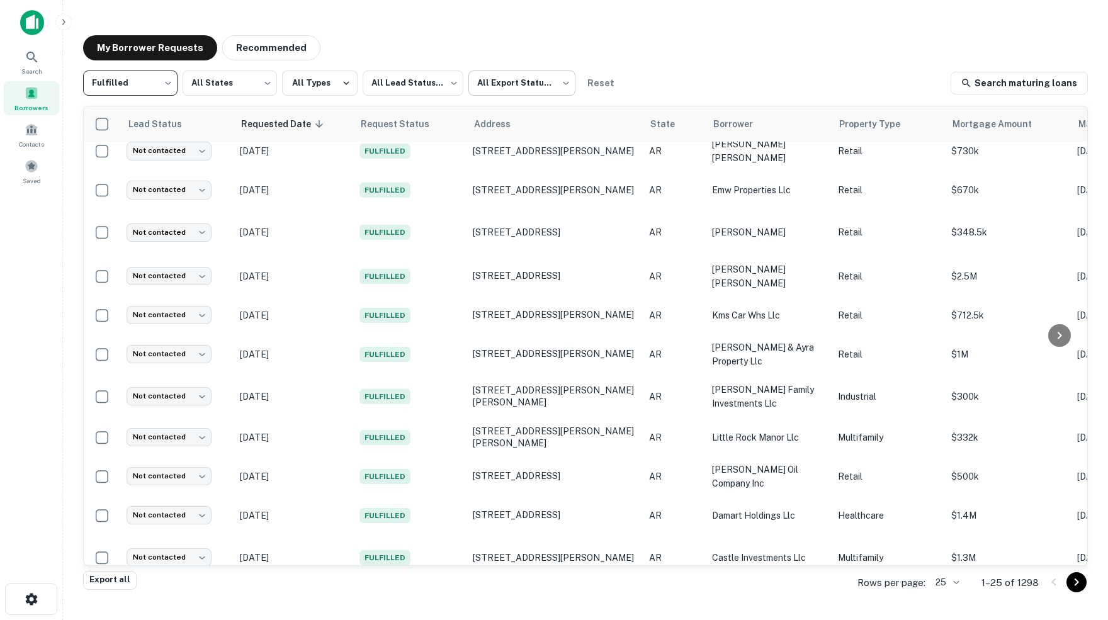
click at [568, 81] on body "Search Borrowers Contacts Saved My Borrower Requests Recommended Fulfilled ****…" at bounding box center [554, 310] width 1108 height 620
click at [528, 162] on li "Not Exported" at bounding box center [527, 161] width 114 height 23
click at [567, 82] on body "Search Borrowers Contacts Saved My Borrower Requests Recommended Fulfilled ****…" at bounding box center [554, 310] width 1108 height 620
click at [535, 115] on li "All Export Statuses" at bounding box center [527, 116] width 114 height 23
type input "***"
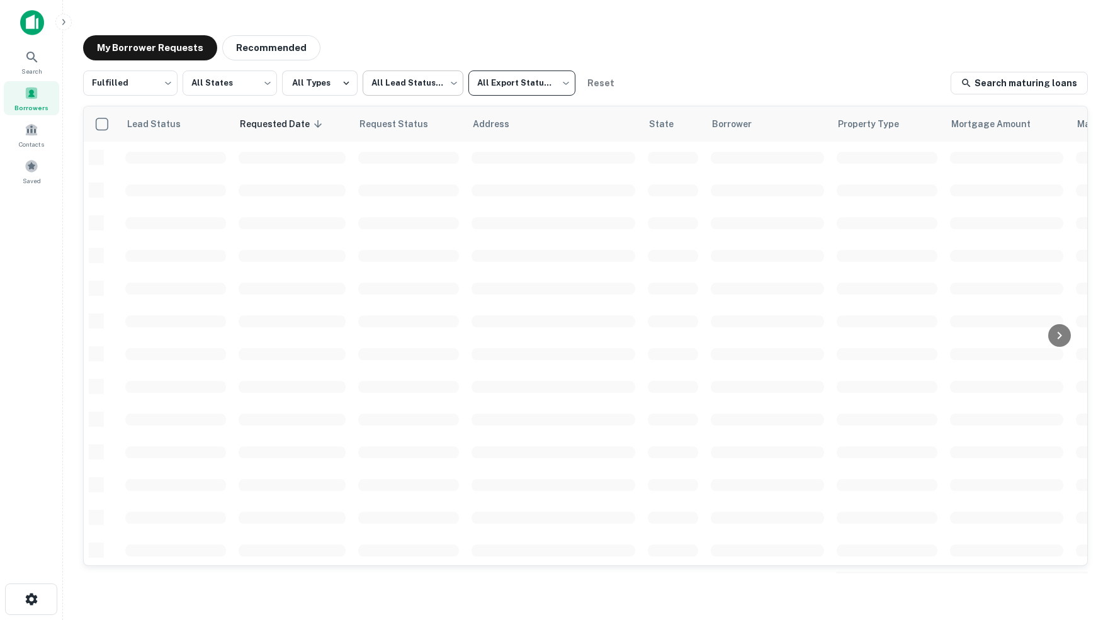
click at [454, 84] on body "Search Borrowers Contacts Saved My Borrower Requests Recommended Fulfilled ****…" at bounding box center [554, 310] width 1108 height 620
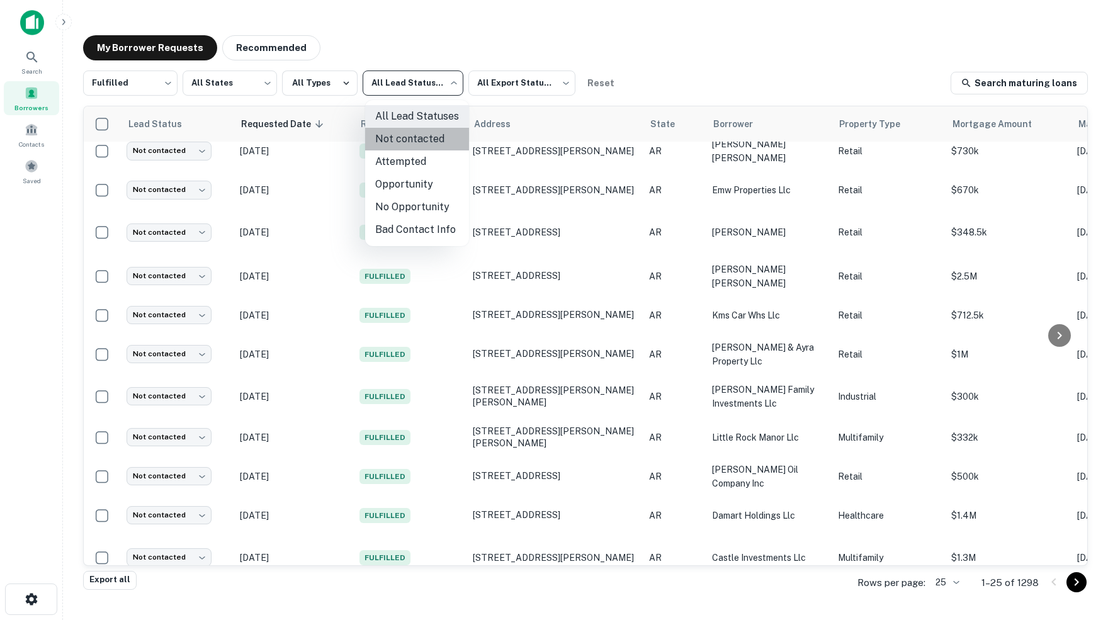
click at [430, 137] on li "Not contacted" at bounding box center [417, 139] width 104 height 23
type input "****"
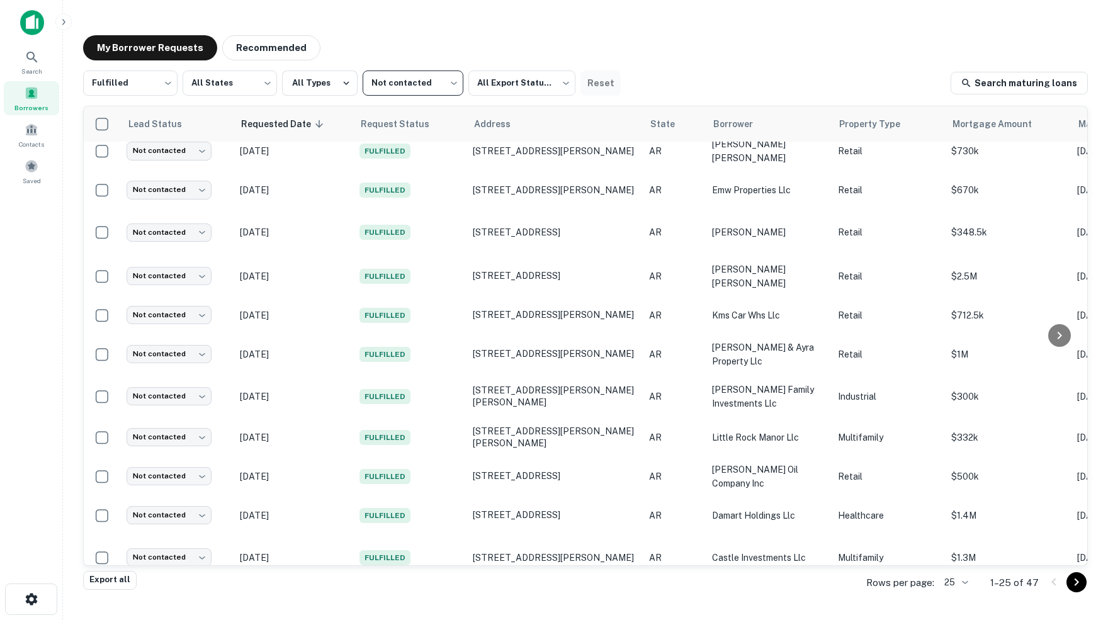
click at [596, 86] on button "Reset" at bounding box center [600, 82] width 40 height 25
type input "***"
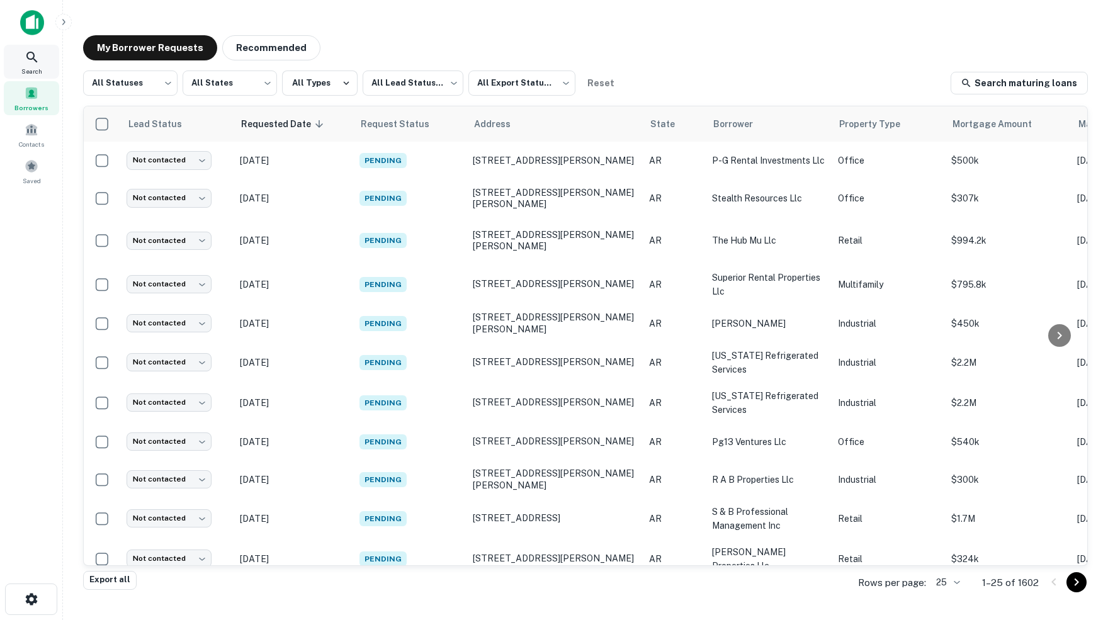
click at [30, 60] on icon at bounding box center [32, 57] width 15 height 15
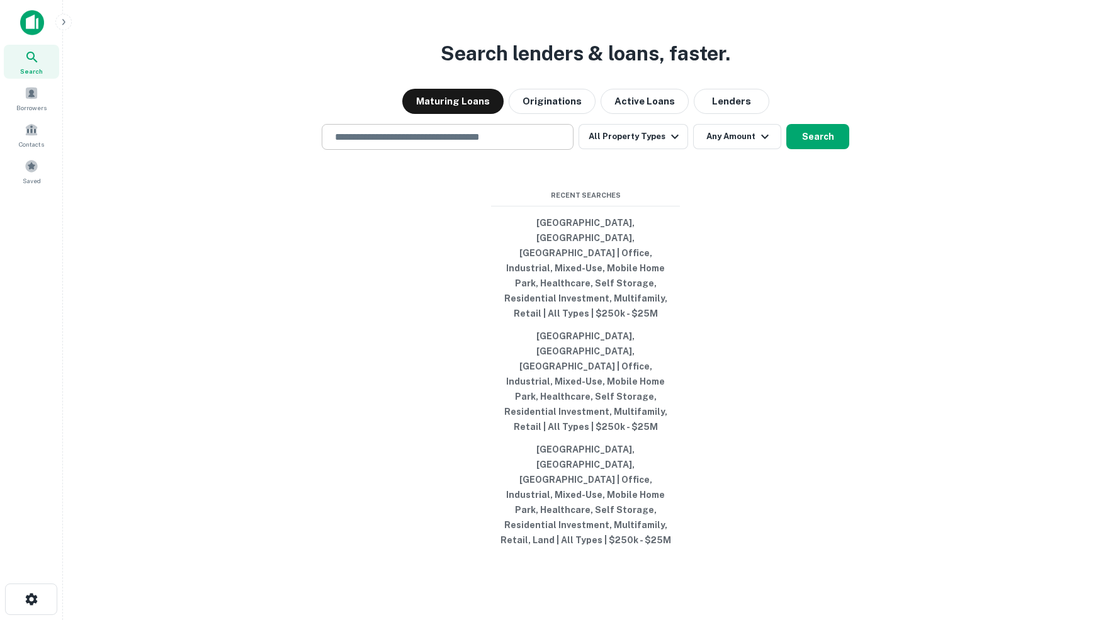
click at [481, 144] on input "text" at bounding box center [447, 137] width 240 height 14
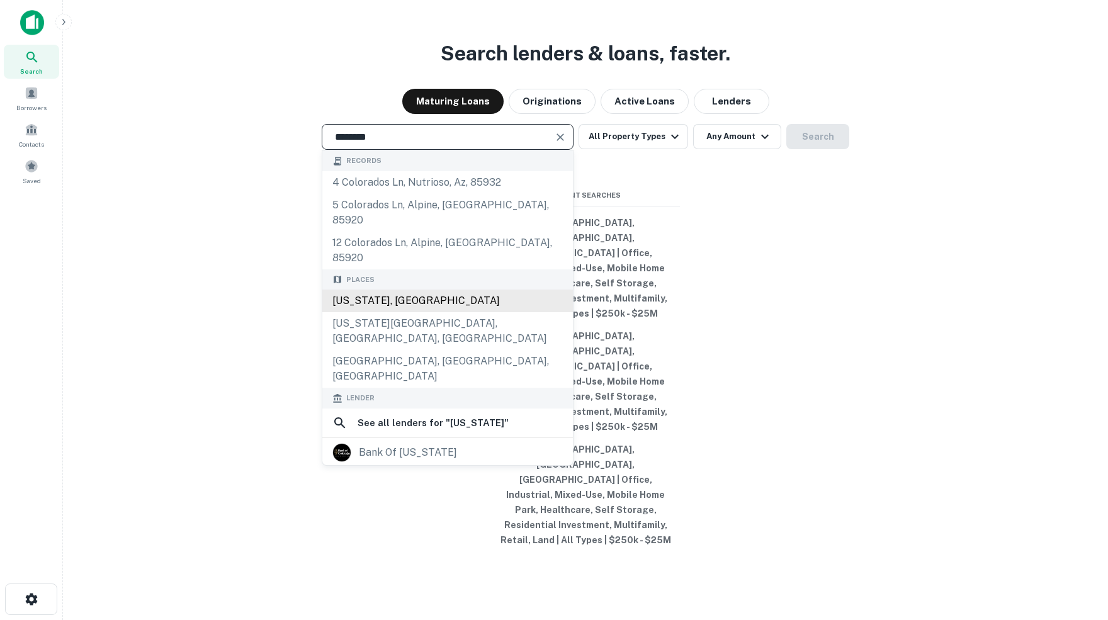
click at [388, 312] on div "[US_STATE], [GEOGRAPHIC_DATA]" at bounding box center [447, 301] width 250 height 23
type input "**********"
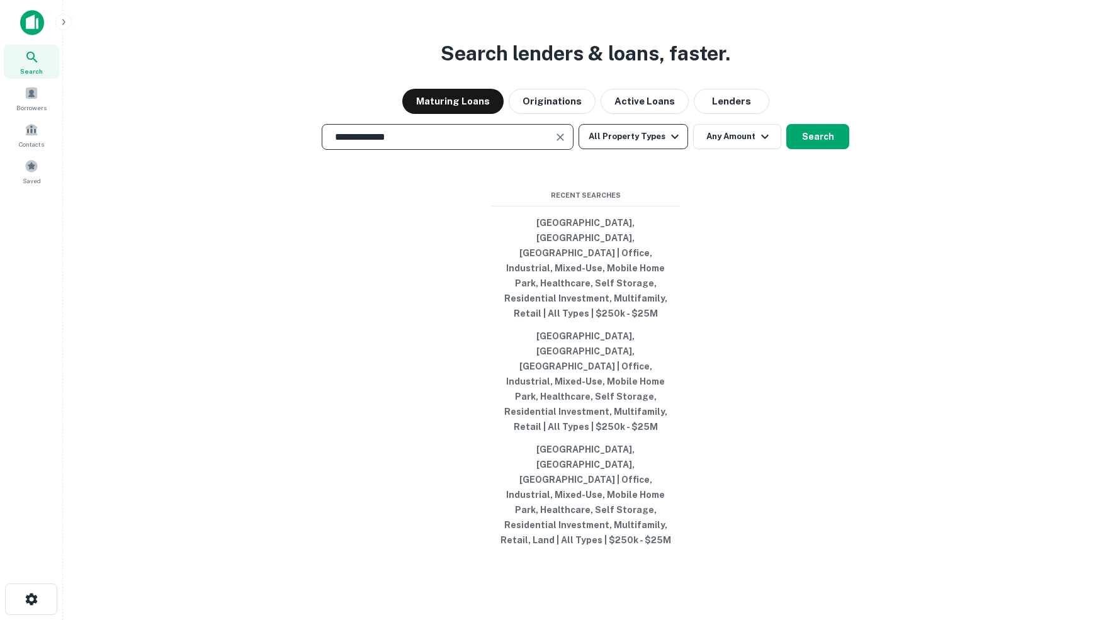
click at [675, 144] on icon "button" at bounding box center [674, 136] width 15 height 15
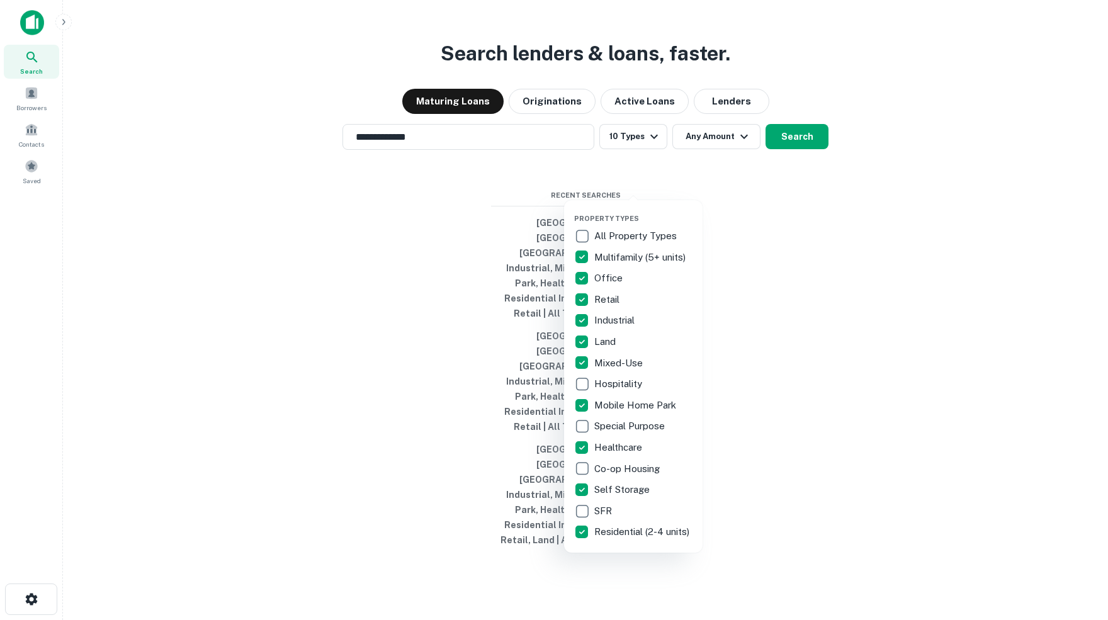
click at [750, 182] on div at bounding box center [554, 310] width 1108 height 620
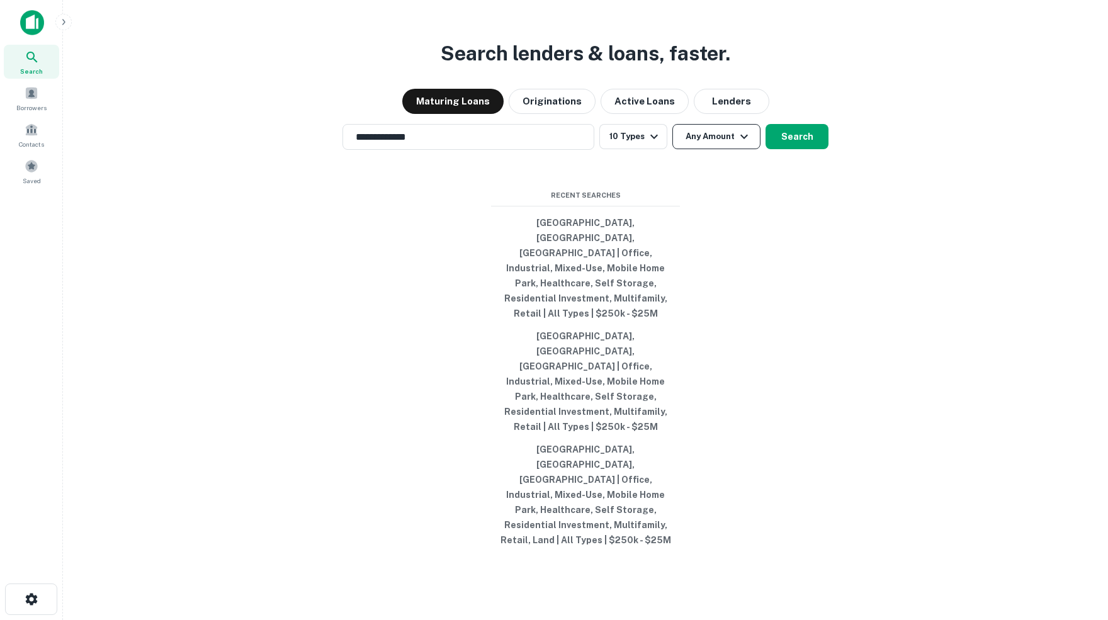
click at [747, 144] on icon "button" at bounding box center [743, 136] width 15 height 15
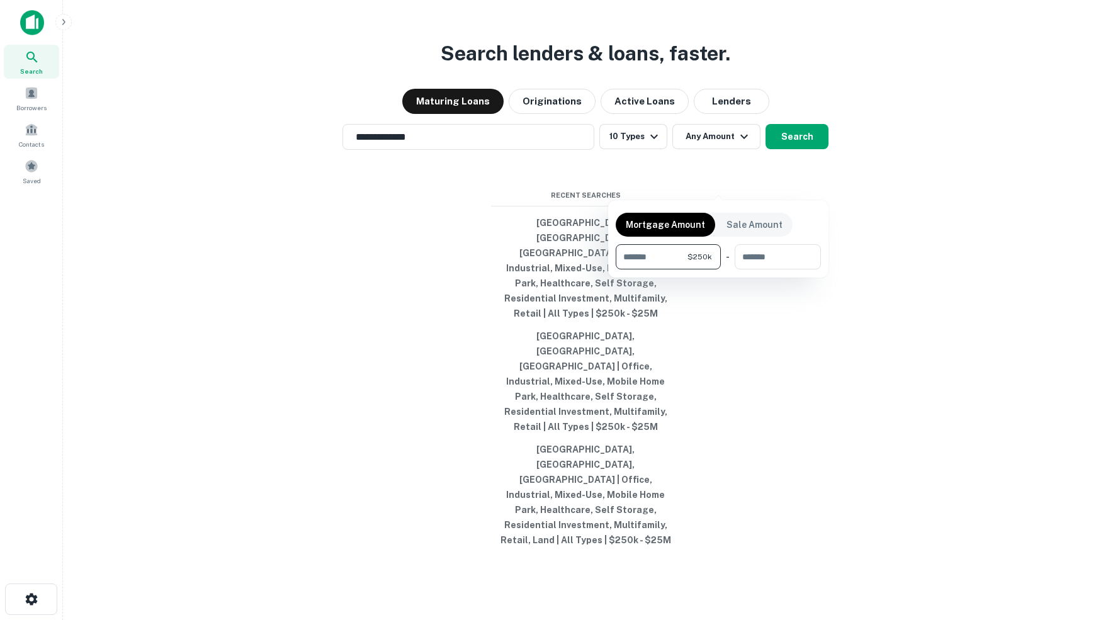
type input "******"
type input "********"
click at [813, 178] on div at bounding box center [554, 310] width 1108 height 620
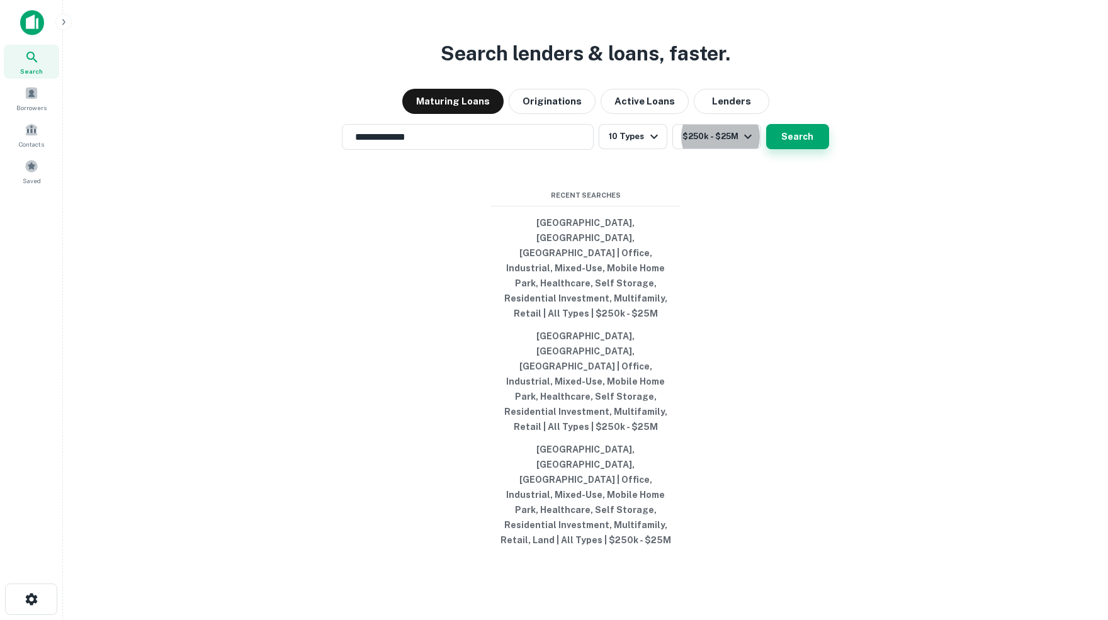
click at [811, 149] on button "Search" at bounding box center [797, 136] width 63 height 25
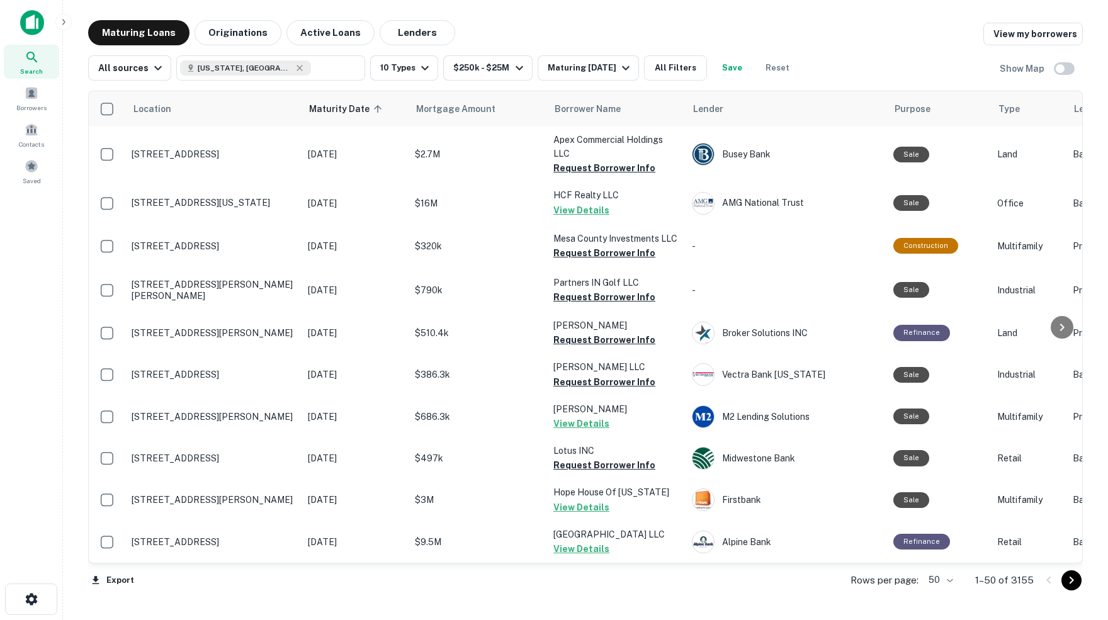
click at [943, 578] on body "Search Borrowers Contacts Saved Maturing Loans Originations Active Loans Lender…" at bounding box center [554, 310] width 1108 height 620
click at [938, 598] on li "100" at bounding box center [936, 594] width 37 height 23
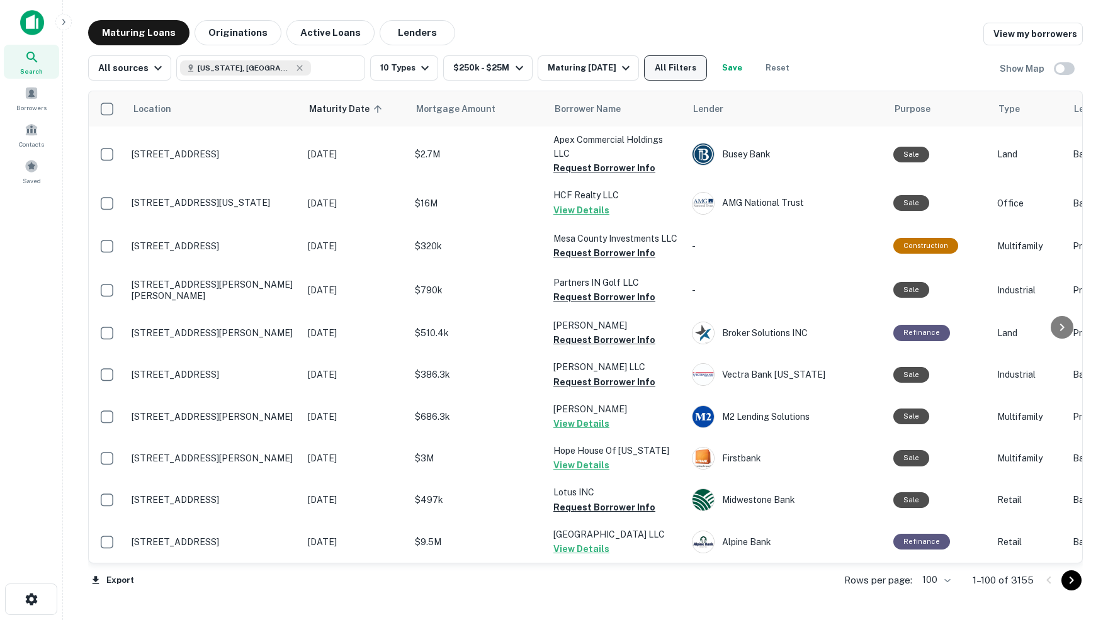
click at [699, 69] on button "All Filters" at bounding box center [675, 67] width 63 height 25
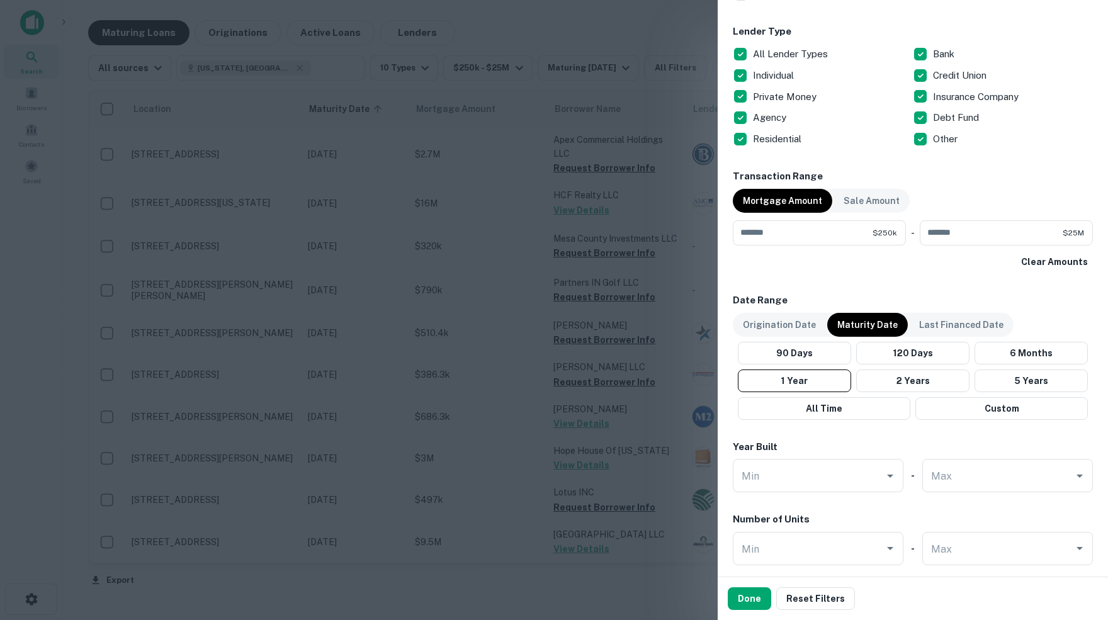
scroll to position [488, 0]
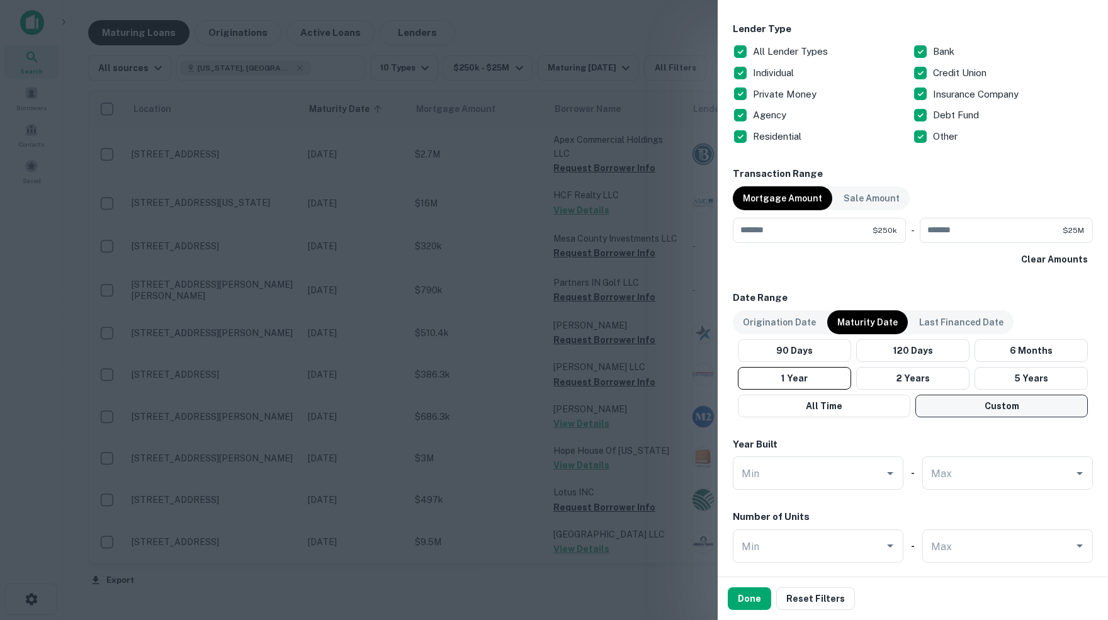
click at [992, 405] on button "Custom" at bounding box center [1001, 406] width 172 height 23
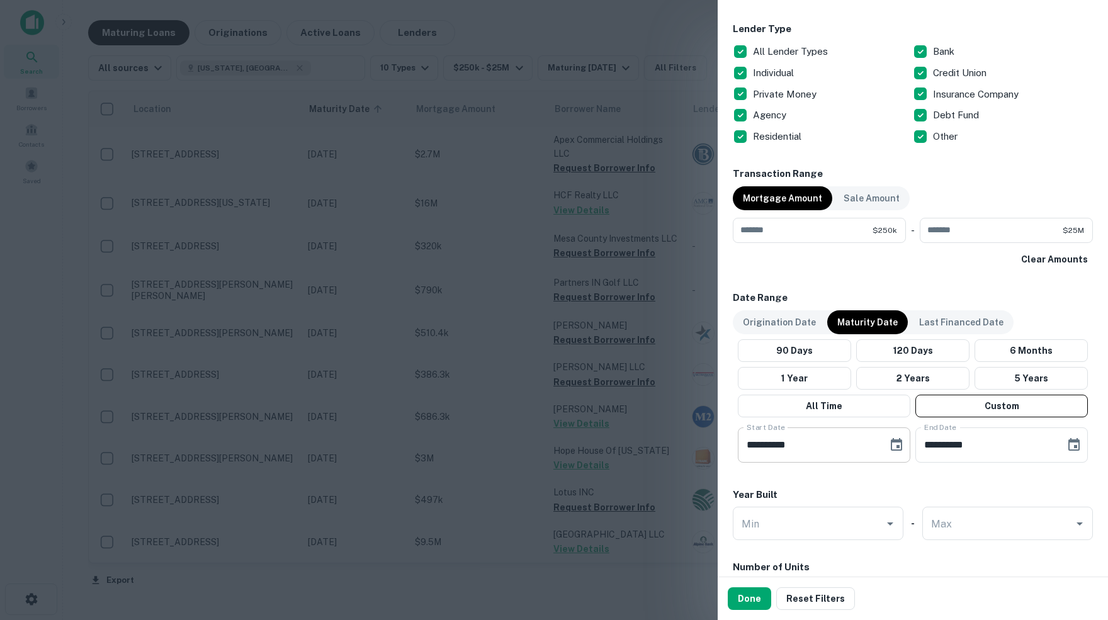
click at [896, 444] on icon "Choose date, selected date is May 14, 2025" at bounding box center [896, 444] width 11 height 13
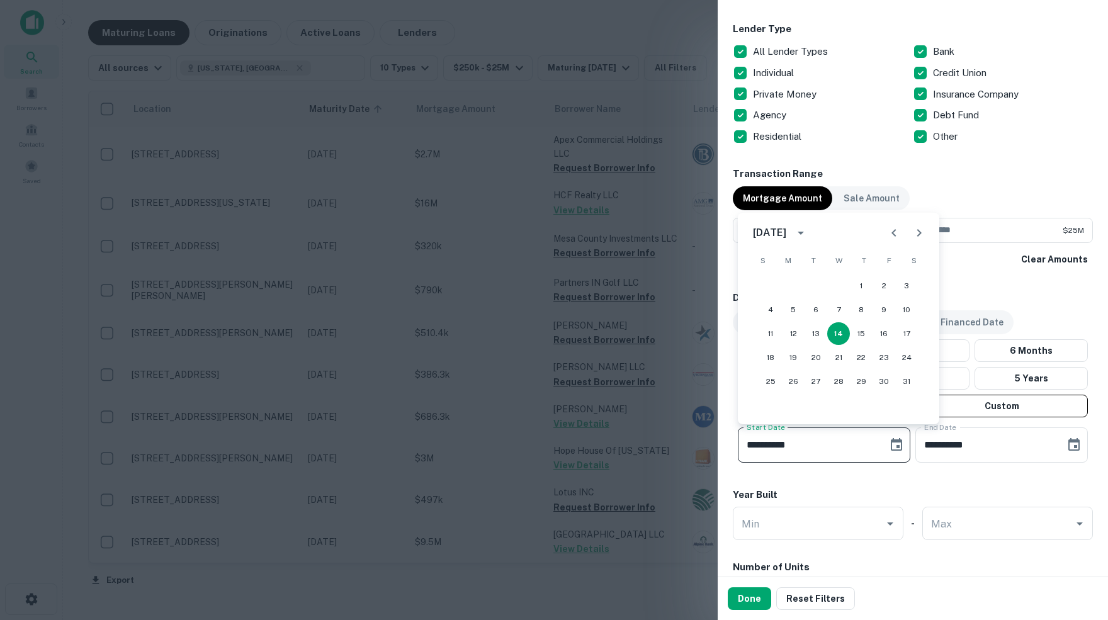
click at [917, 229] on icon "Next month" at bounding box center [918, 232] width 15 height 15
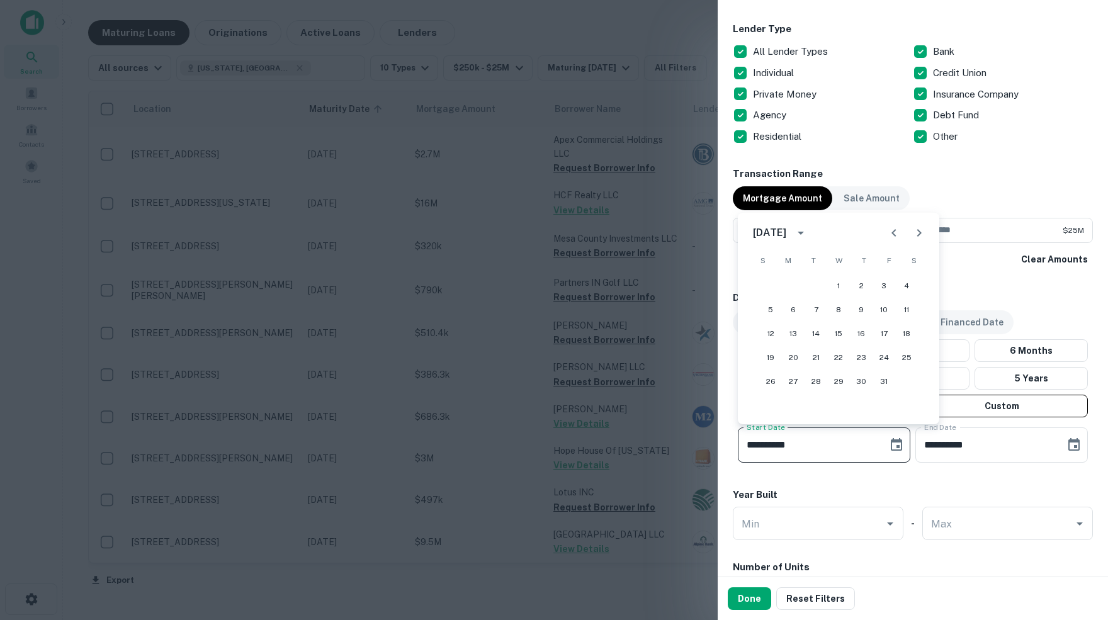
click at [917, 229] on icon "Next month" at bounding box center [918, 232] width 15 height 15
click at [907, 286] on button "1" at bounding box center [906, 285] width 23 height 23
type input "**********"
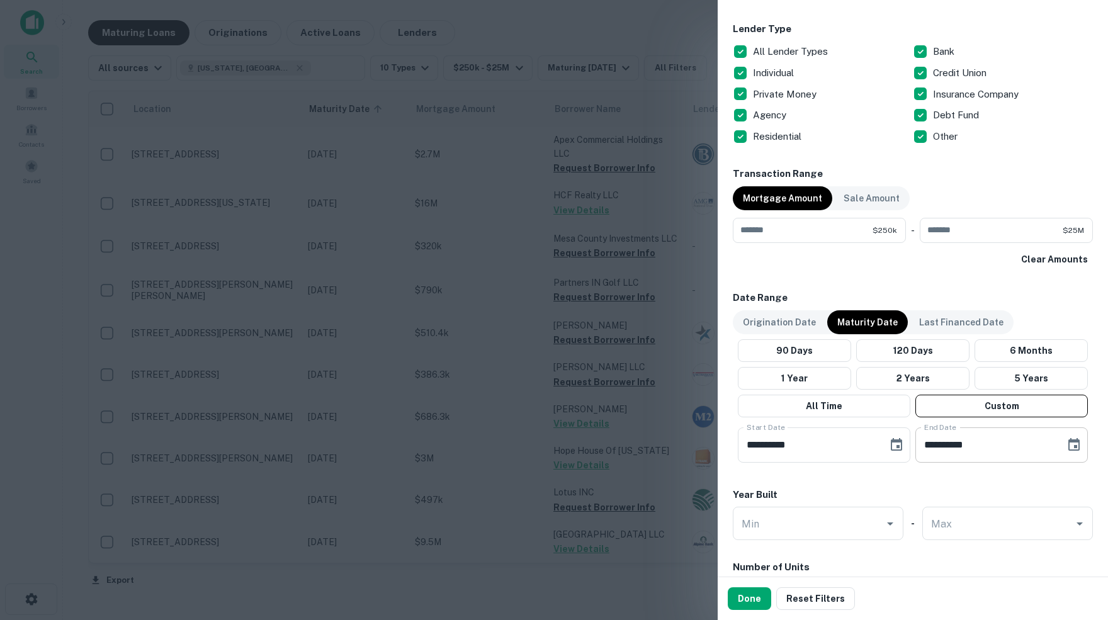
click at [1069, 441] on icon "Choose date, selected date is Sep 11, 2025" at bounding box center [1073, 444] width 15 height 15
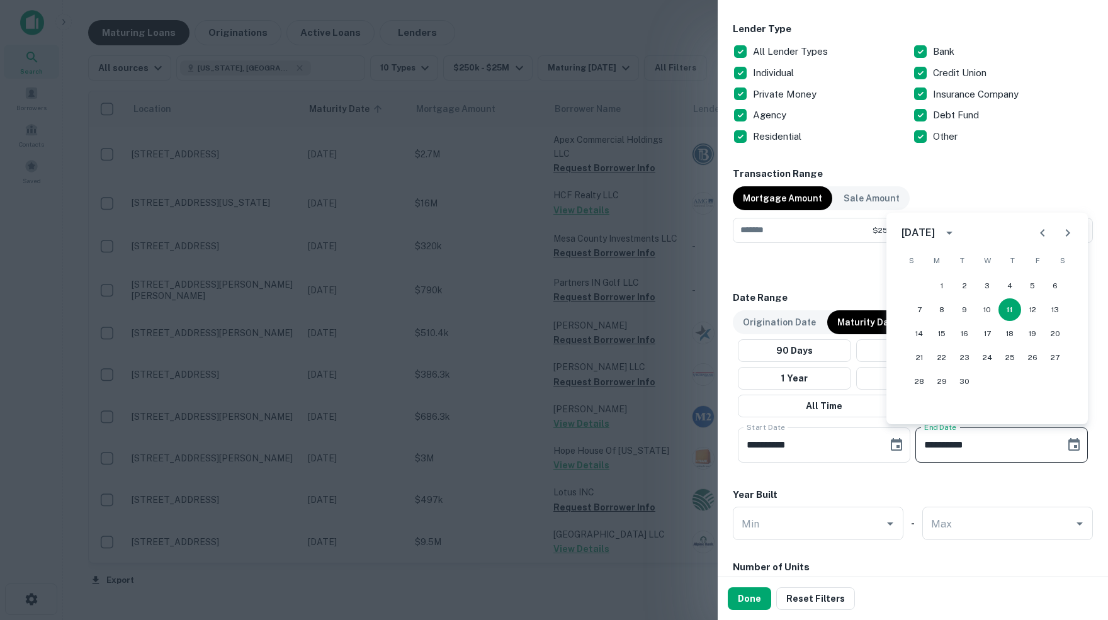
click at [1066, 231] on icon "Next month" at bounding box center [1068, 233] width 4 height 8
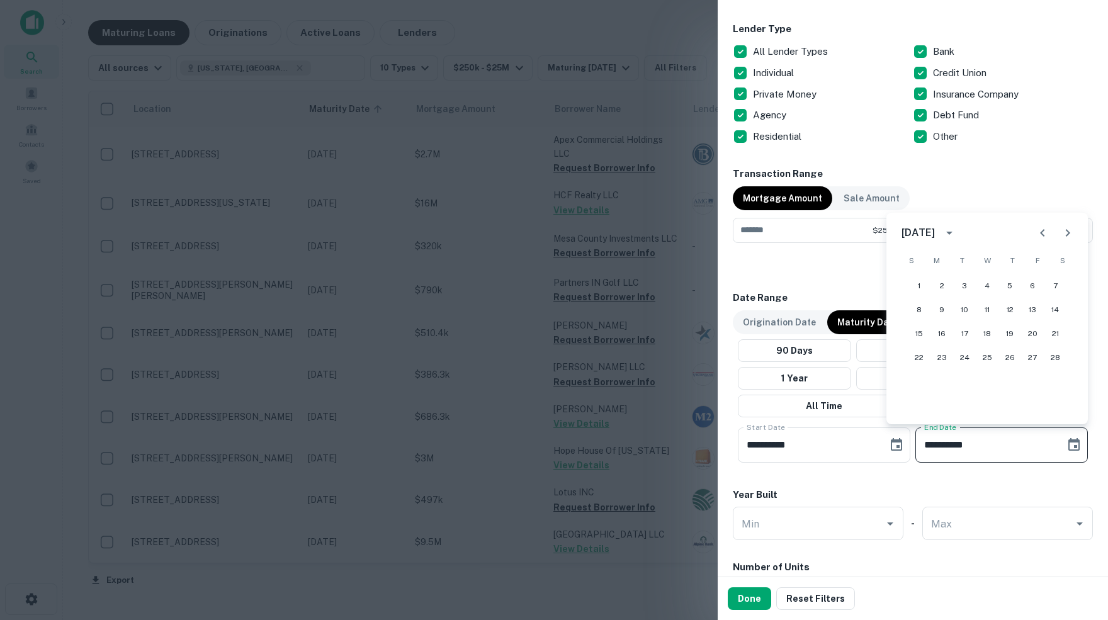
click at [1066, 231] on icon "Next month" at bounding box center [1068, 233] width 4 height 8
click at [1011, 381] on button "30" at bounding box center [1009, 381] width 23 height 23
type input "**********"
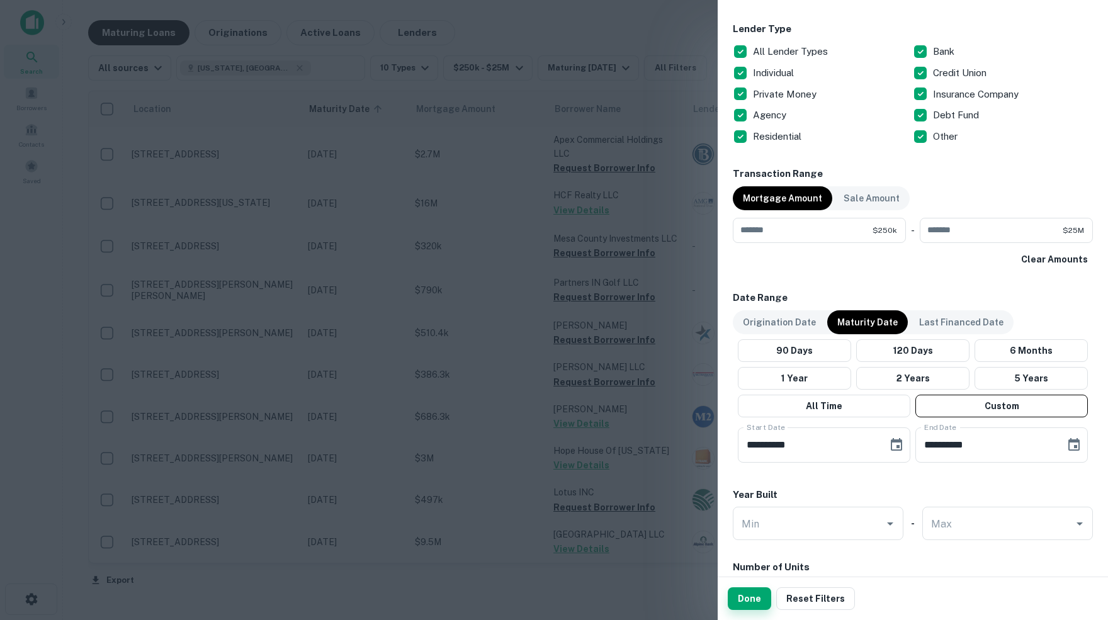
click at [750, 597] on button "Done" at bounding box center [749, 598] width 43 height 23
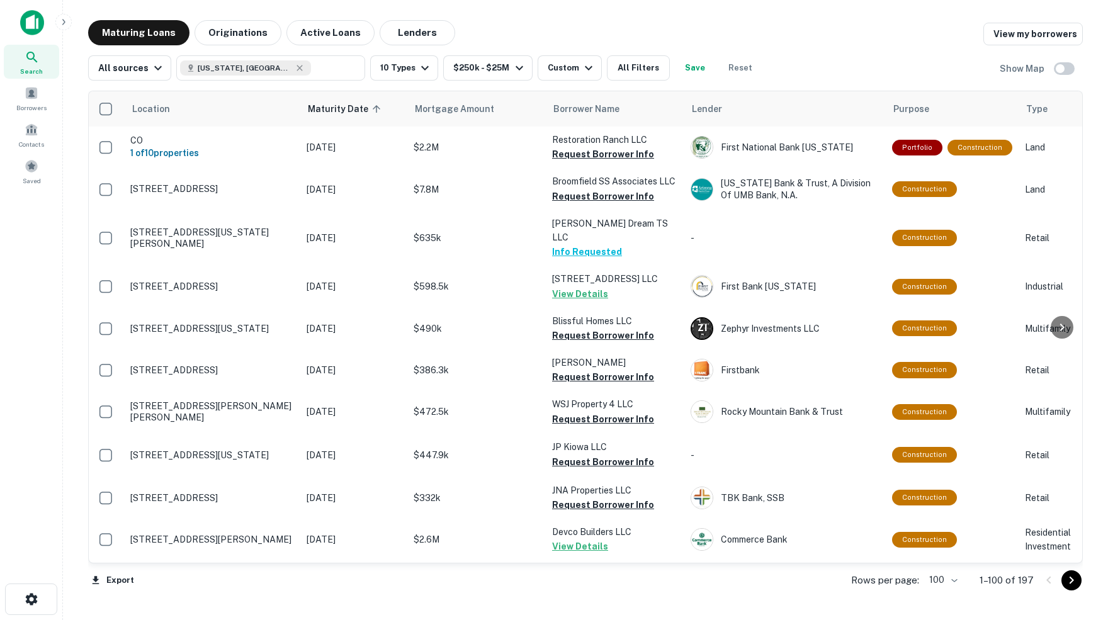
scroll to position [0, 1]
click at [23, 55] on div "Search" at bounding box center [31, 62] width 55 height 34
